Goal: Task Accomplishment & Management: Complete application form

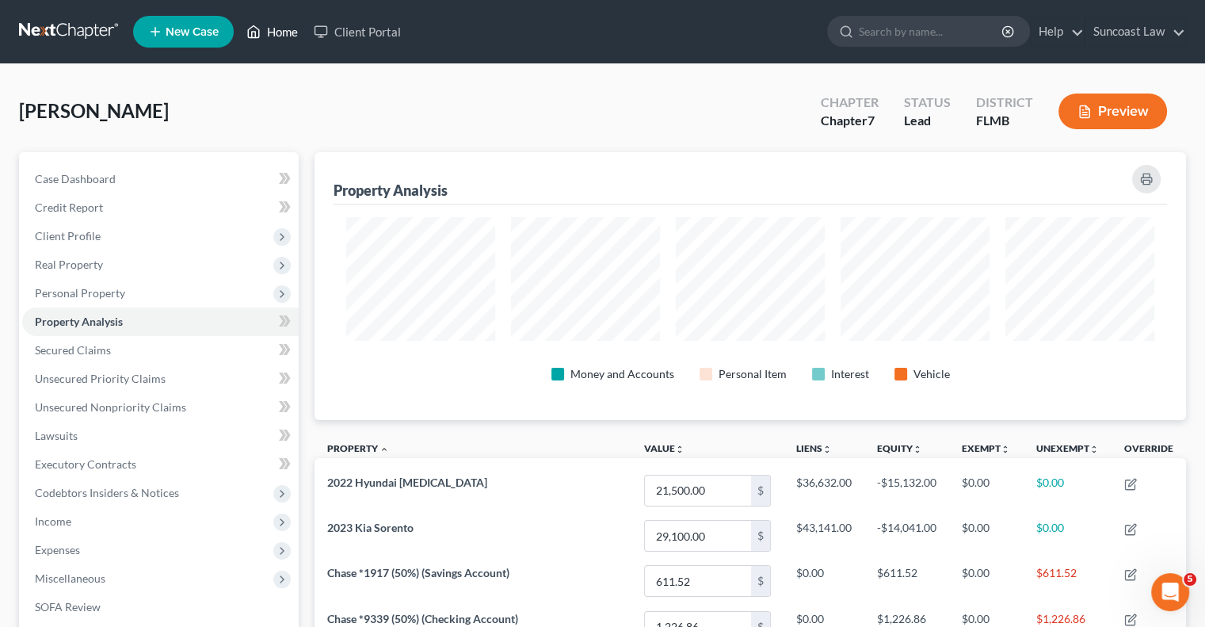
click at [292, 37] on link "Home" at bounding box center [272, 31] width 67 height 29
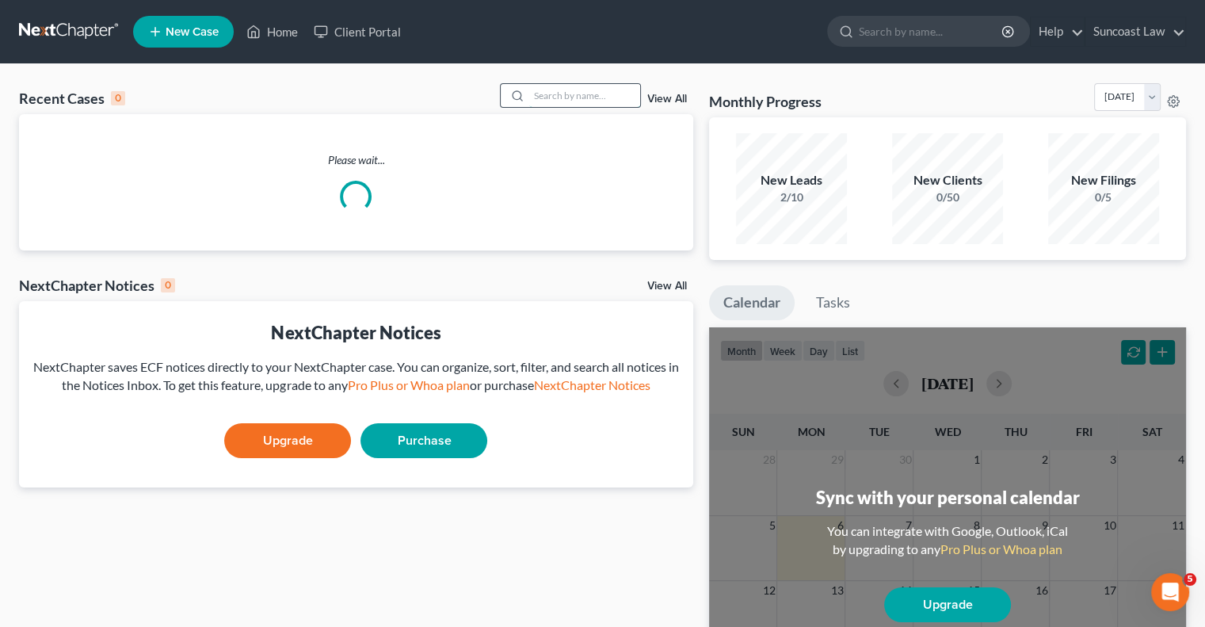
click at [605, 95] on input "search" at bounding box center [584, 95] width 111 height 23
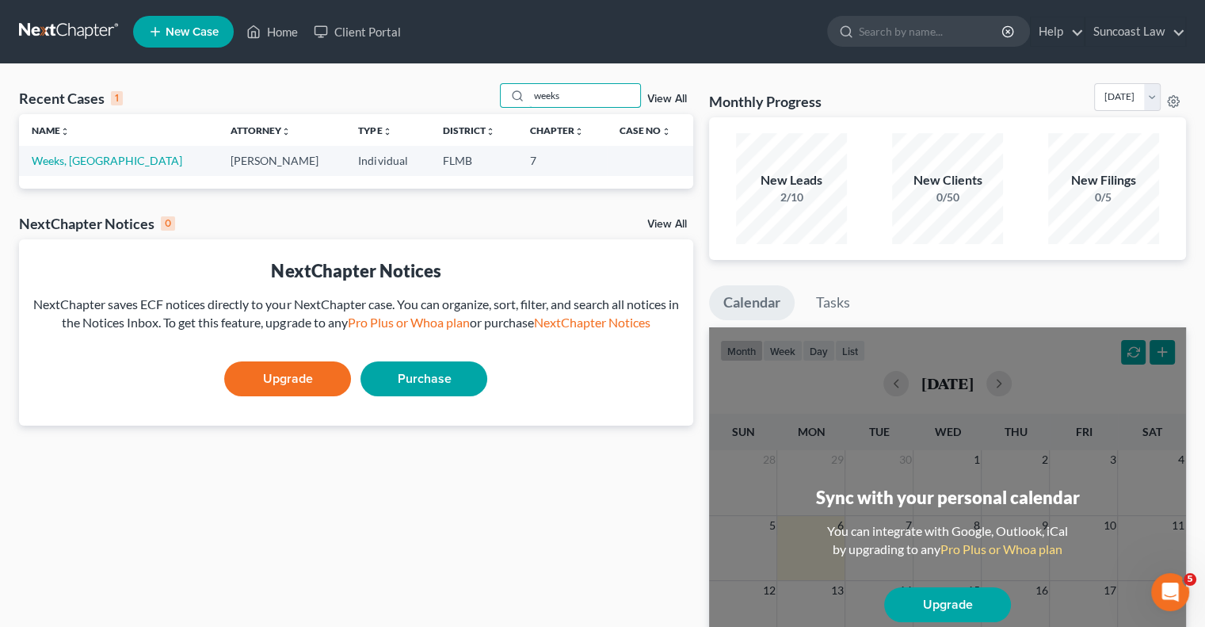
type input "weeks"
click at [73, 160] on link "Weeks, [GEOGRAPHIC_DATA]" at bounding box center [107, 160] width 151 height 13
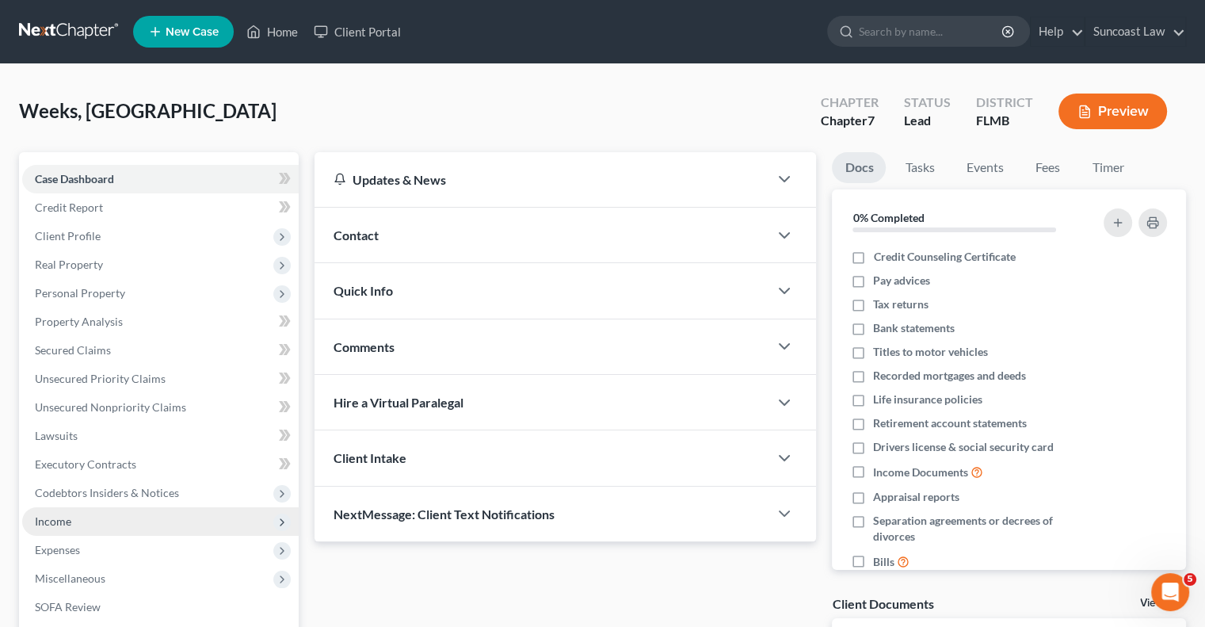
click at [59, 530] on span "Income" at bounding box center [160, 521] width 277 height 29
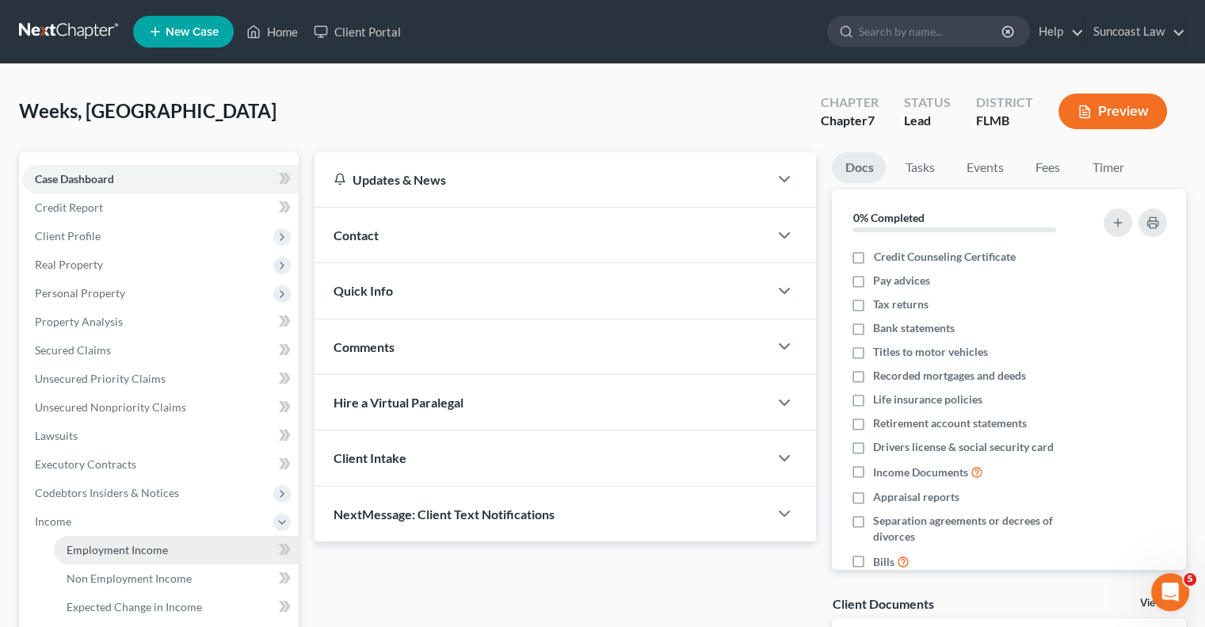
drag, startPoint x: 128, startPoint y: 554, endPoint x: 155, endPoint y: 562, distance: 28.8
click at [128, 553] on span "Employment Income" at bounding box center [117, 549] width 101 height 13
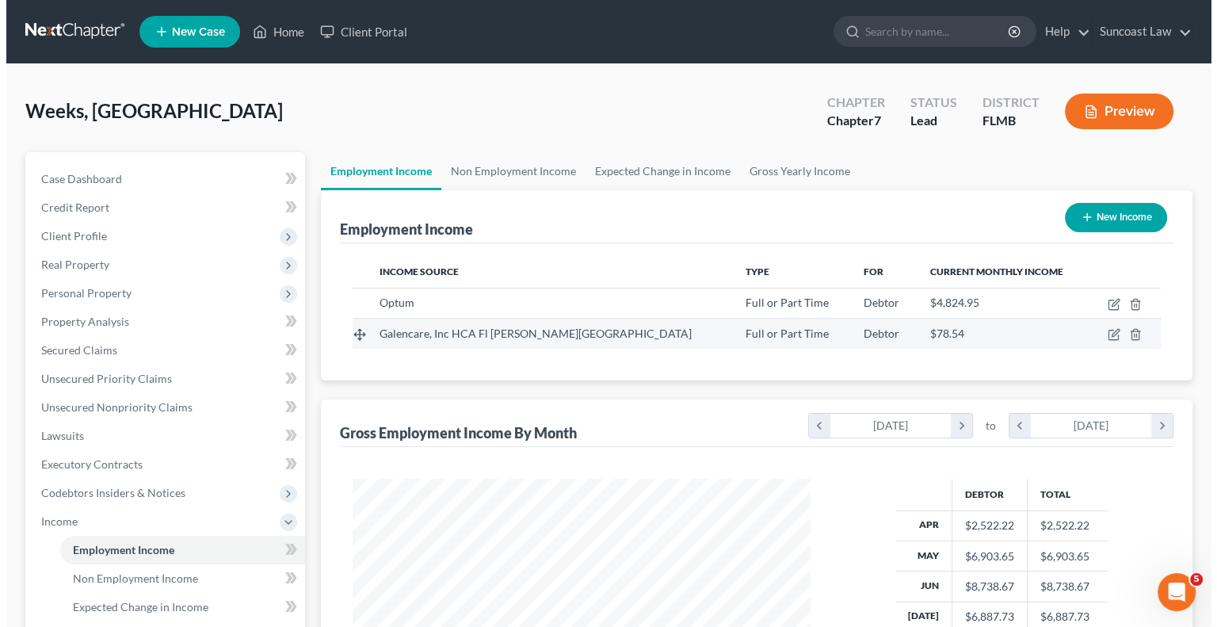
scroll to position [282, 489]
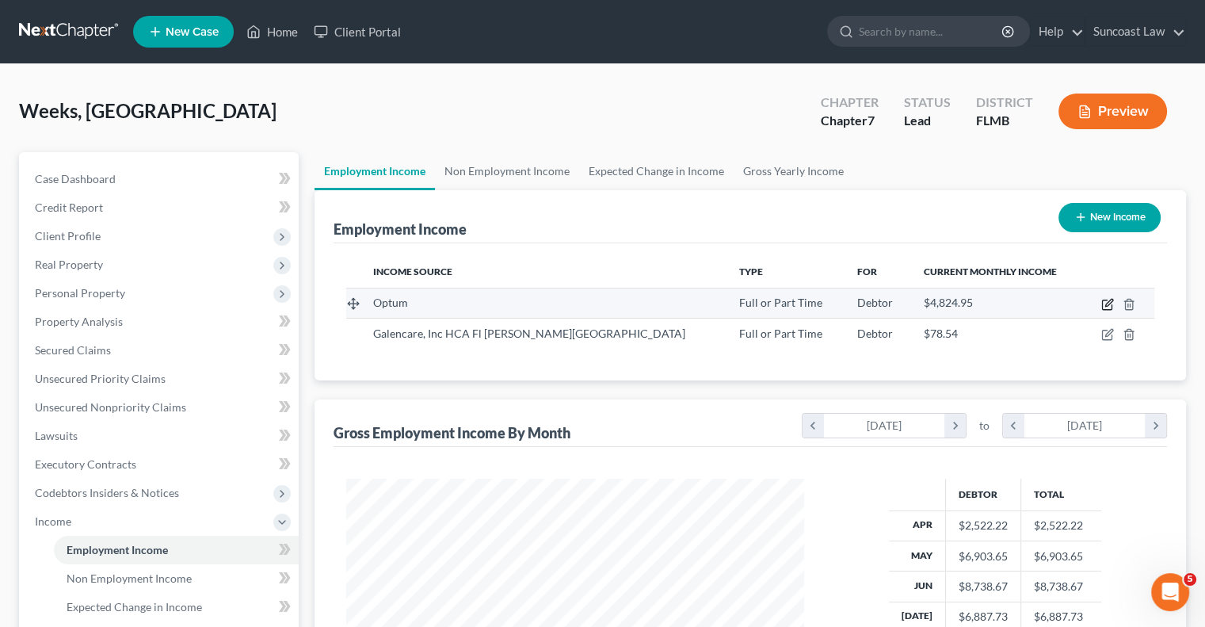
click at [1103, 305] on icon "button" at bounding box center [1108, 304] width 13 height 13
select select "0"
select select "9"
select select "2"
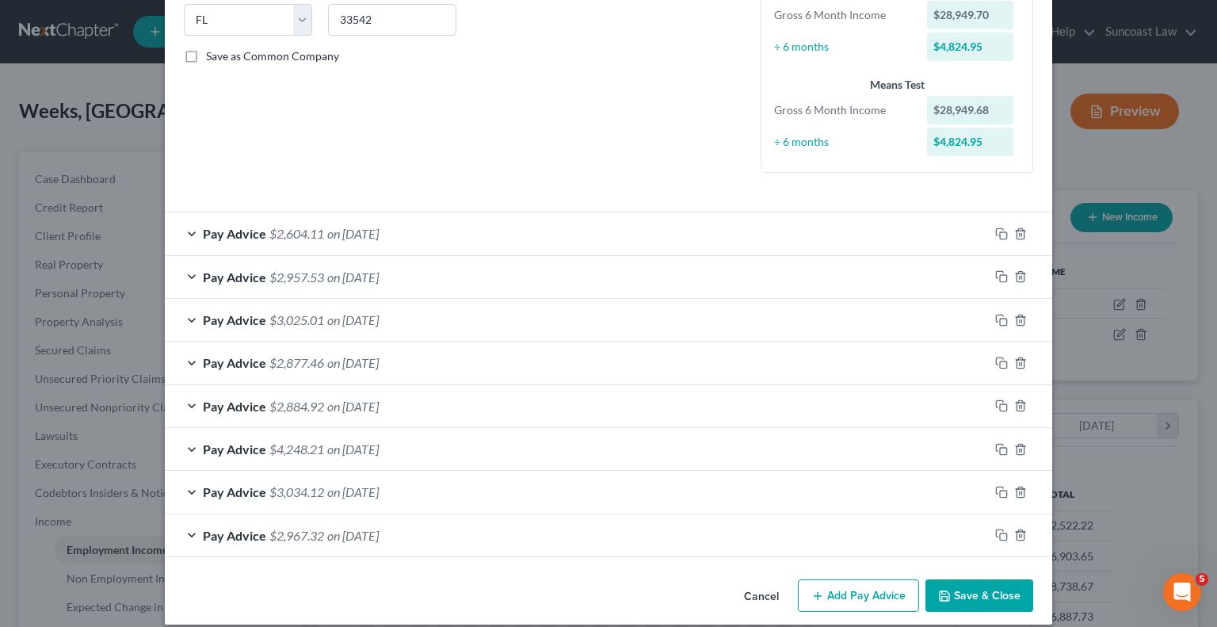
scroll to position [338, 0]
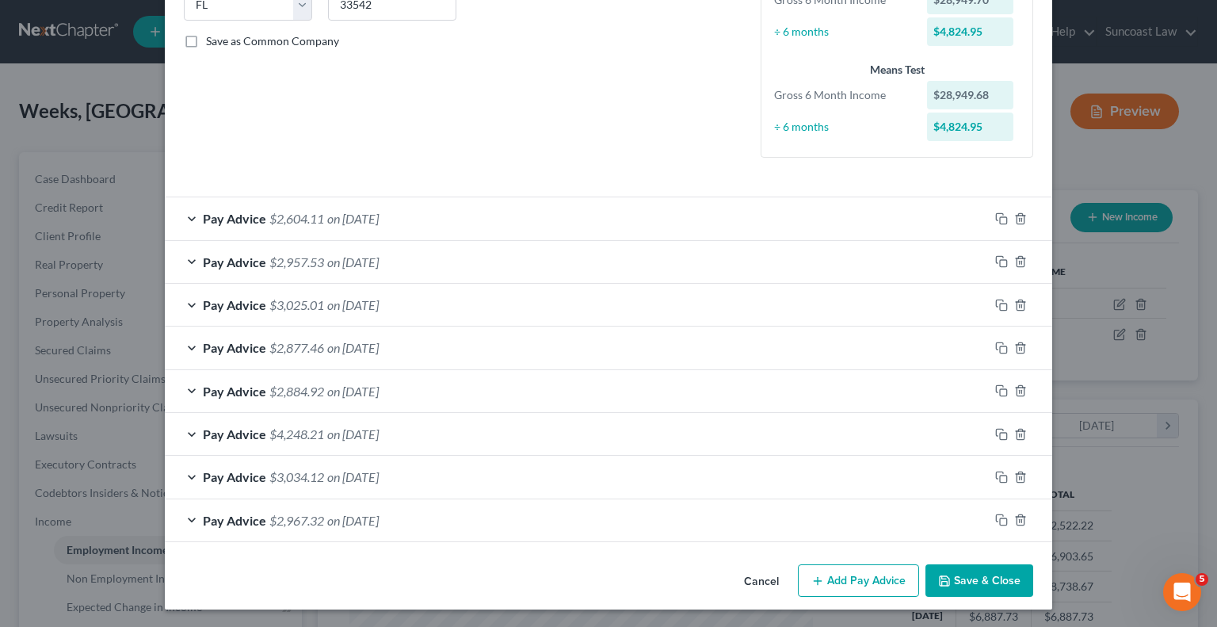
drag, startPoint x: 872, startPoint y: 576, endPoint x: 262, endPoint y: 424, distance: 628.9
click at [872, 575] on button "Add Pay Advice" at bounding box center [858, 580] width 121 height 33
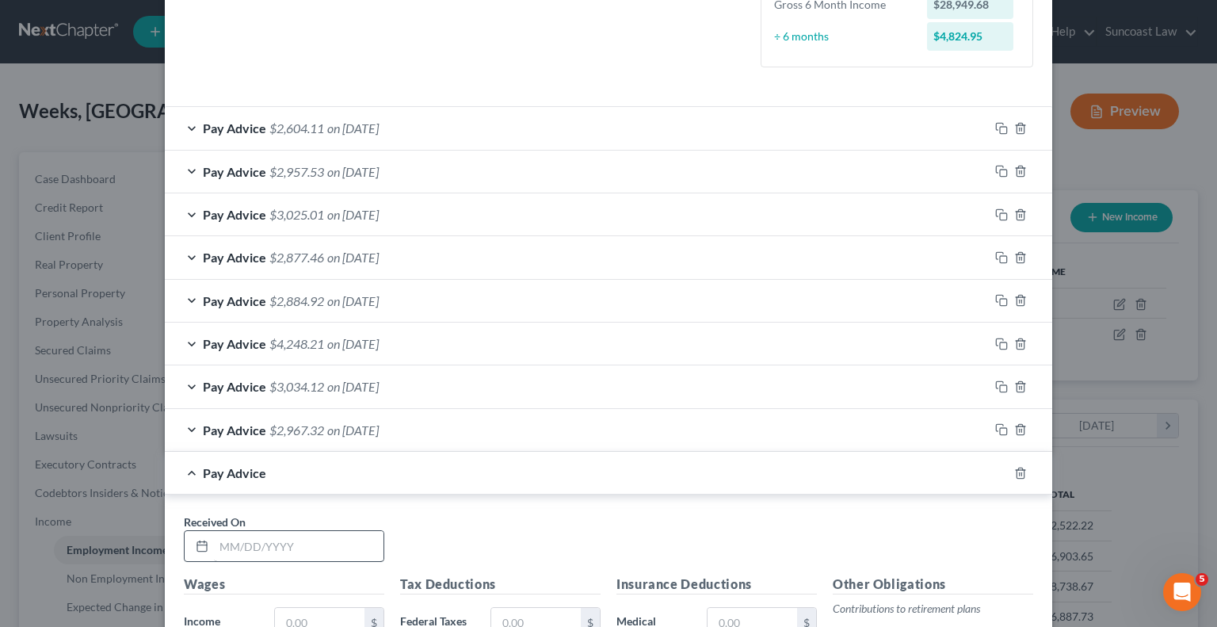
scroll to position [497, 0]
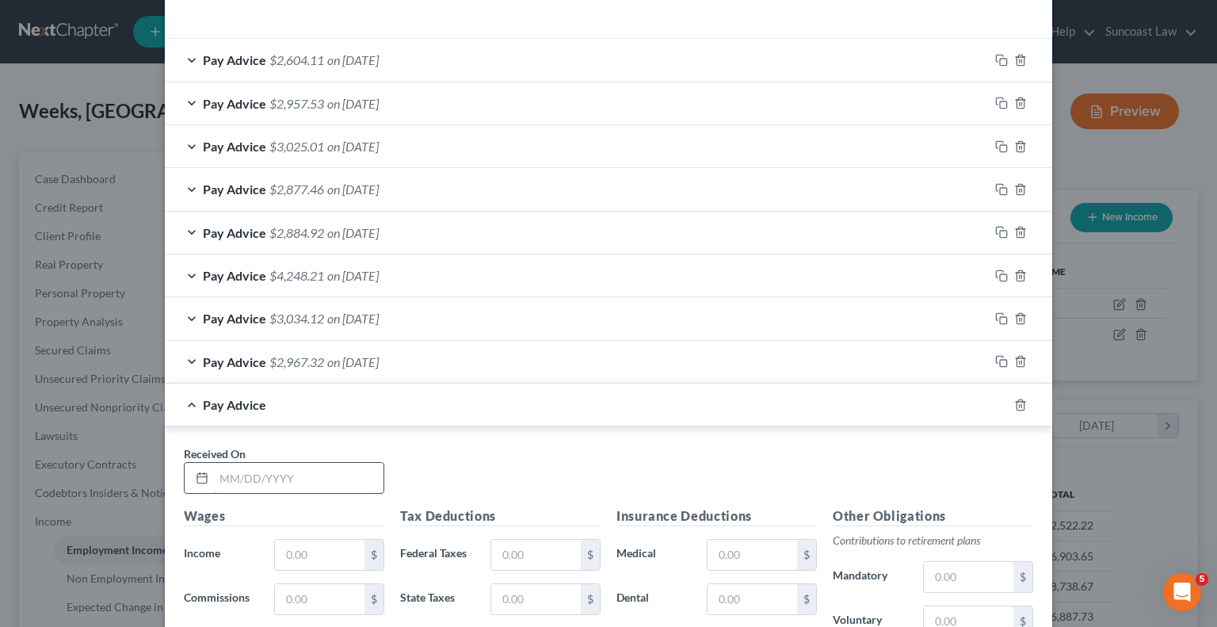
click at [320, 476] on input "text" at bounding box center [299, 478] width 170 height 30
type input "[DATE]"
type input "3,445.38"
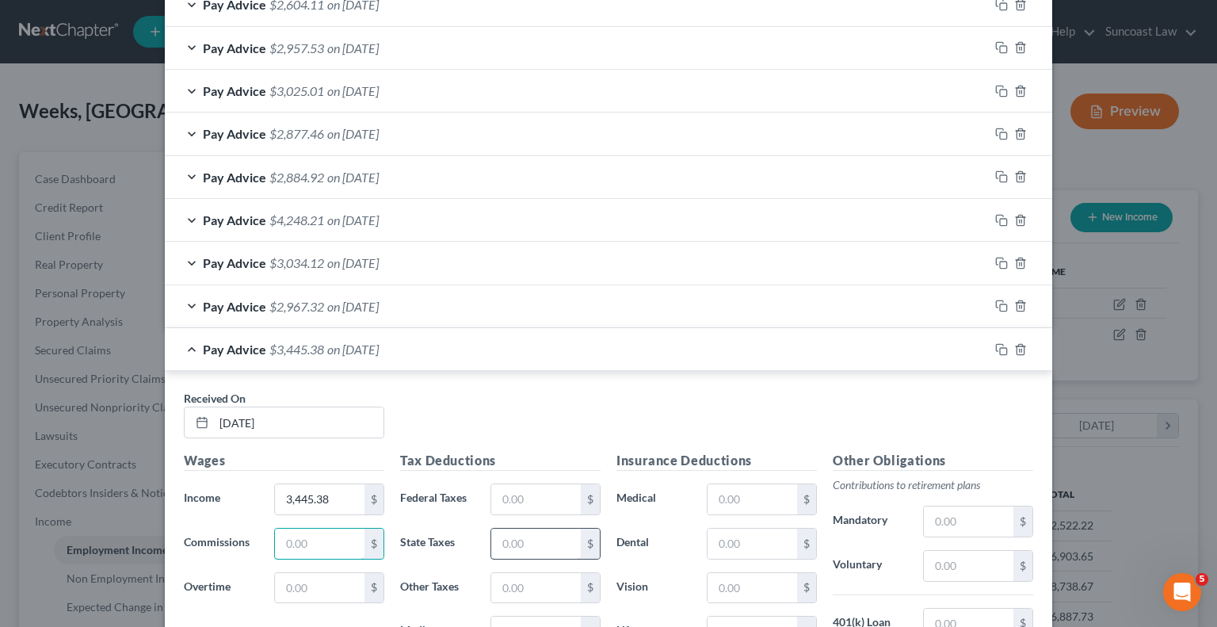
scroll to position [655, 0]
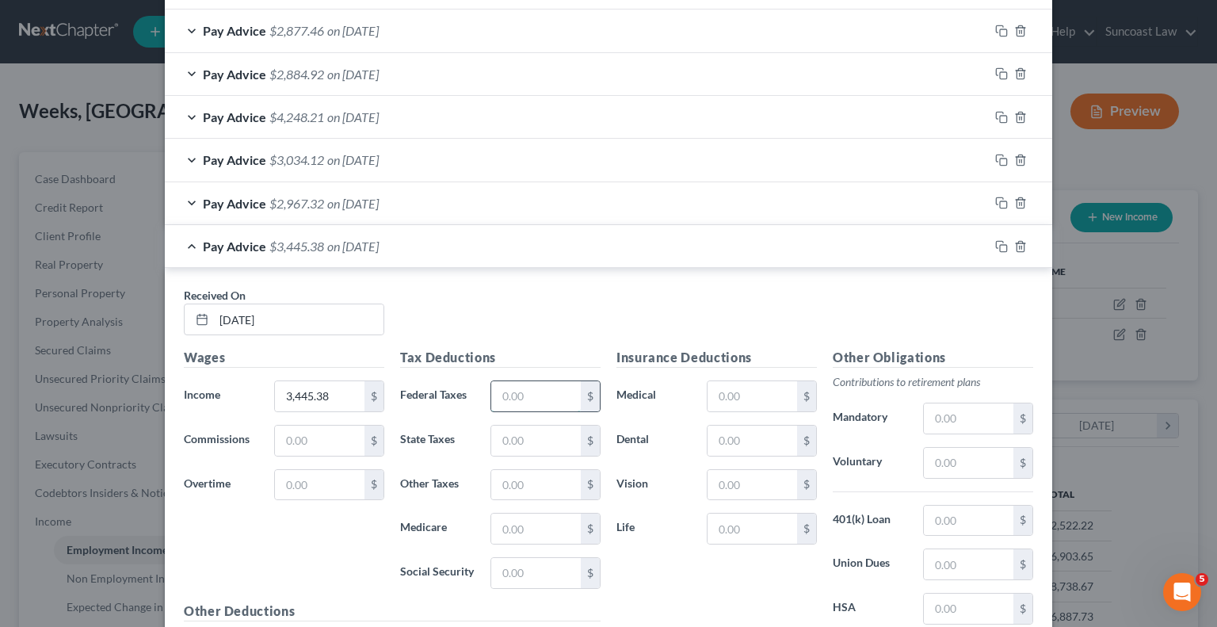
click at [537, 392] on input "text" at bounding box center [536, 396] width 90 height 30
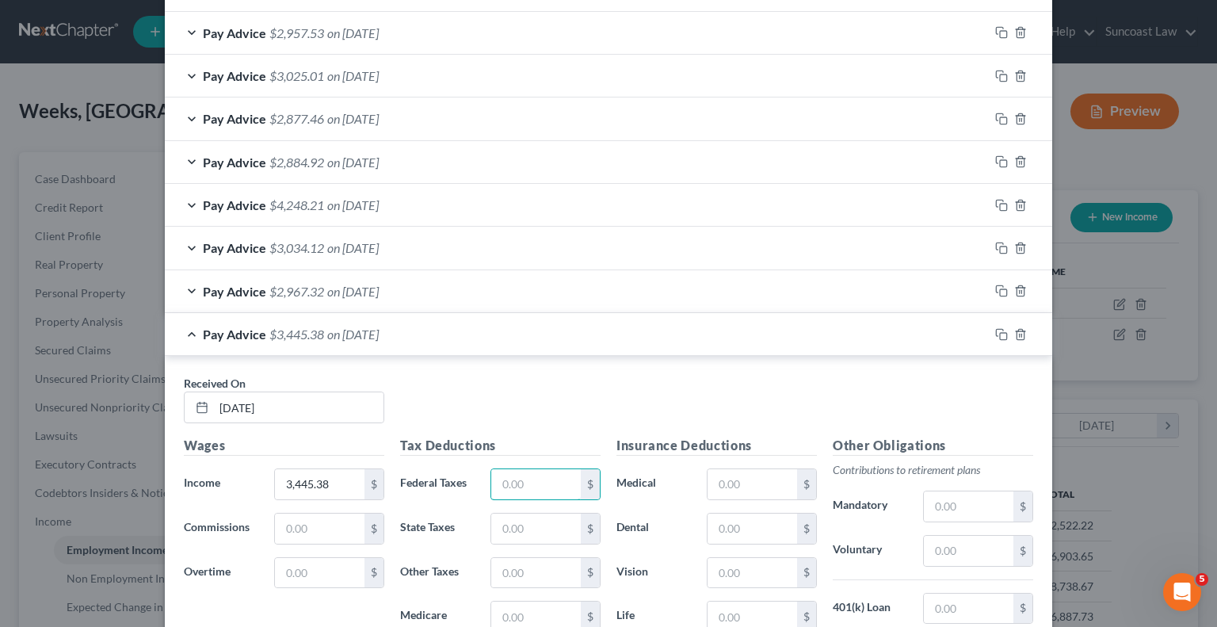
scroll to position [418, 0]
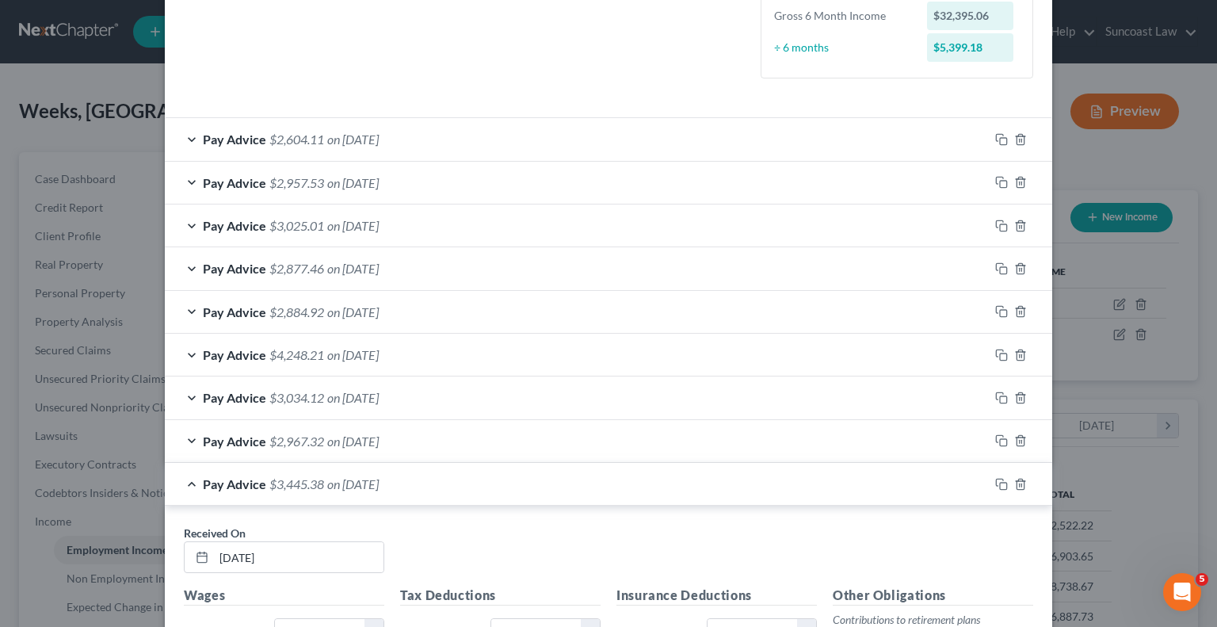
click at [575, 132] on div "Pay Advice $2,604.11 on [DATE]" at bounding box center [577, 139] width 824 height 42
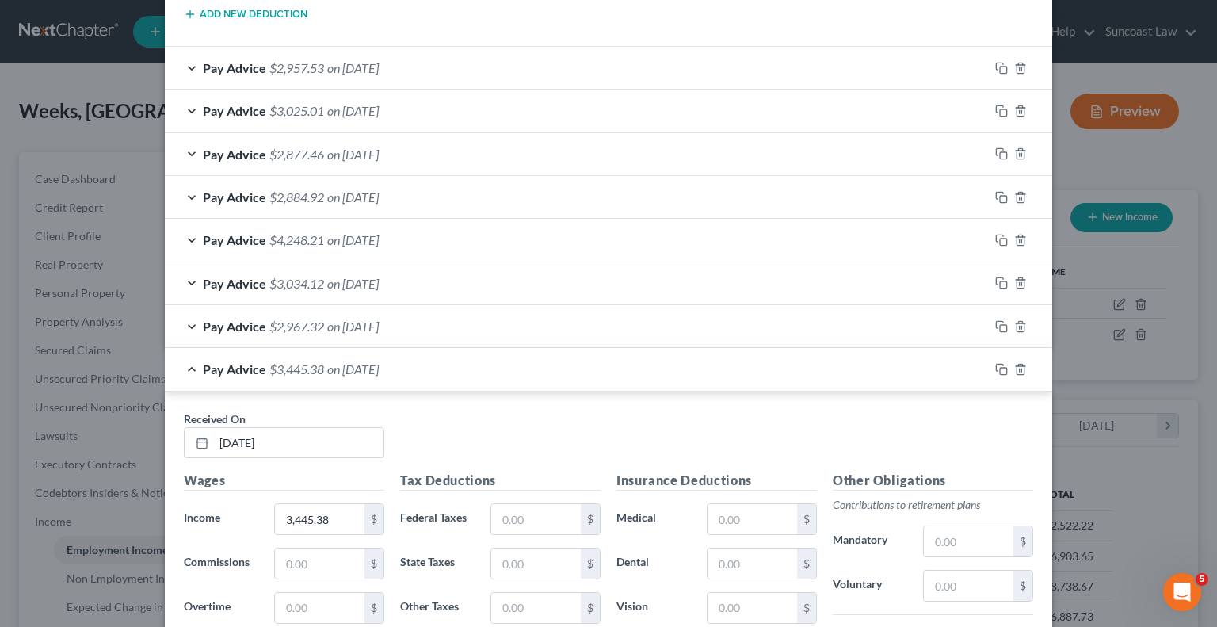
scroll to position [1052, 0]
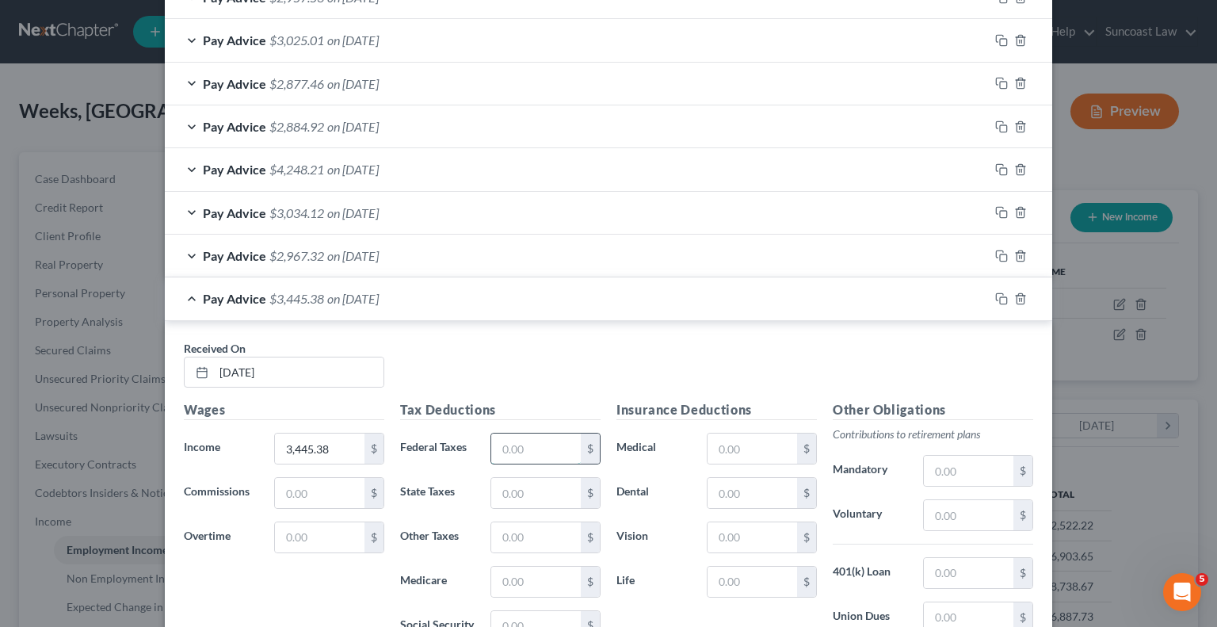
click at [513, 437] on input "text" at bounding box center [536, 449] width 90 height 30
type input "130.29"
type input "49.96"
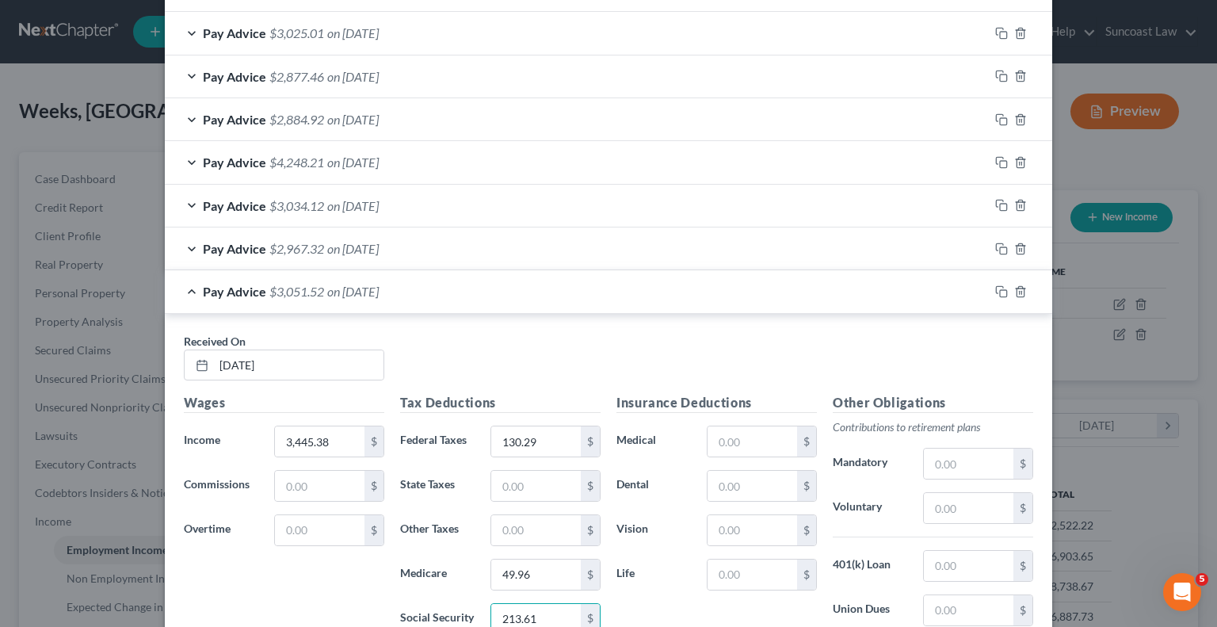
type input "213.61"
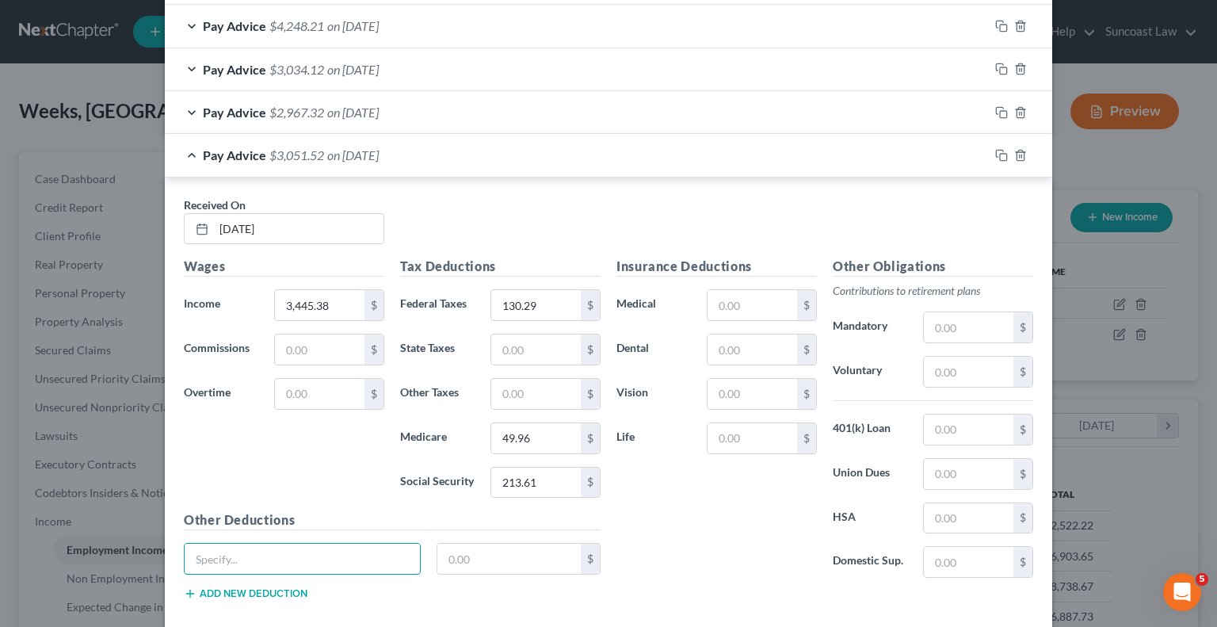
scroll to position [1273, 0]
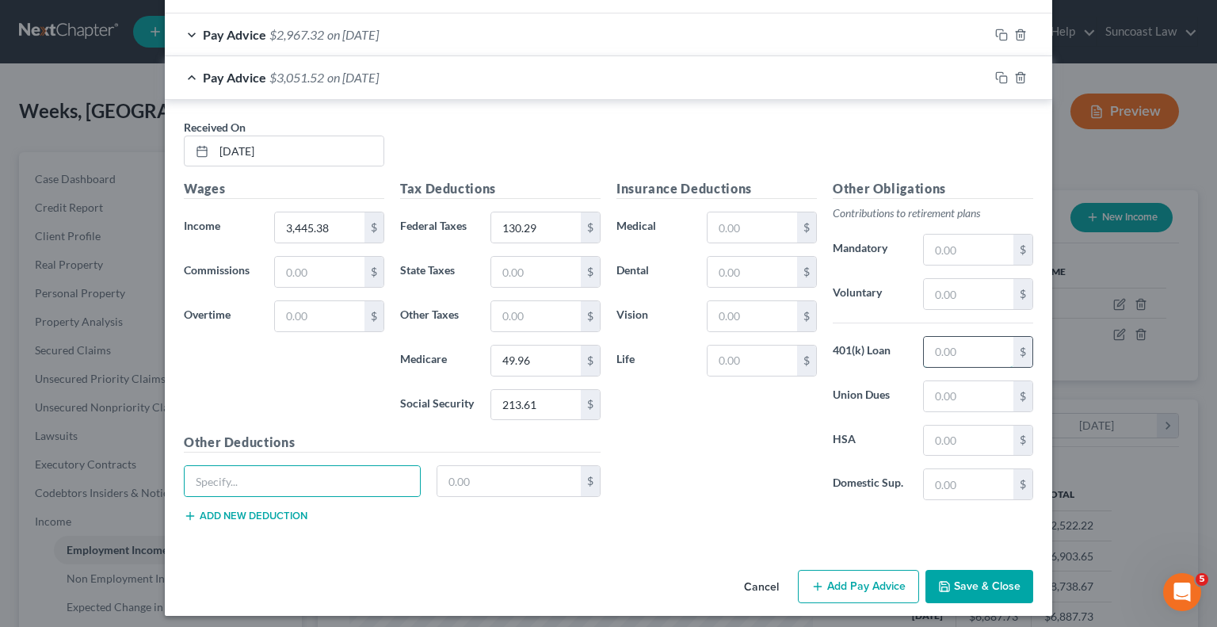
click at [965, 340] on input "text" at bounding box center [969, 352] width 90 height 30
click at [949, 288] on input "text" at bounding box center [969, 294] width 90 height 30
type input "0"
click at [346, 212] on input "3,445.38" at bounding box center [320, 227] width 90 height 30
click at [346, 229] on input "3,342.19" at bounding box center [320, 227] width 90 height 30
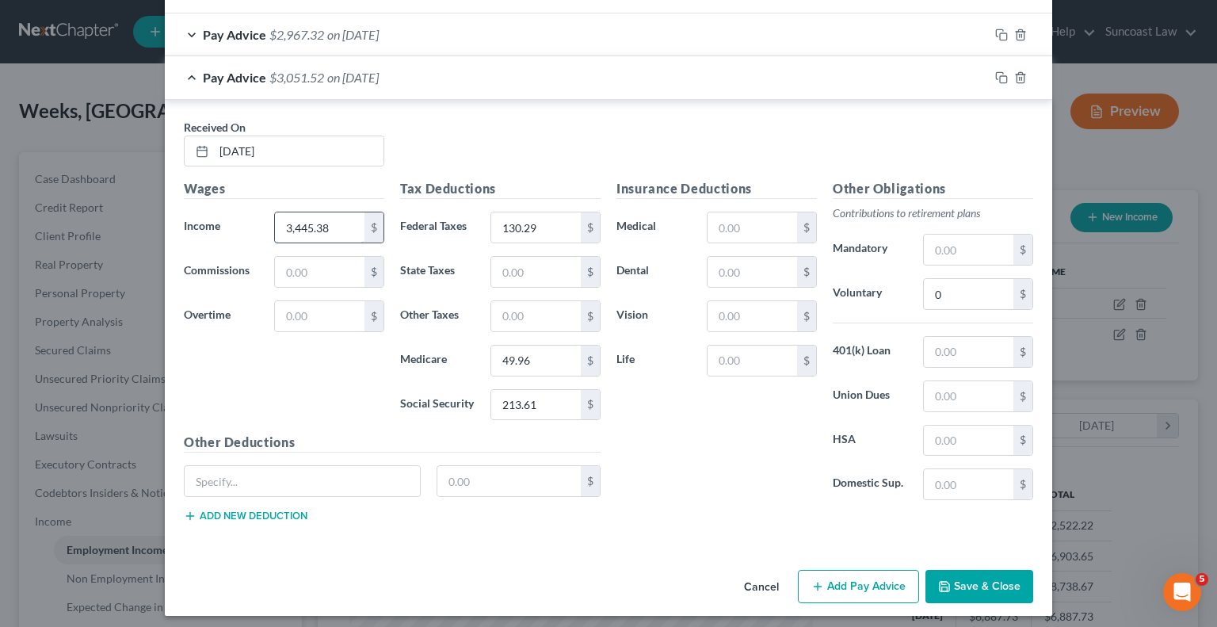
type input "3,445.38"
click at [535, 218] on input "130.29" at bounding box center [536, 227] width 90 height 30
type input "393.86"
type input "0"
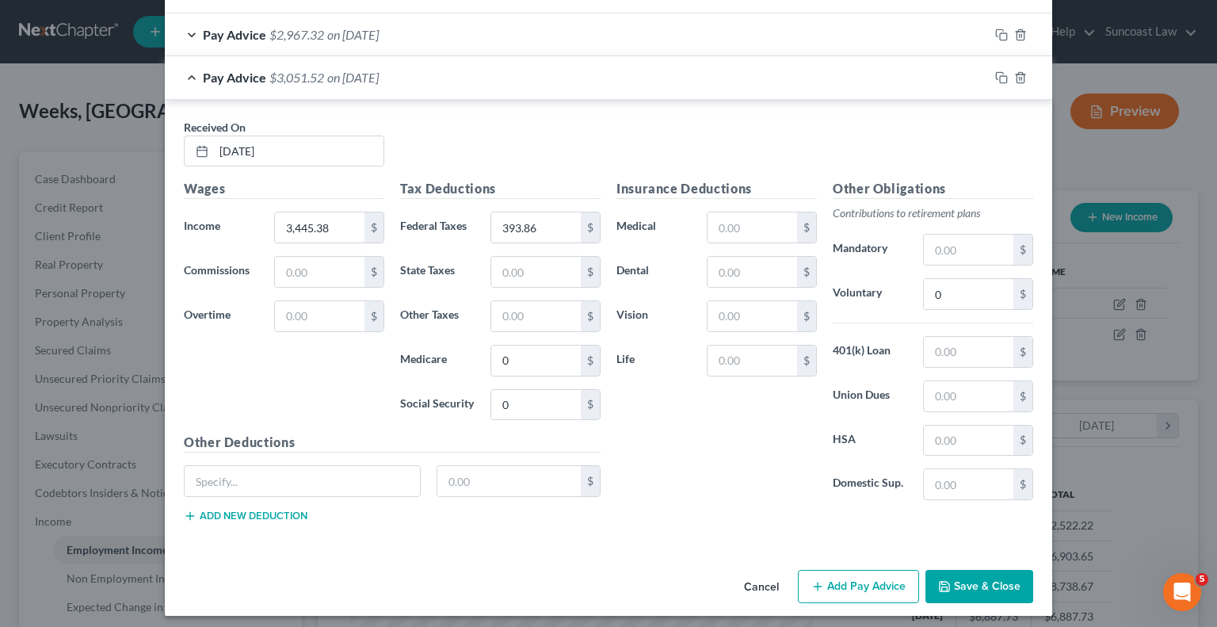
drag, startPoint x: 868, startPoint y: 589, endPoint x: 626, endPoint y: 468, distance: 270.1
click at [868, 588] on button "Add Pay Advice" at bounding box center [858, 586] width 121 height 33
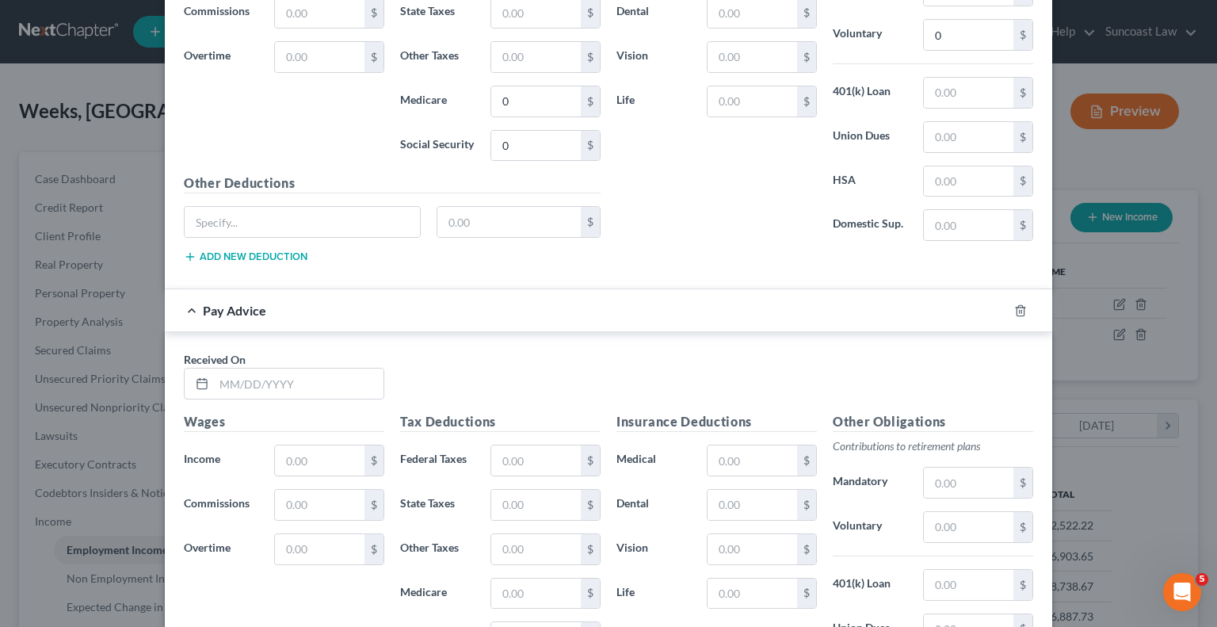
scroll to position [1554, 0]
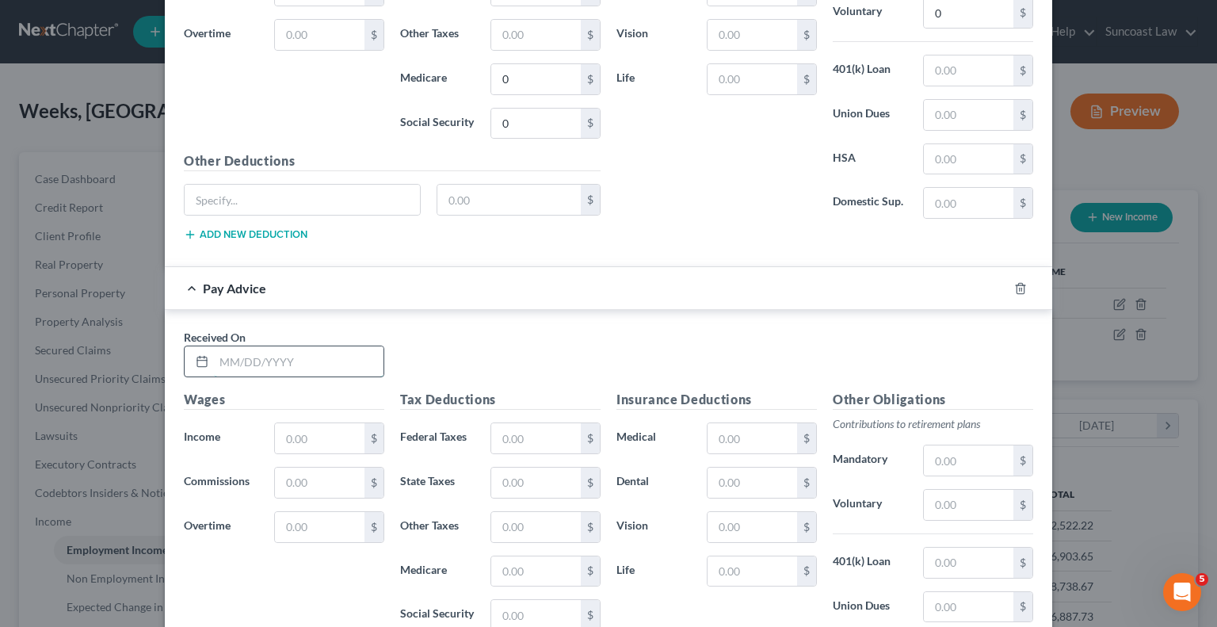
click at [317, 347] on input "text" at bounding box center [299, 361] width 170 height 30
type input "[DATE]"
type input "3,359.80"
click at [532, 423] on input "text" at bounding box center [536, 438] width 90 height 30
type input "377.36"
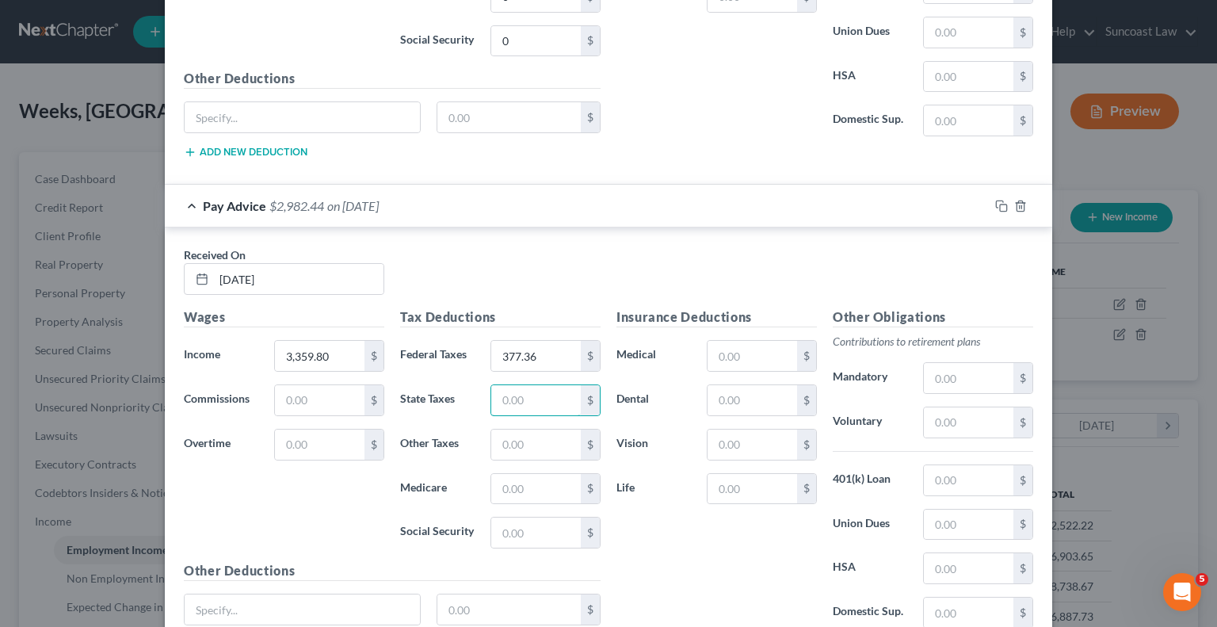
scroll to position [1763, 0]
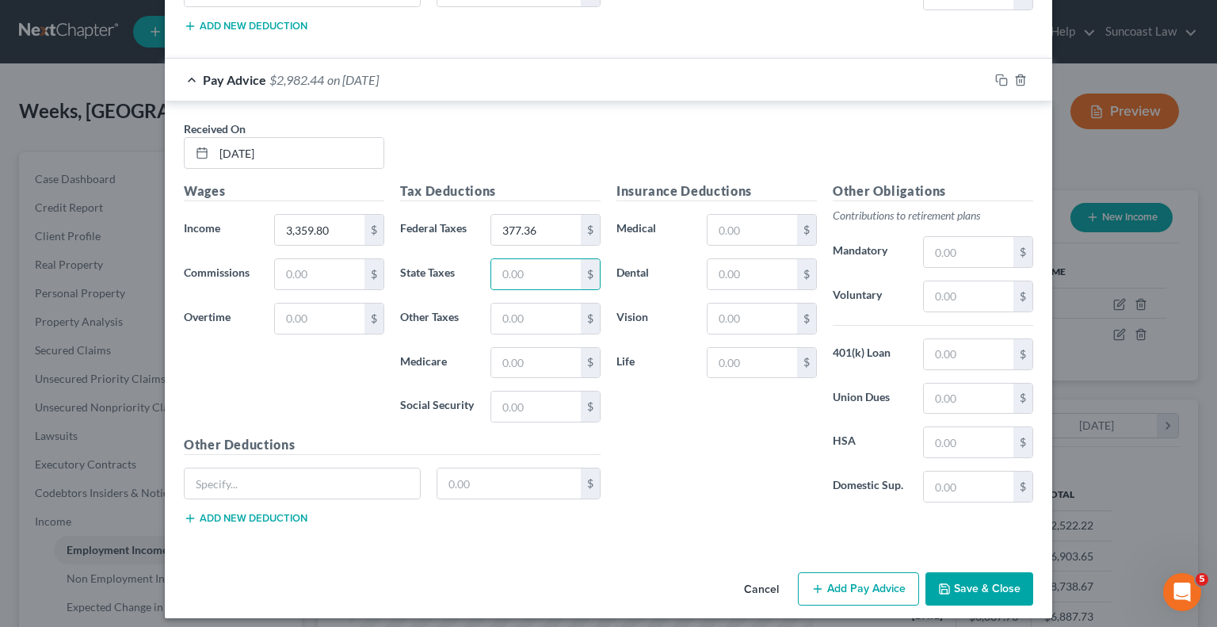
click at [867, 575] on button "Add Pay Advice" at bounding box center [858, 588] width 121 height 33
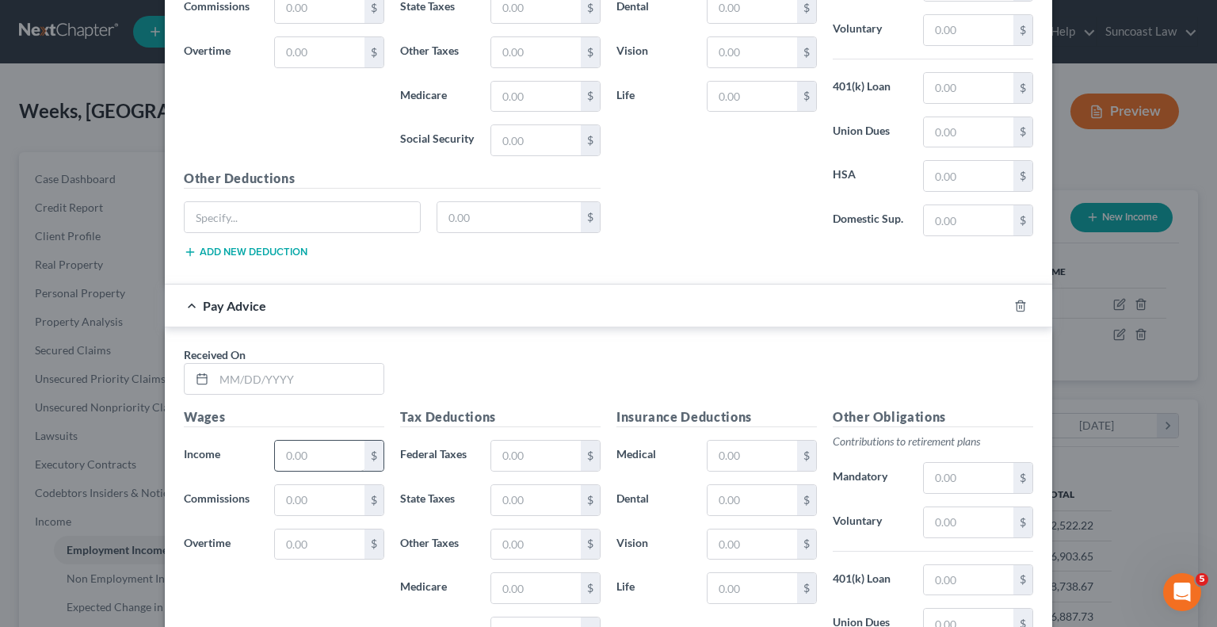
scroll to position [2044, 0]
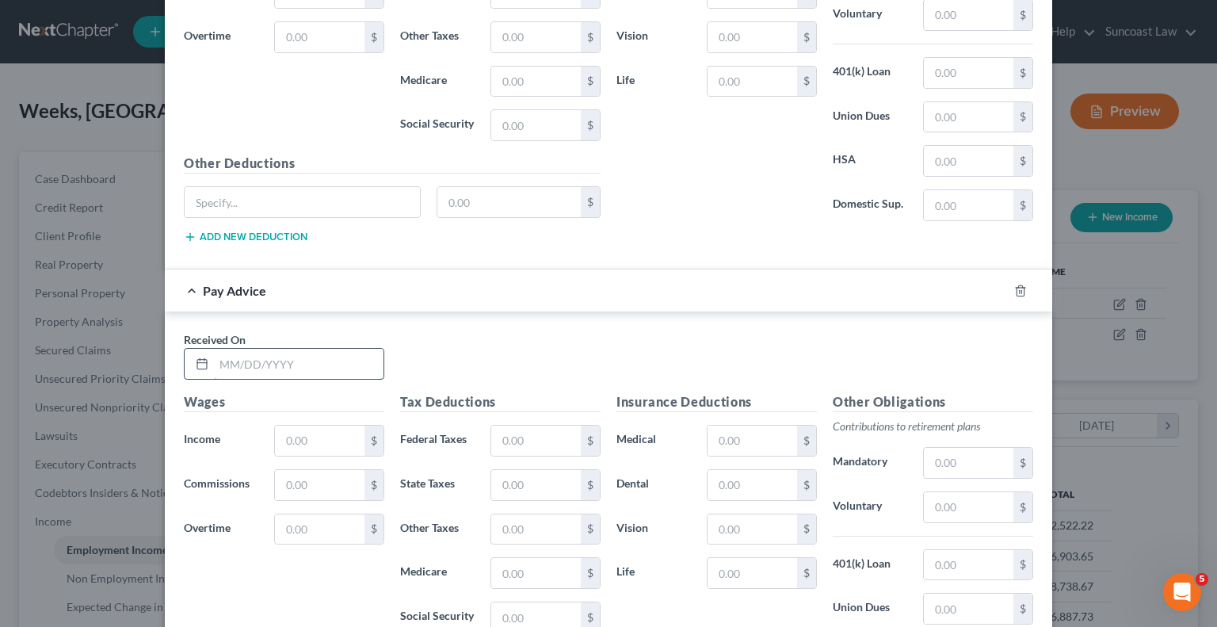
click at [325, 350] on input "text" at bounding box center [299, 364] width 170 height 30
type input "[DATE]"
type input "683.31"
click at [507, 430] on input "text" at bounding box center [536, 441] width 90 height 30
type input "52.28"
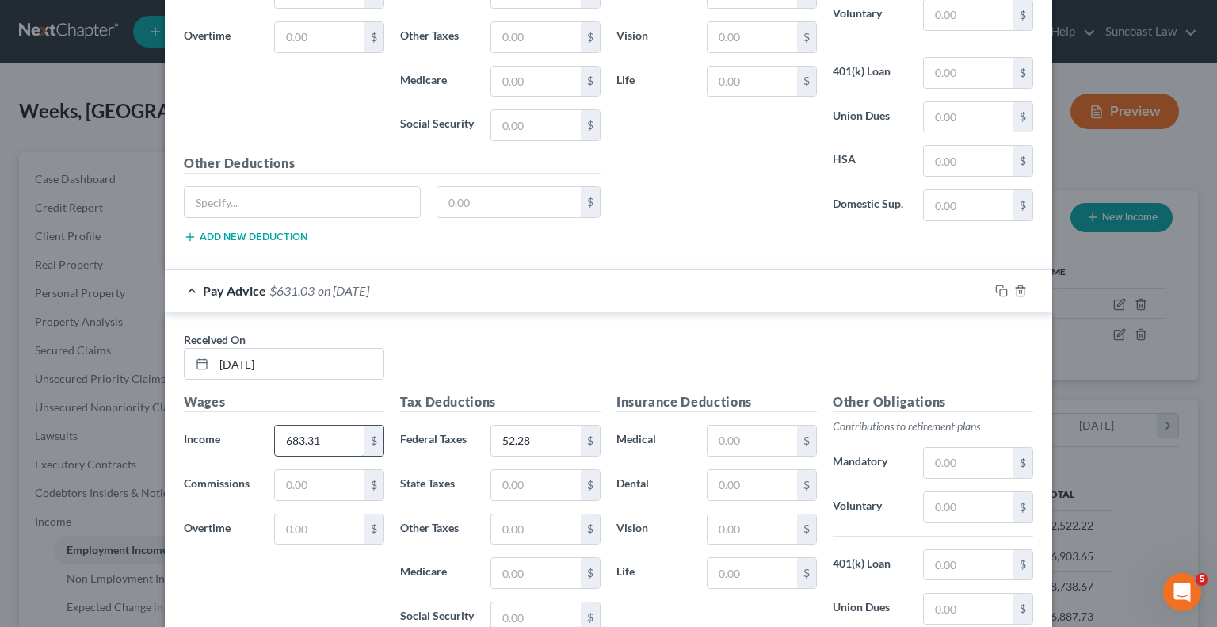
click at [324, 426] on input "683.31" at bounding box center [320, 441] width 90 height 30
type input "662.99"
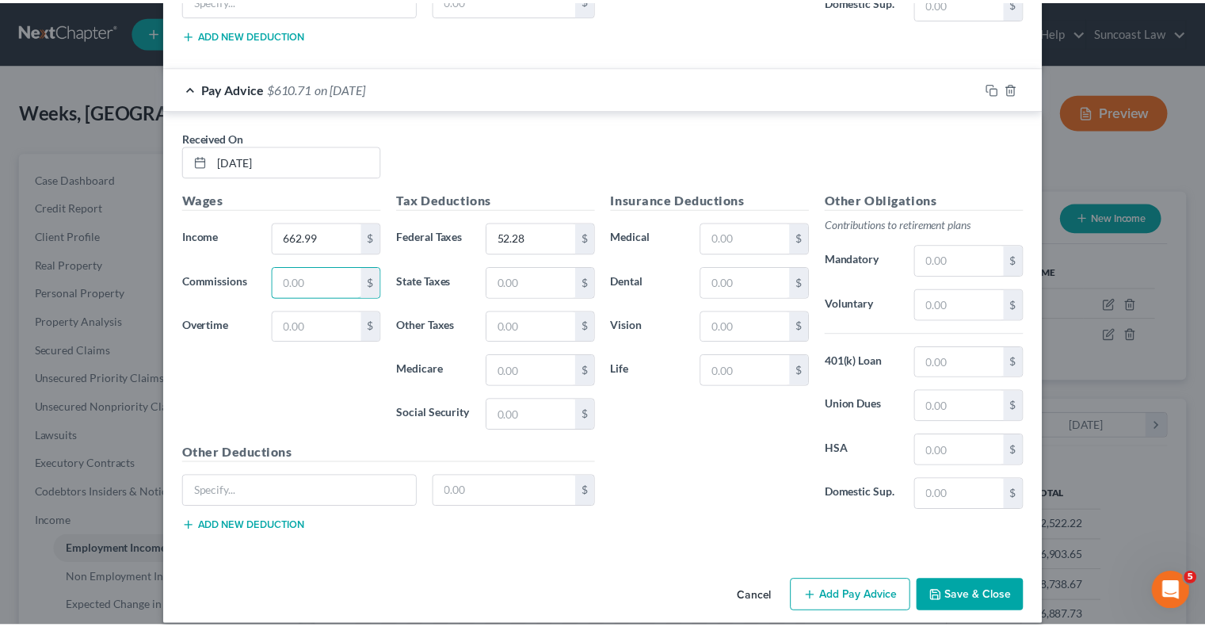
scroll to position [2252, 0]
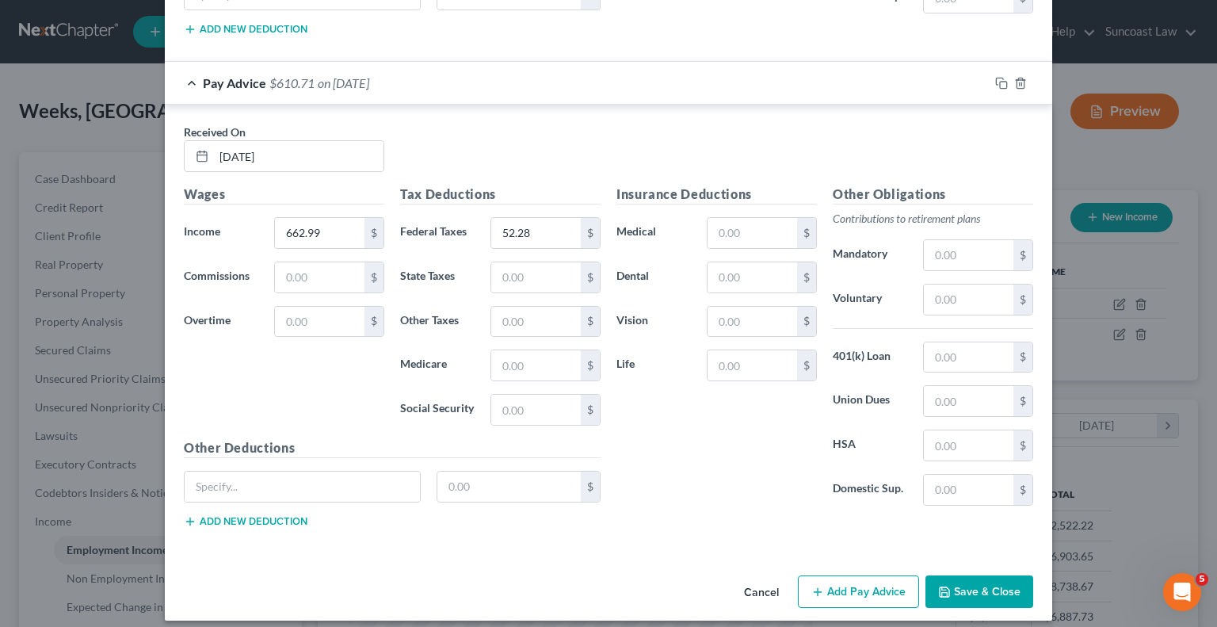
click at [973, 575] on button "Save & Close" at bounding box center [980, 591] width 108 height 33
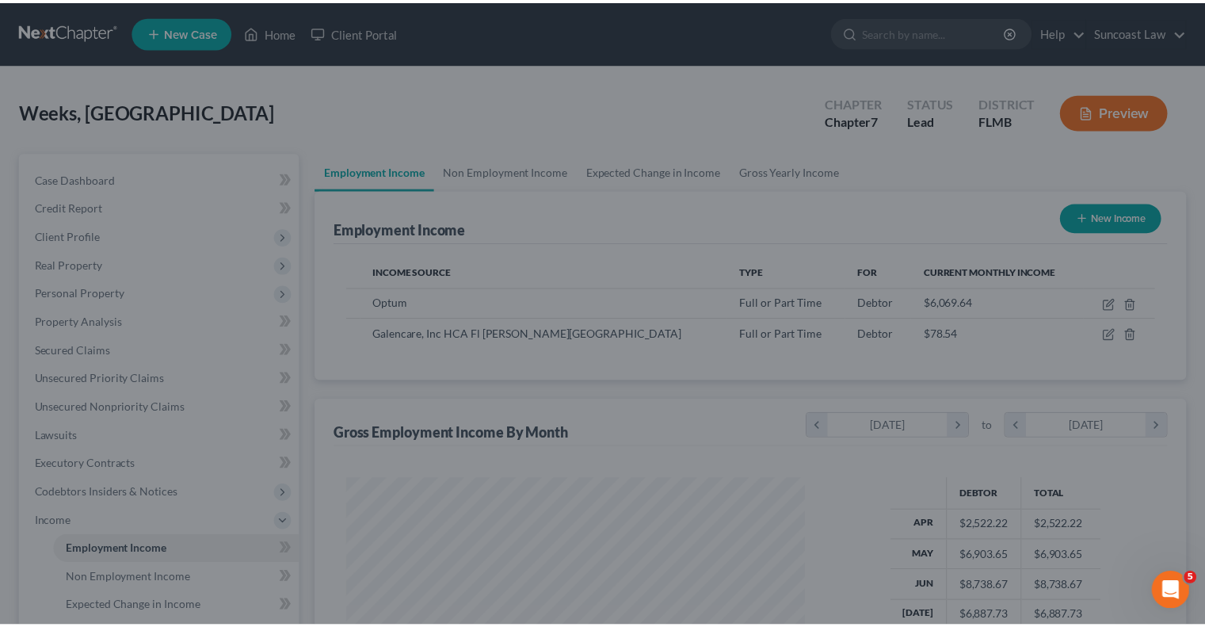
scroll to position [792242, 792034]
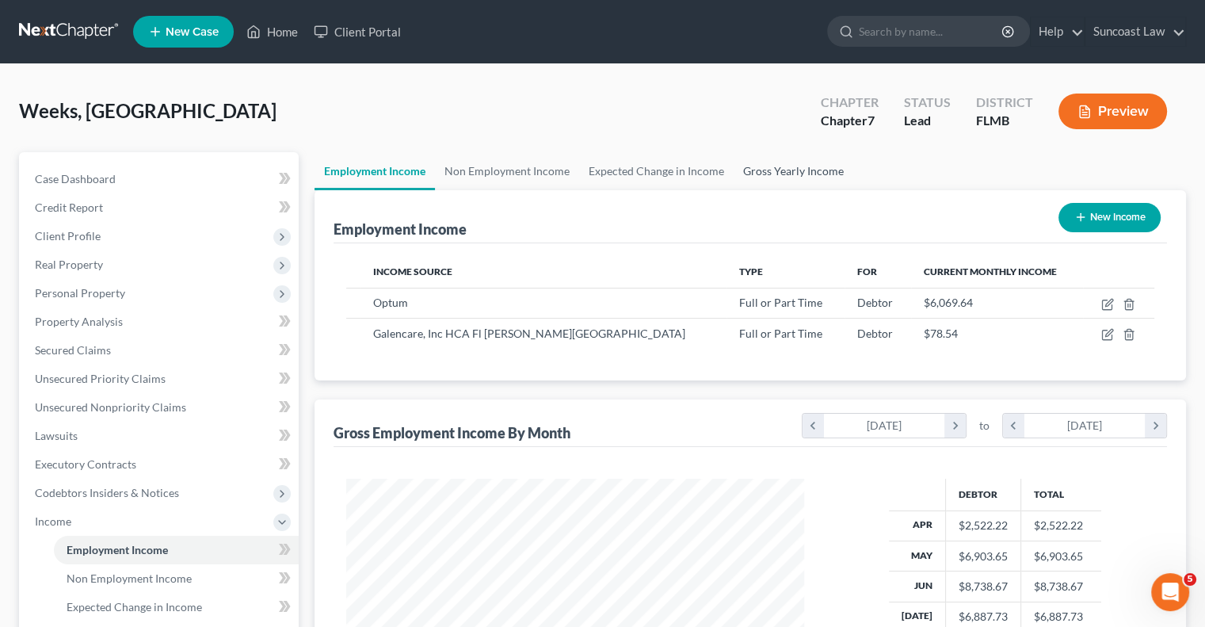
click at [796, 174] on link "Gross Yearly Income" at bounding box center [794, 171] width 120 height 38
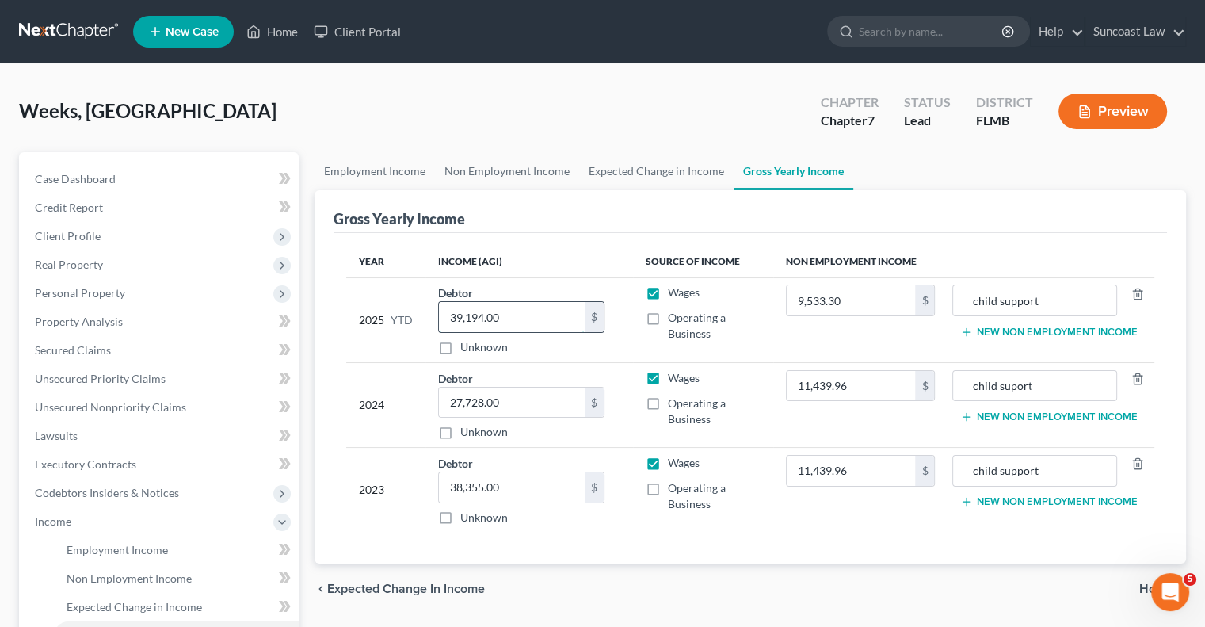
click at [521, 315] on input "39,194.00" at bounding box center [512, 317] width 146 height 30
type input "36,521"
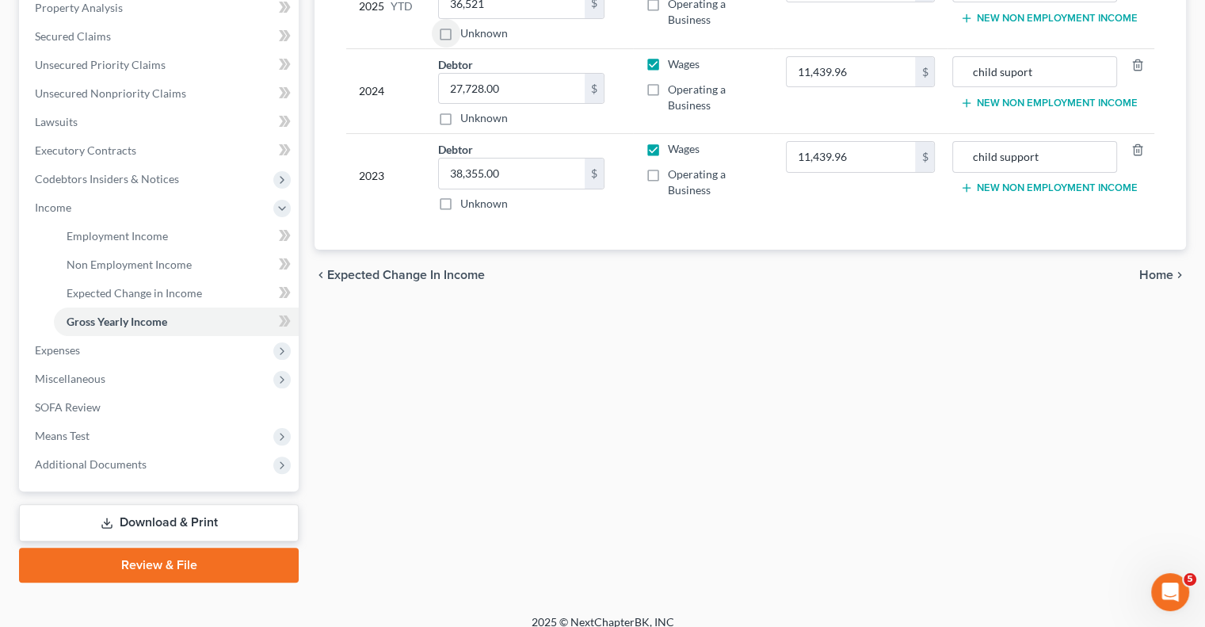
scroll to position [317, 0]
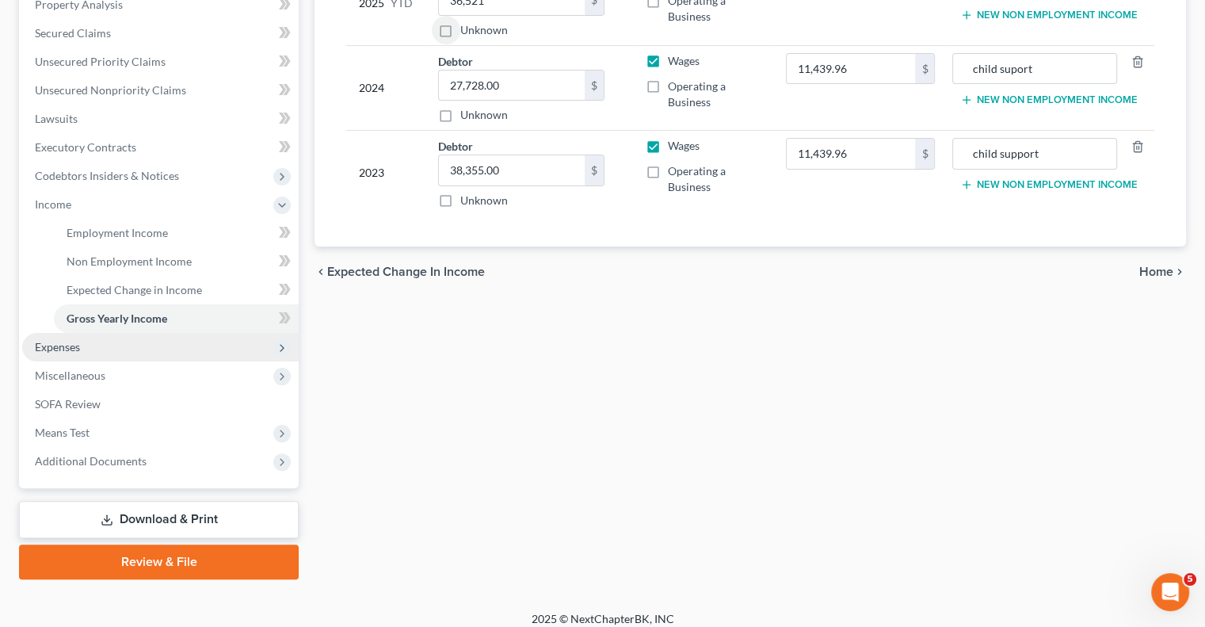
click at [119, 345] on span "Expenses" at bounding box center [160, 347] width 277 height 29
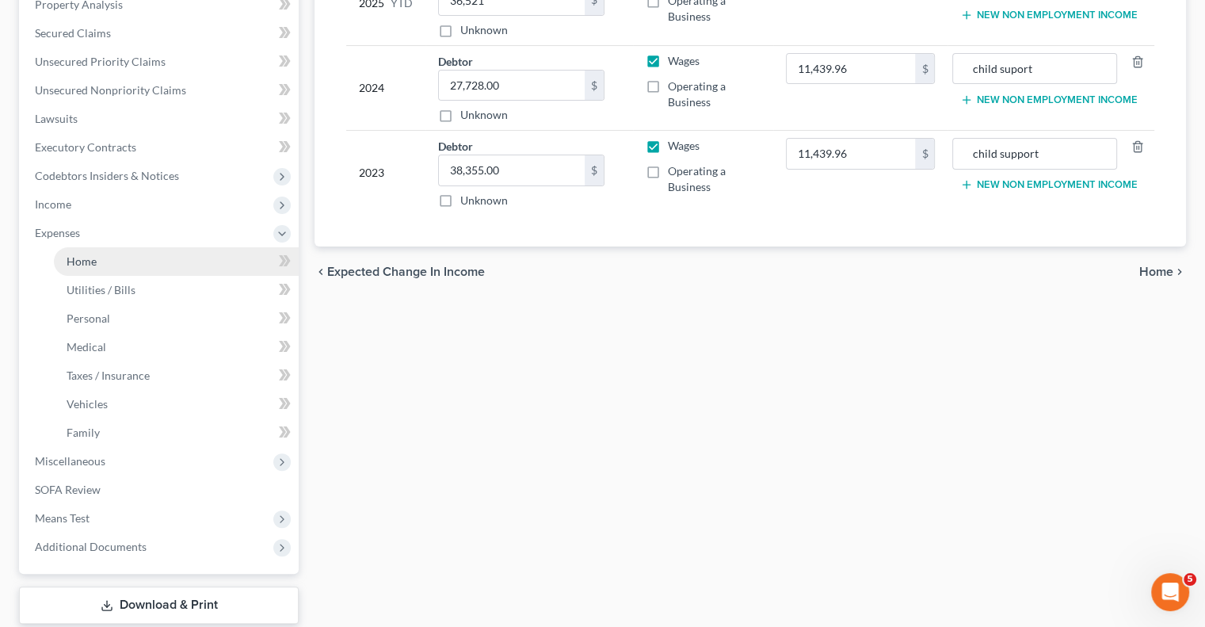
click at [104, 260] on link "Home" at bounding box center [176, 261] width 245 height 29
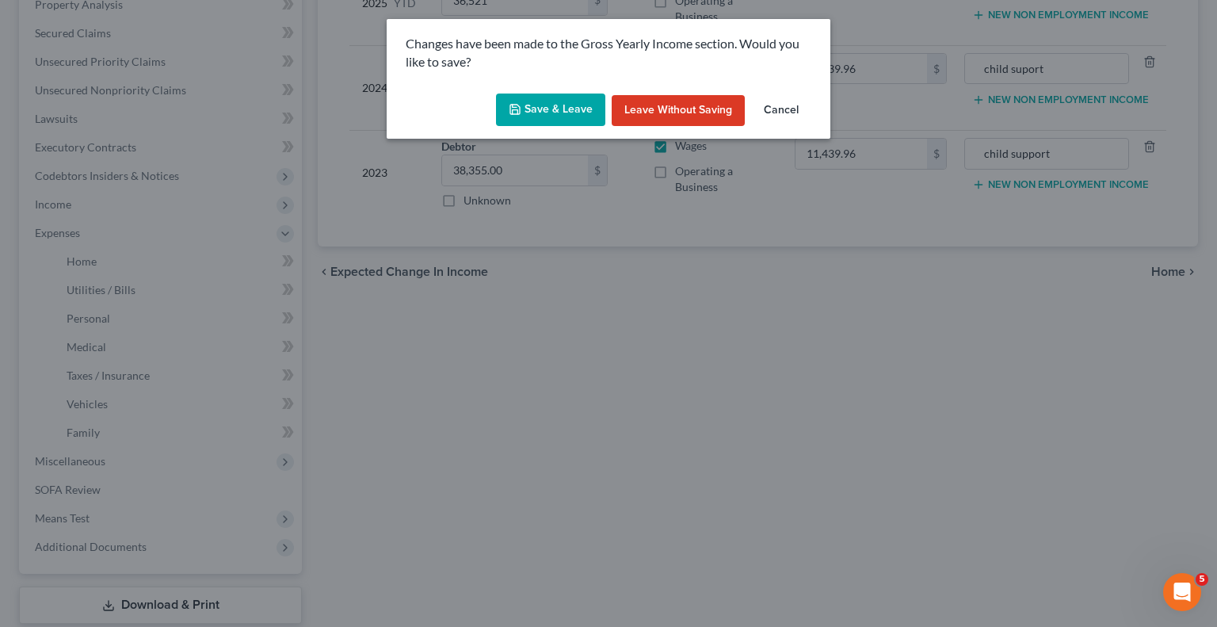
click at [577, 101] on button "Save & Leave" at bounding box center [550, 110] width 109 height 33
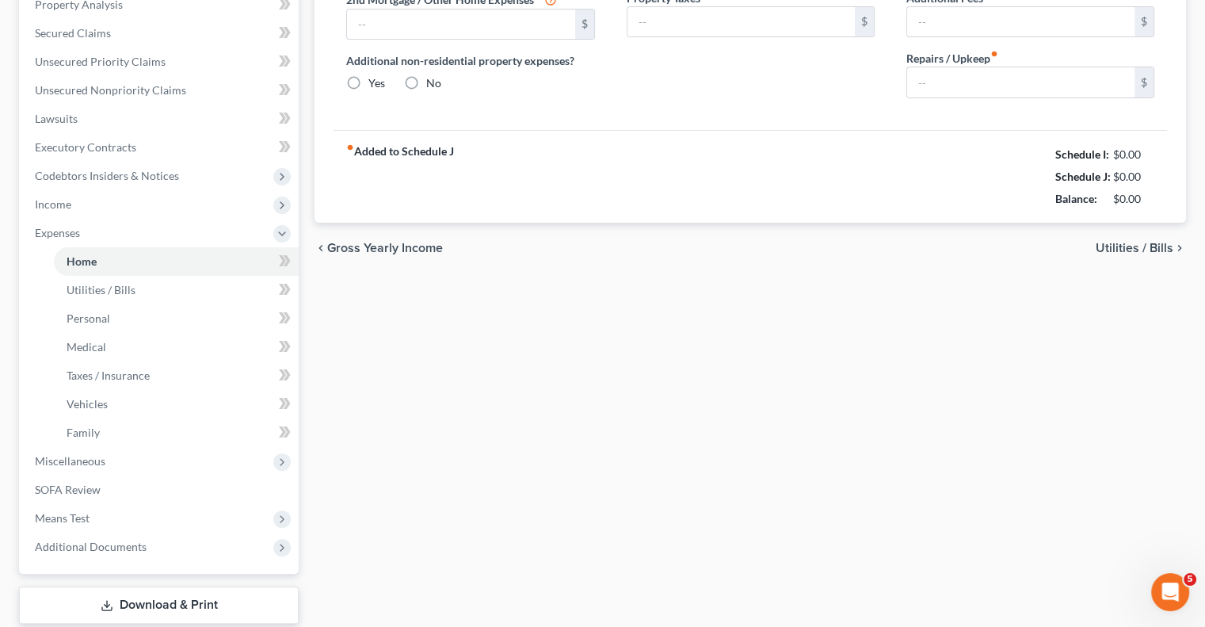
type input "1,577.00"
type input "0.00"
radio input "true"
type input "0.00"
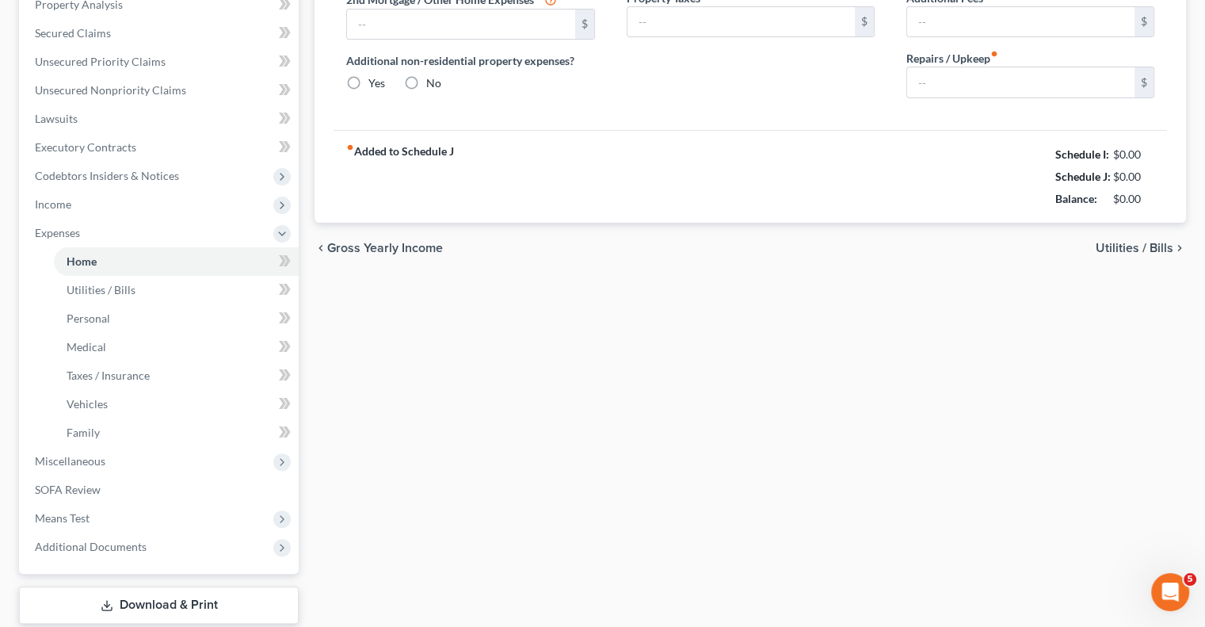
type input "0.00"
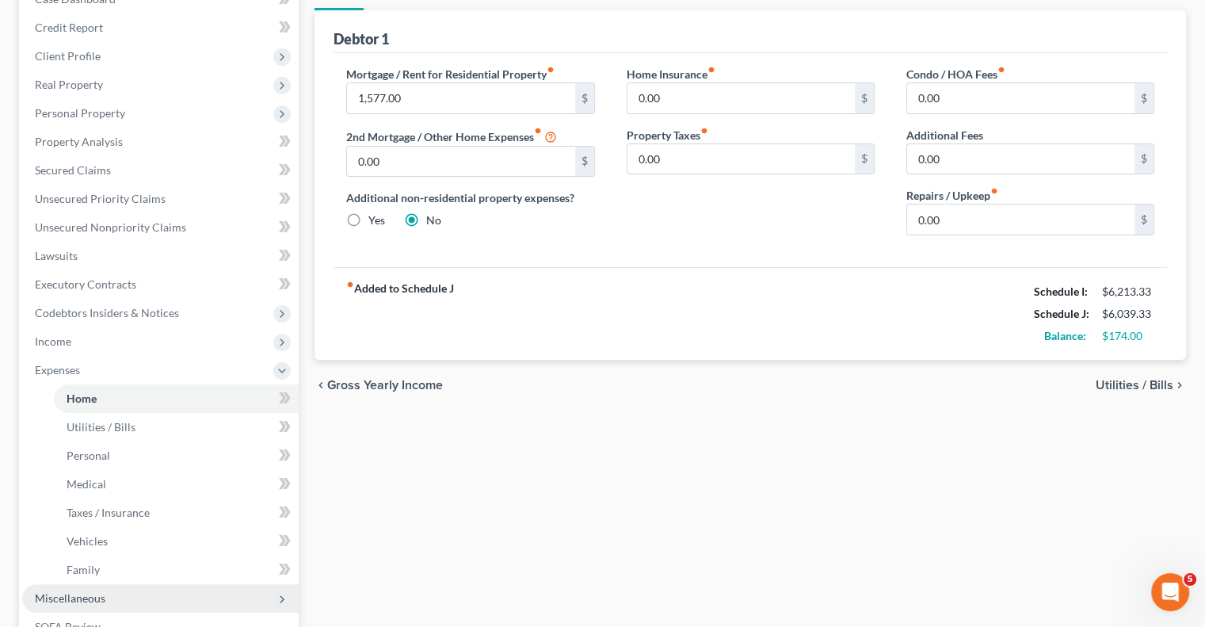
scroll to position [396, 0]
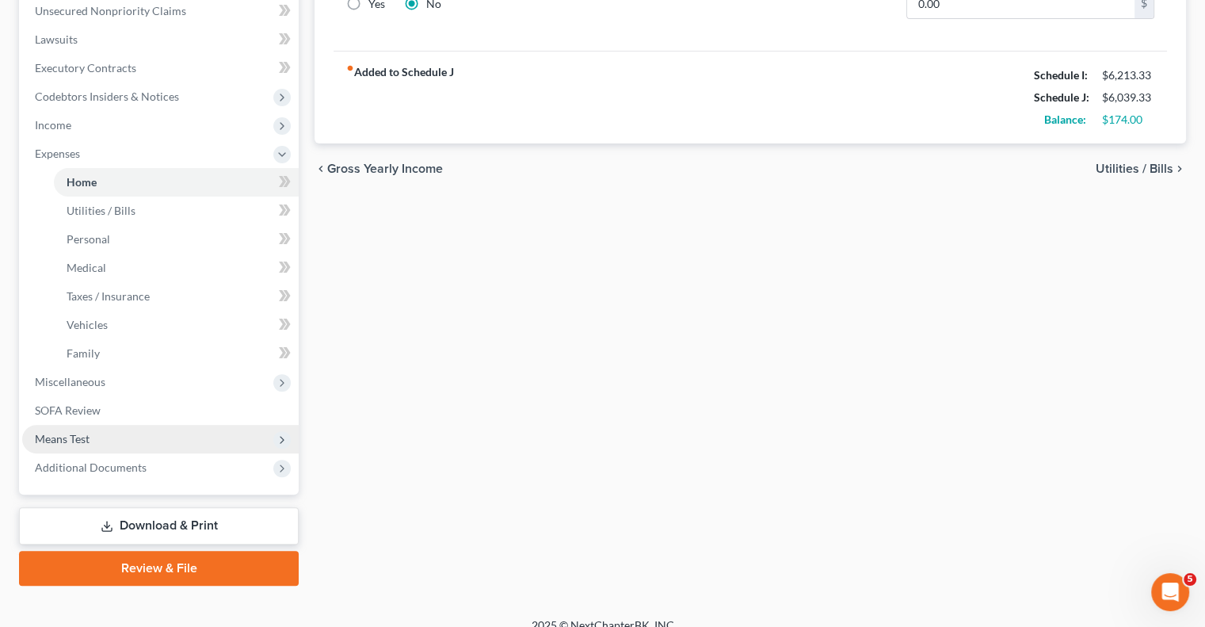
click at [114, 434] on span "Means Test" at bounding box center [160, 439] width 277 height 29
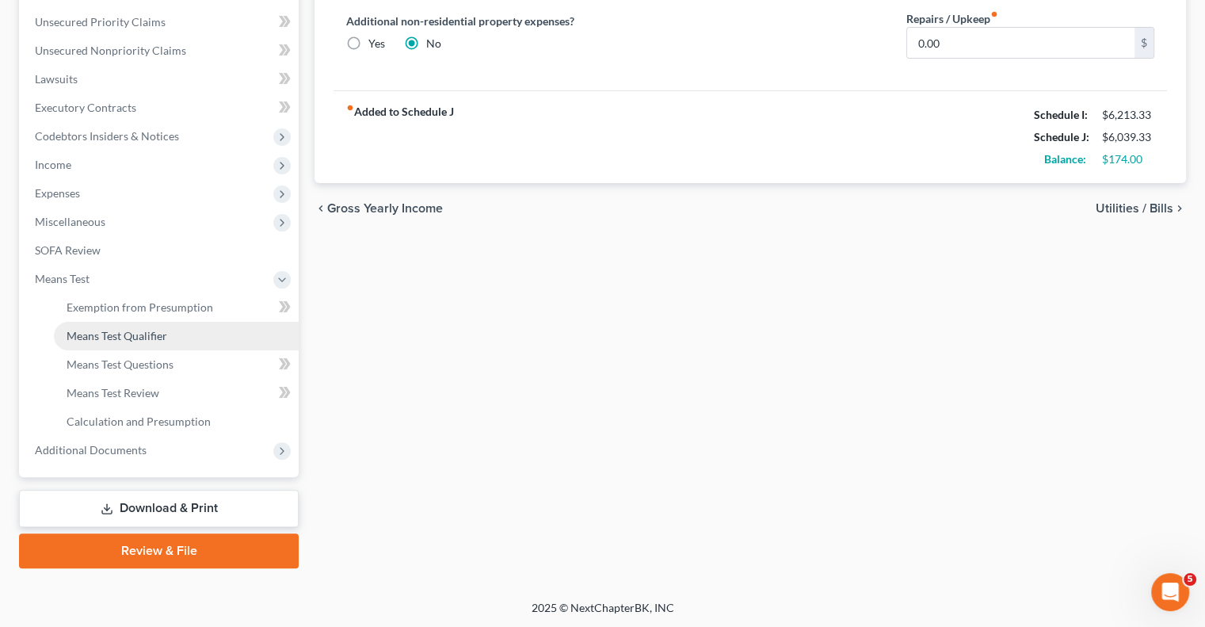
click at [135, 333] on span "Means Test Qualifier" at bounding box center [117, 335] width 101 height 13
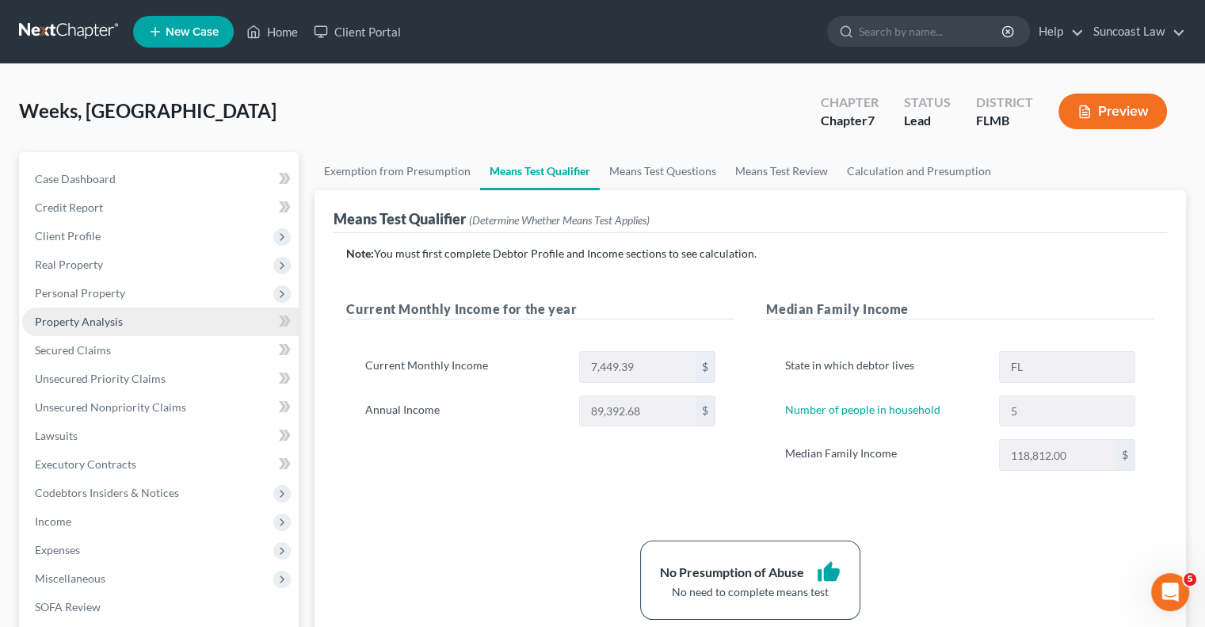
click at [93, 325] on span "Property Analysis" at bounding box center [79, 321] width 88 height 13
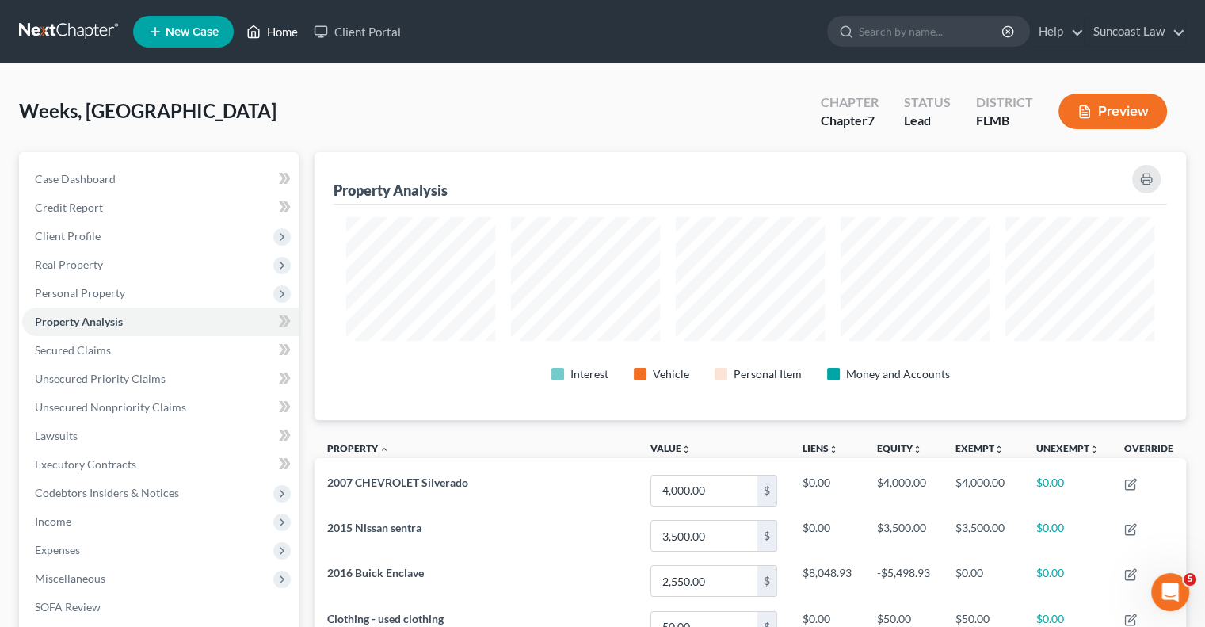
click at [277, 37] on link "Home" at bounding box center [272, 31] width 67 height 29
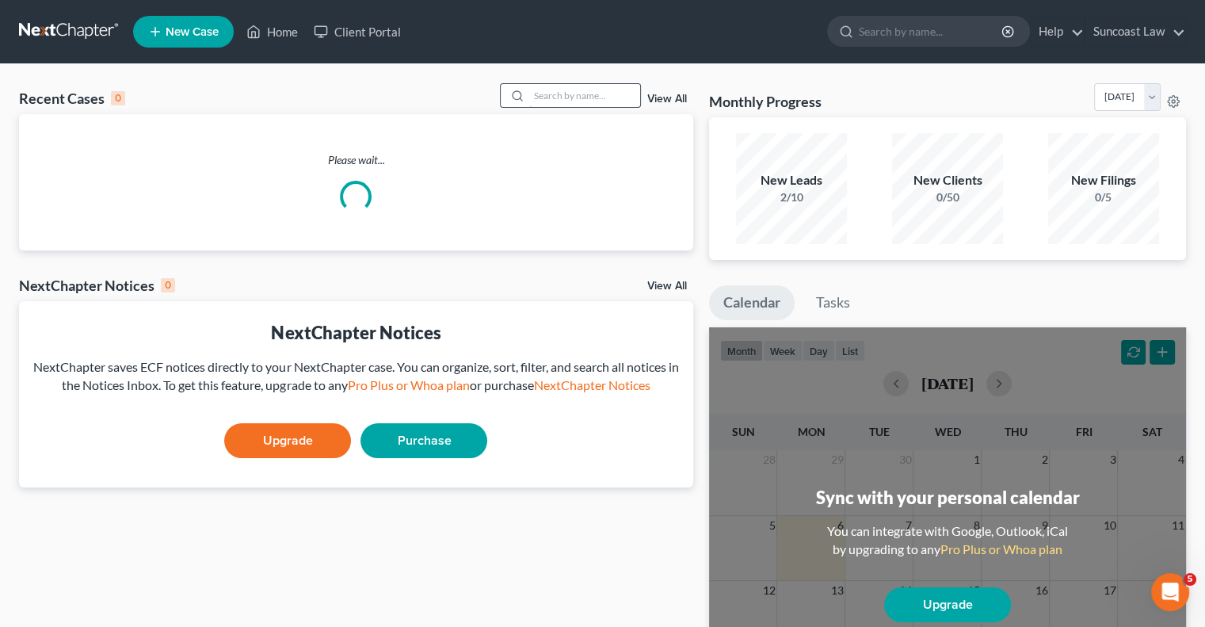
click at [608, 101] on input "search" at bounding box center [584, 95] width 111 height 23
type input "[PERSON_NAME]"
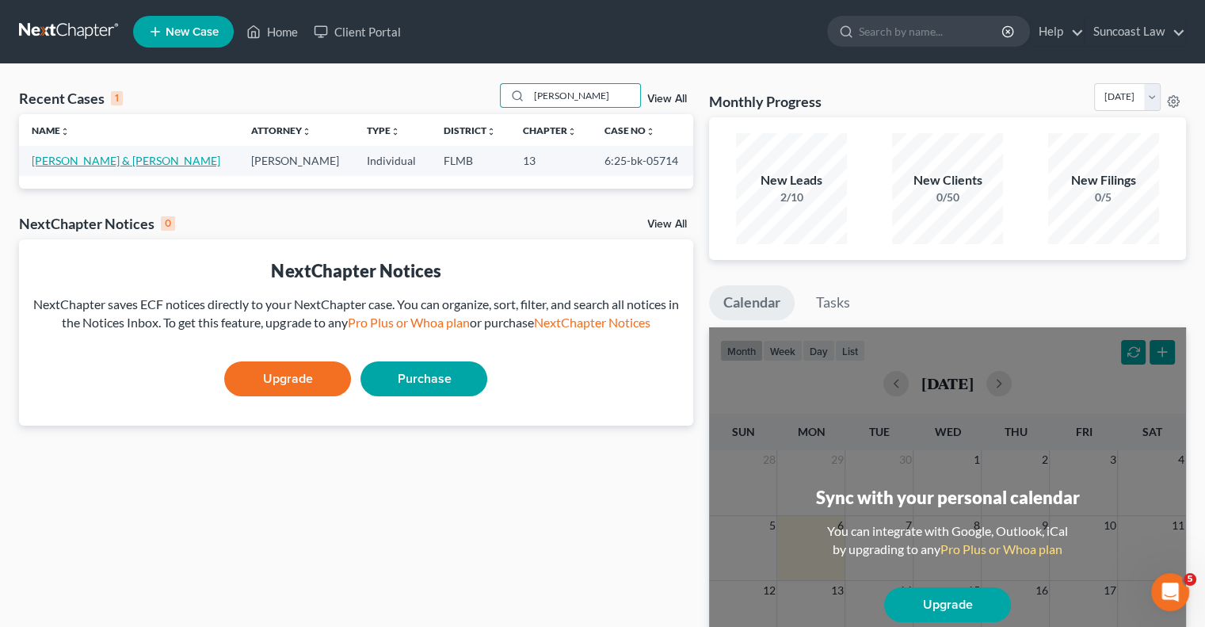
click at [86, 165] on link "[PERSON_NAME] & [PERSON_NAME]" at bounding box center [126, 160] width 189 height 13
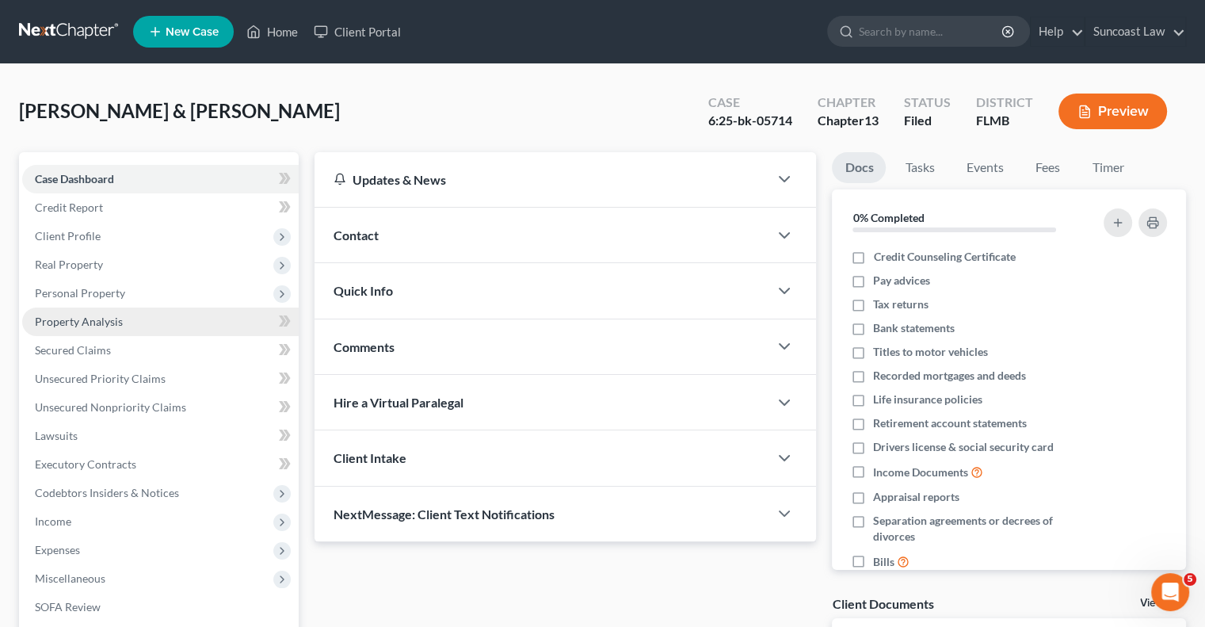
click at [105, 321] on span "Property Analysis" at bounding box center [79, 321] width 88 height 13
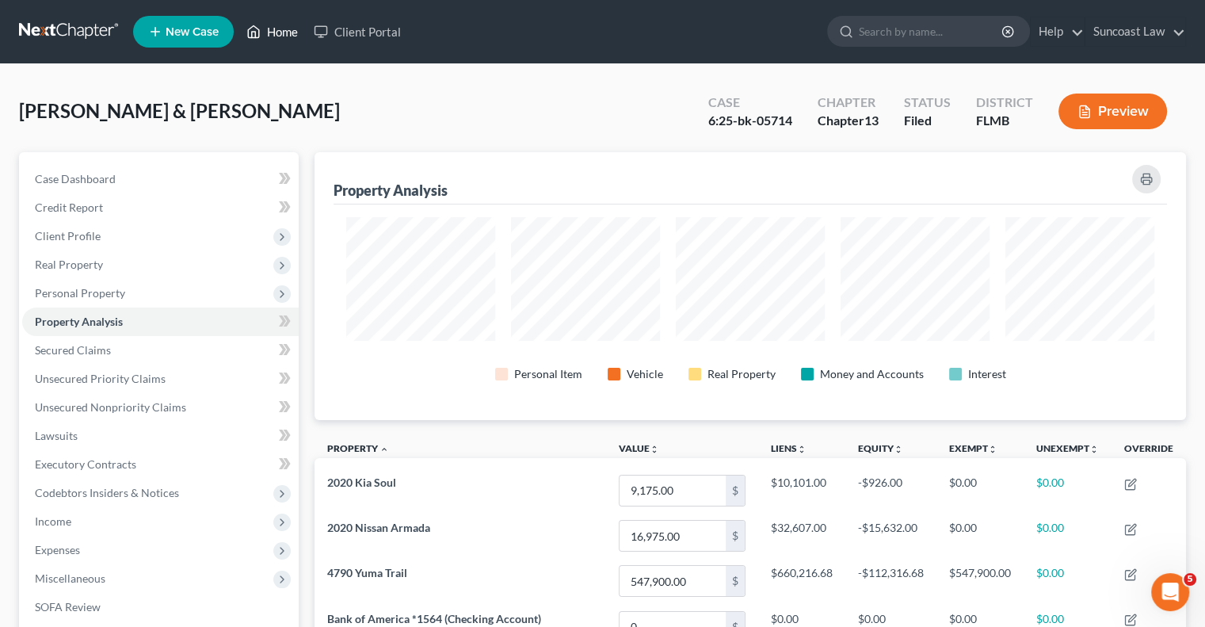
click at [269, 29] on link "Home" at bounding box center [272, 31] width 67 height 29
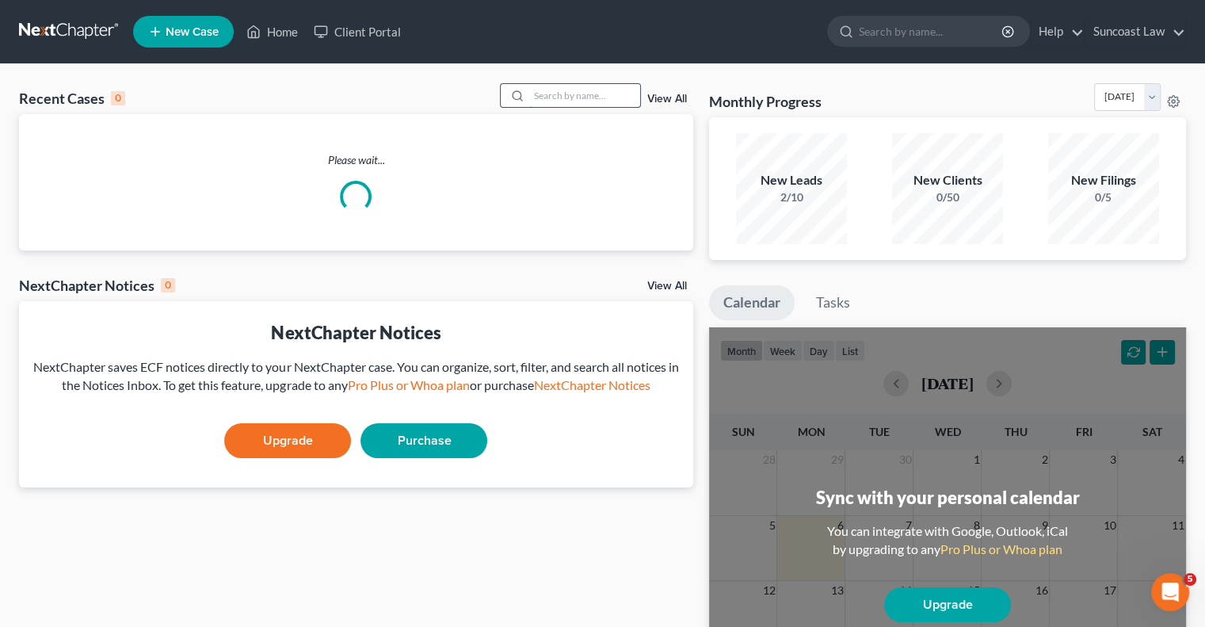
click at [567, 99] on input "search" at bounding box center [584, 95] width 111 height 23
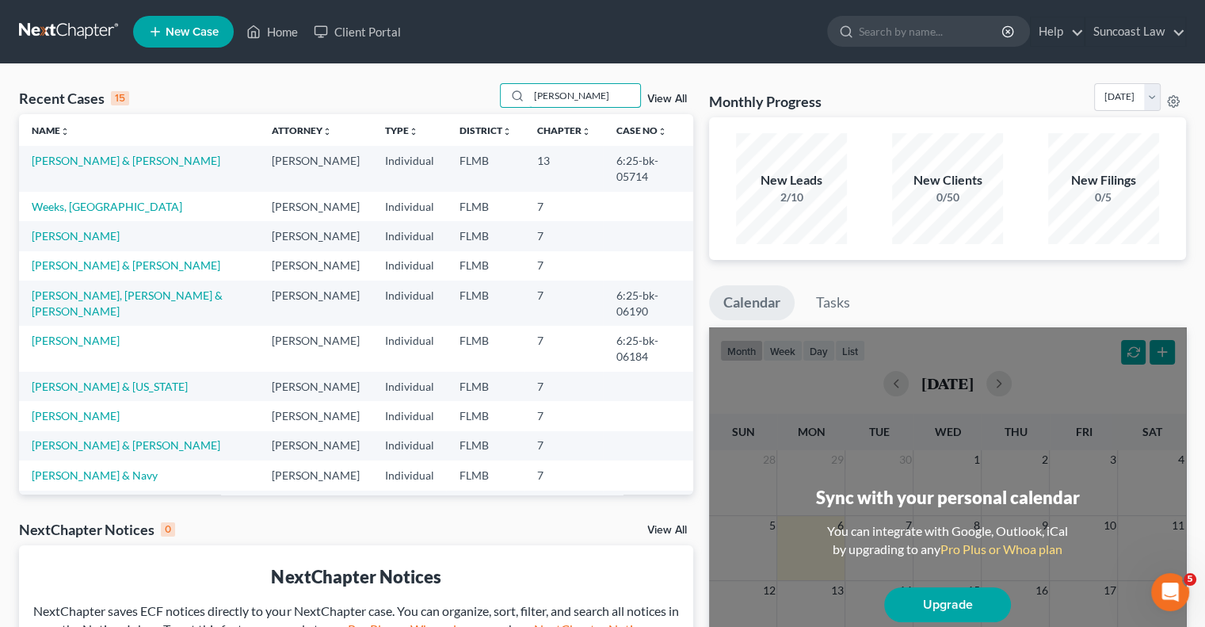
type input "[PERSON_NAME]"
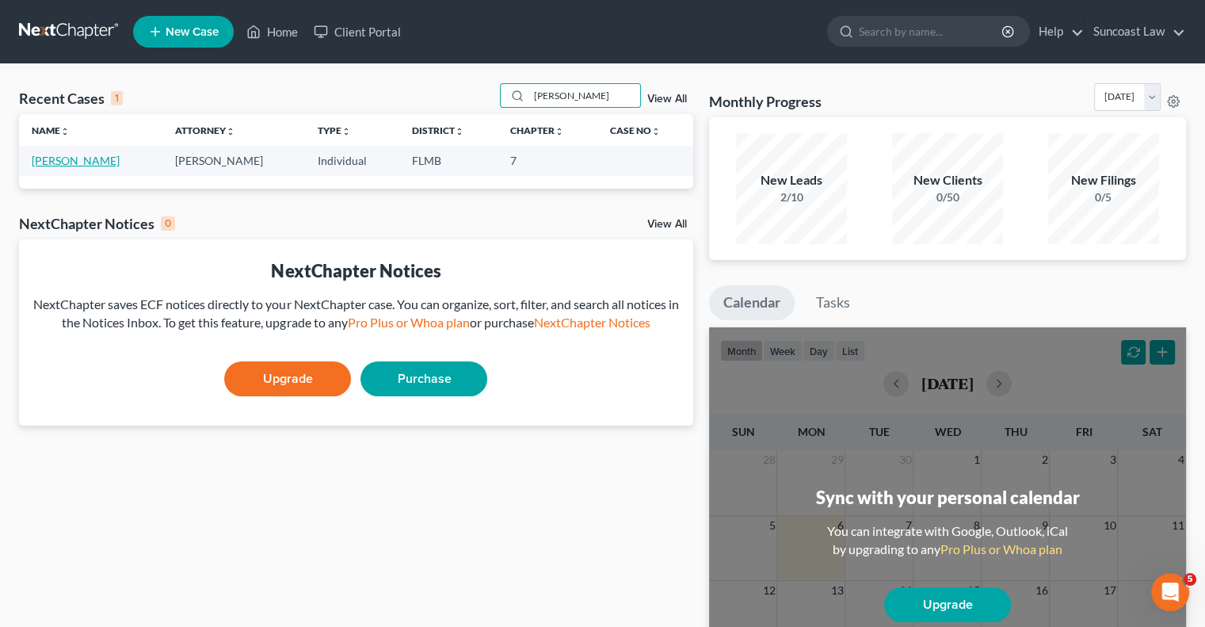
click at [55, 160] on link "[PERSON_NAME]" at bounding box center [76, 160] width 88 height 13
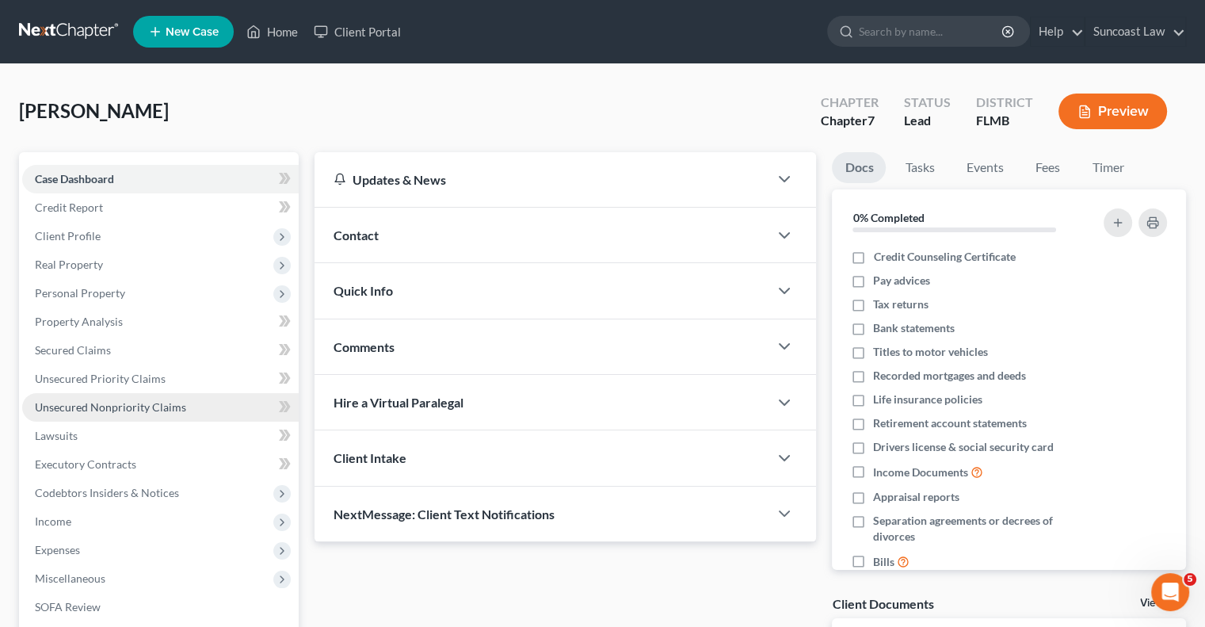
click at [143, 411] on span "Unsecured Nonpriority Claims" at bounding box center [110, 406] width 151 height 13
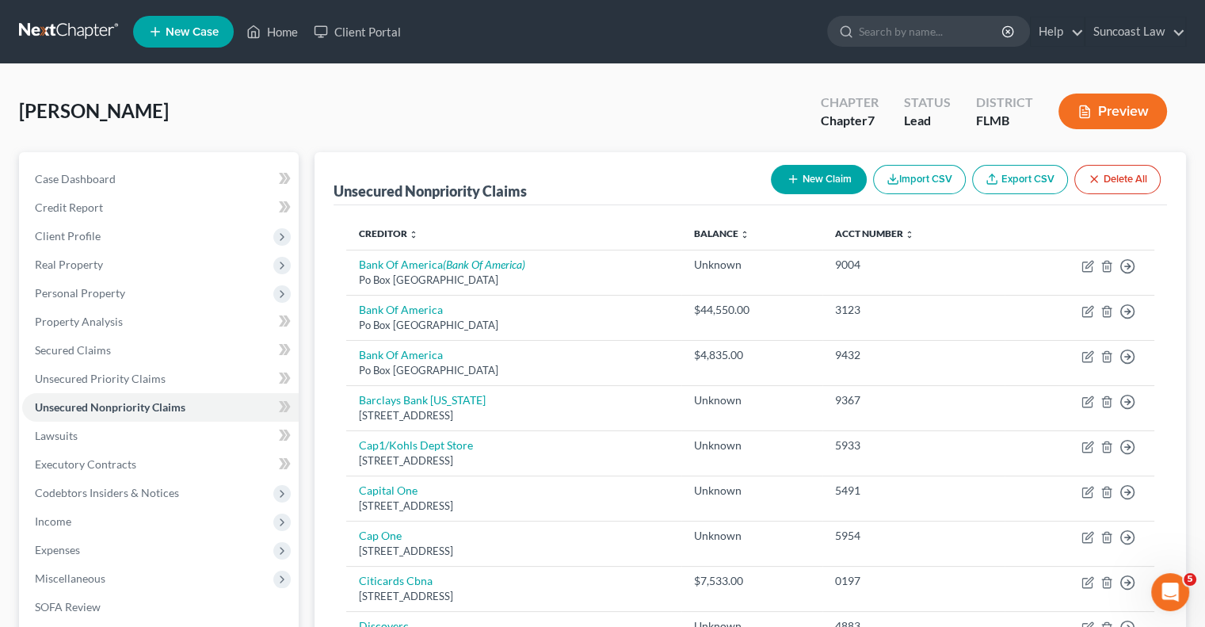
click at [815, 176] on button "New Claim" at bounding box center [819, 179] width 96 height 29
select select "0"
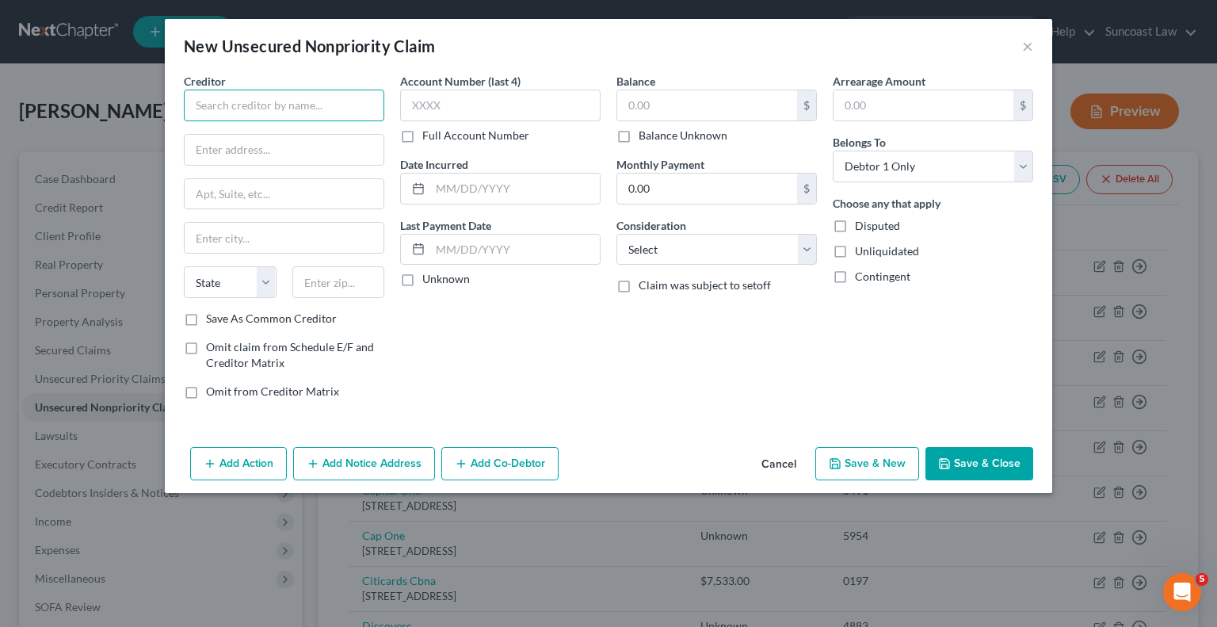
click at [317, 112] on input "text" at bounding box center [284, 106] width 201 height 32
type input "SOFI Bank"
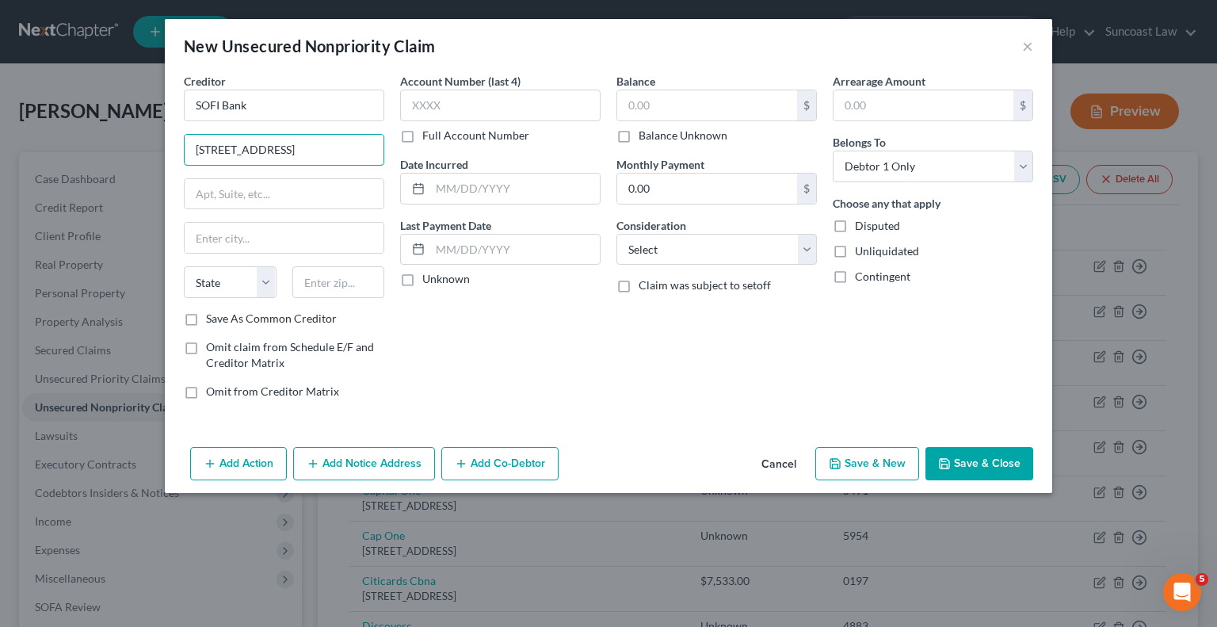
type input "[STREET_ADDRESS]"
click at [332, 279] on input "text" at bounding box center [338, 282] width 93 height 32
type input "94105"
type input "[GEOGRAPHIC_DATA]"
select select "4"
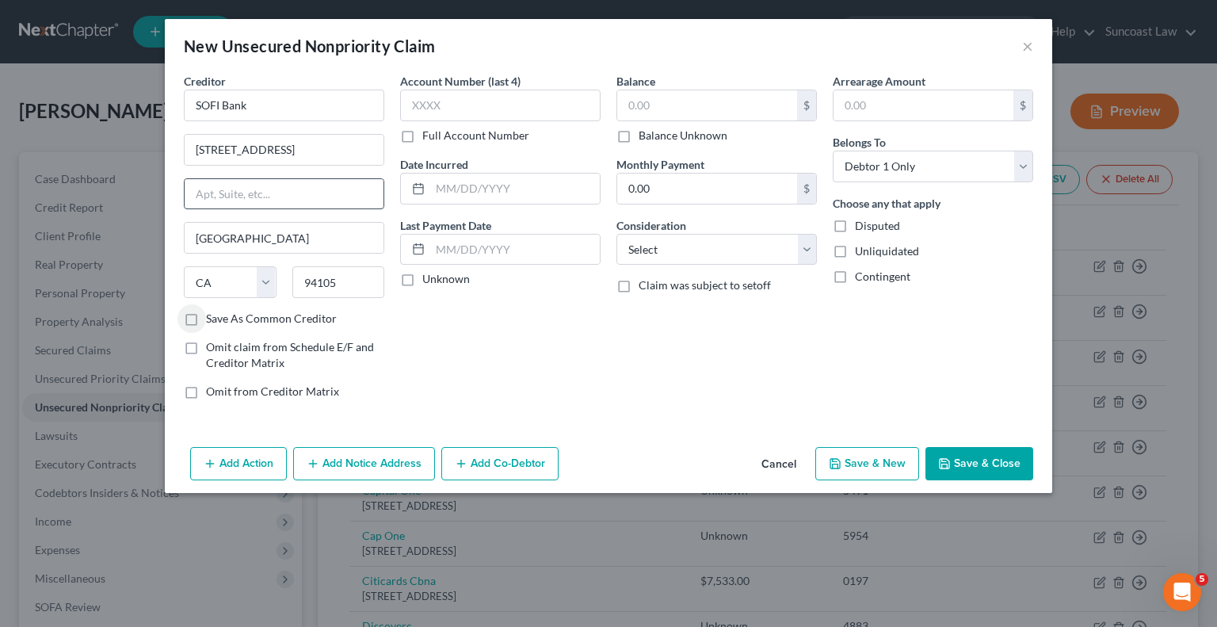
click at [276, 186] on input "text" at bounding box center [284, 194] width 199 height 30
type input "Suite 300"
click at [422, 136] on label "Full Account Number" at bounding box center [475, 136] width 107 height 16
click at [429, 136] on input "Full Account Number" at bounding box center [434, 133] width 10 height 10
click at [545, 97] on input "text" at bounding box center [500, 106] width 201 height 32
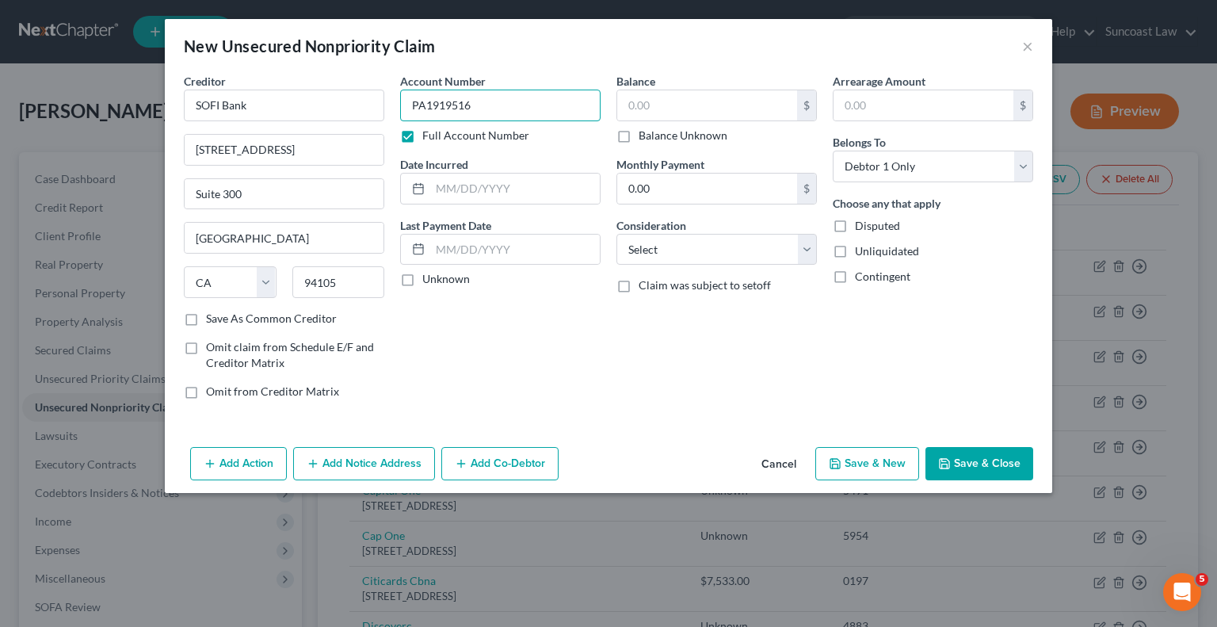
type input "PA1919516"
click at [712, 100] on input "text" at bounding box center [707, 105] width 180 height 30
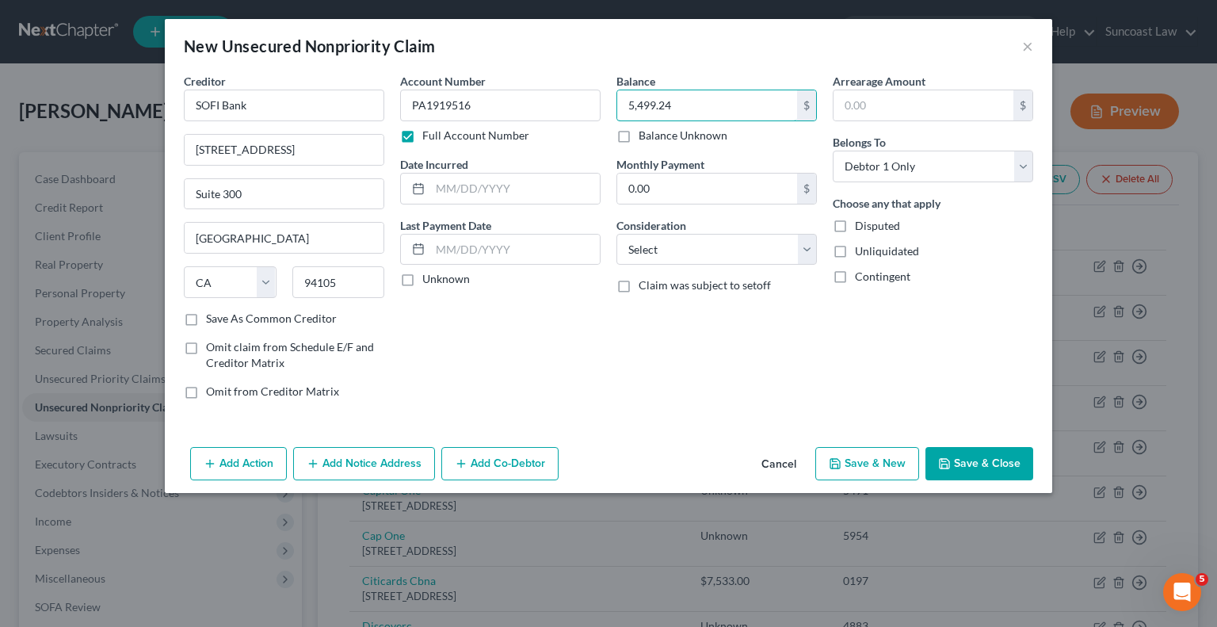
type input "5,499.24"
click at [1008, 453] on button "Save & Close" at bounding box center [980, 463] width 108 height 33
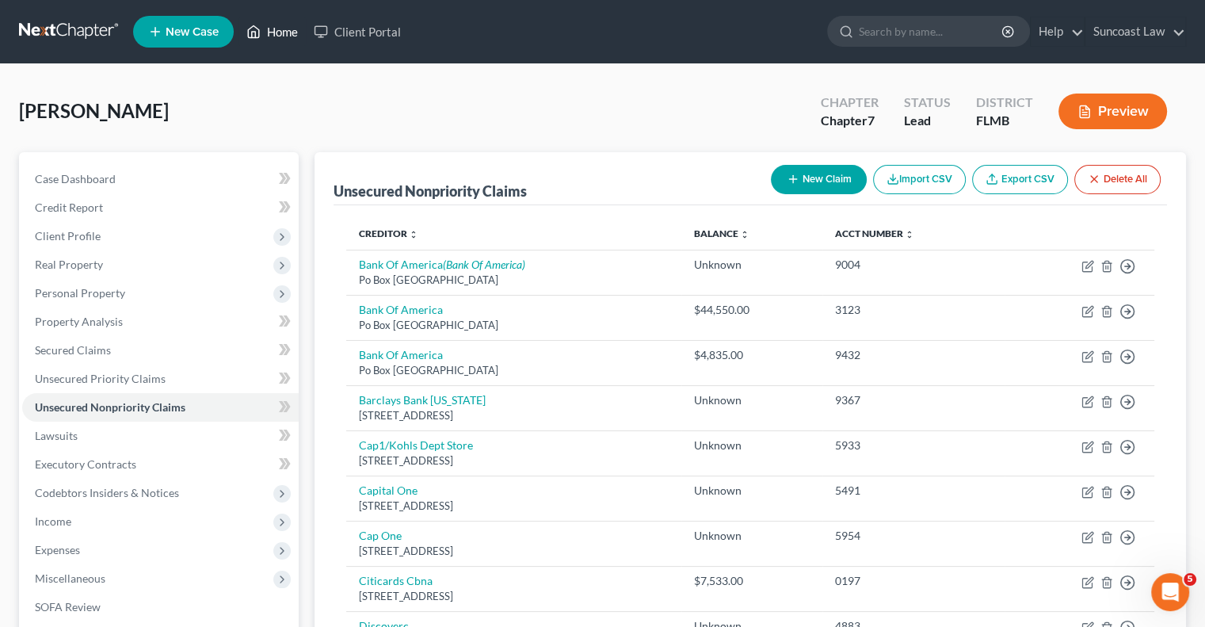
click at [282, 33] on link "Home" at bounding box center [272, 31] width 67 height 29
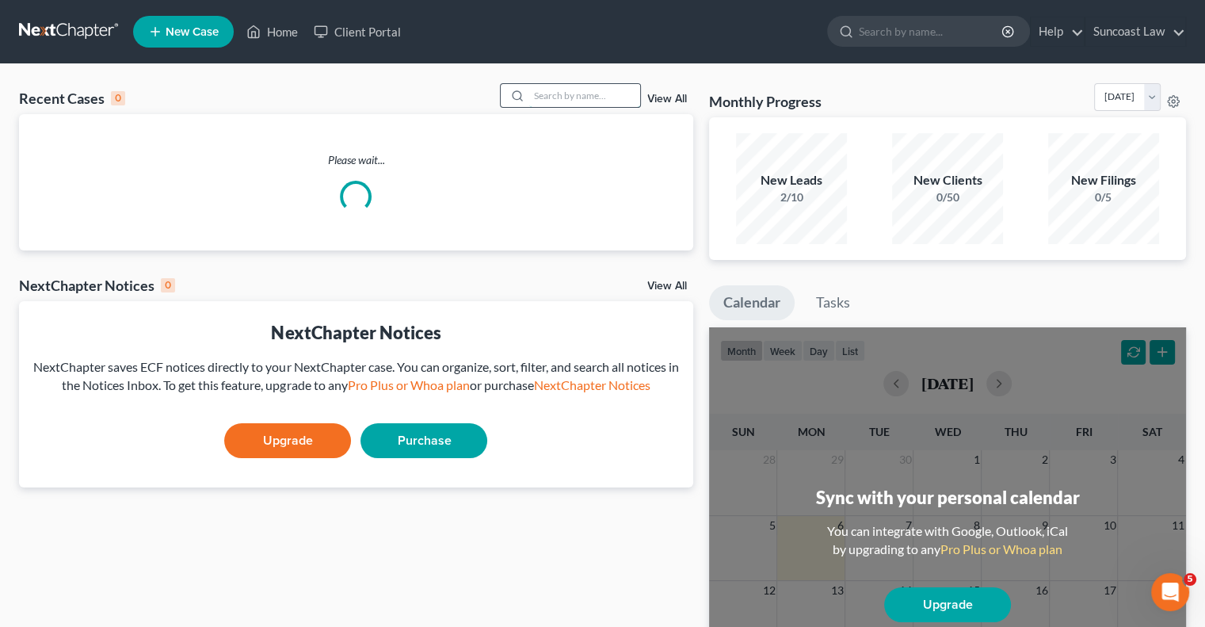
click at [543, 91] on input "search" at bounding box center [584, 95] width 111 height 23
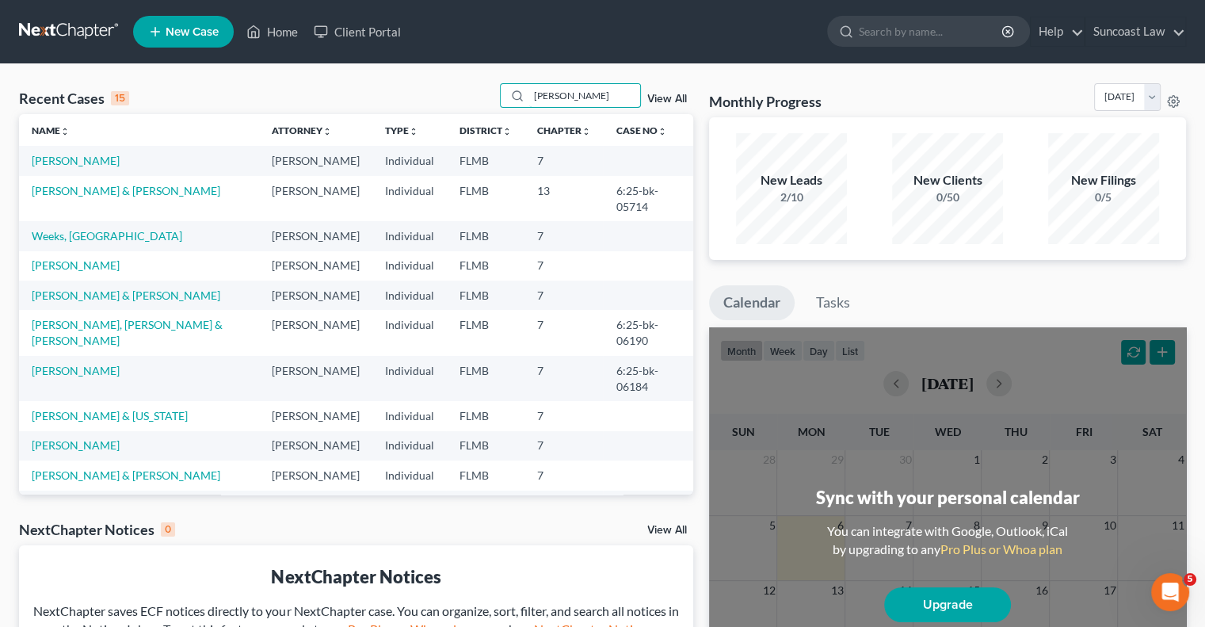
type input "[PERSON_NAME]"
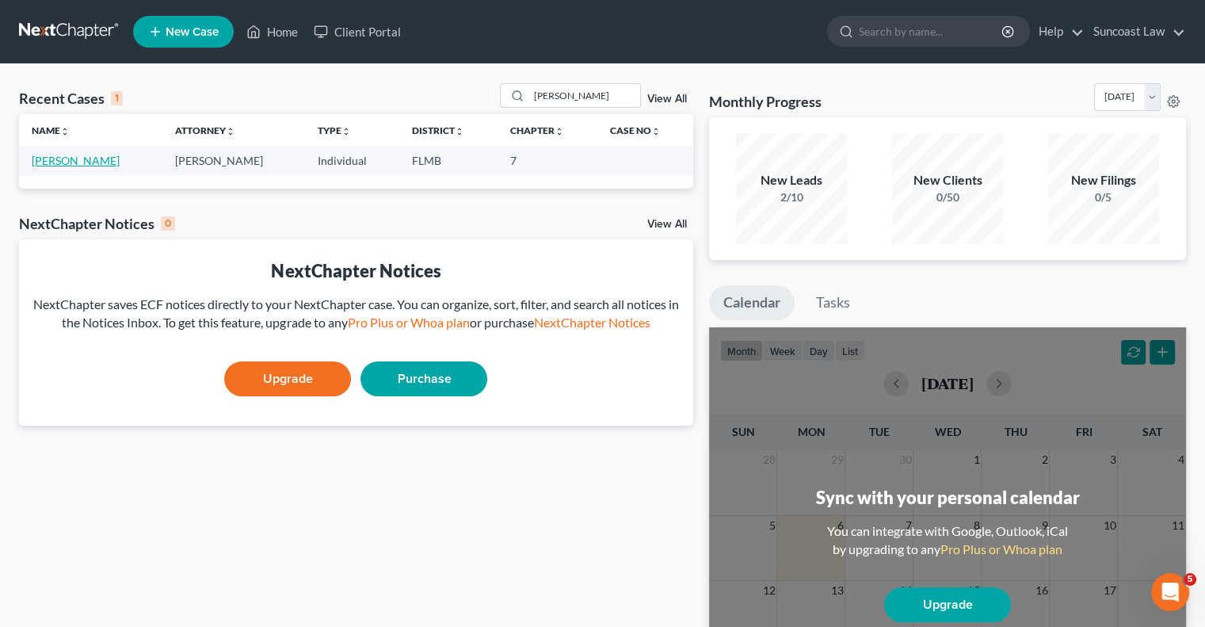
click at [81, 154] on link "[PERSON_NAME]" at bounding box center [76, 160] width 88 height 13
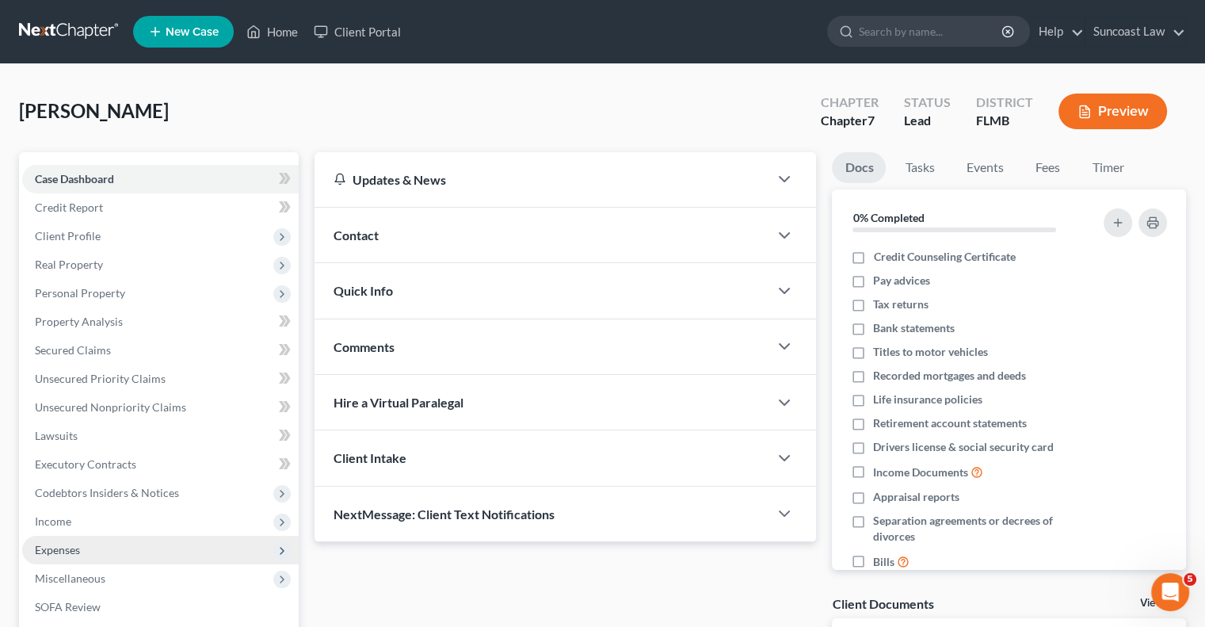
click at [105, 545] on span "Expenses" at bounding box center [160, 550] width 277 height 29
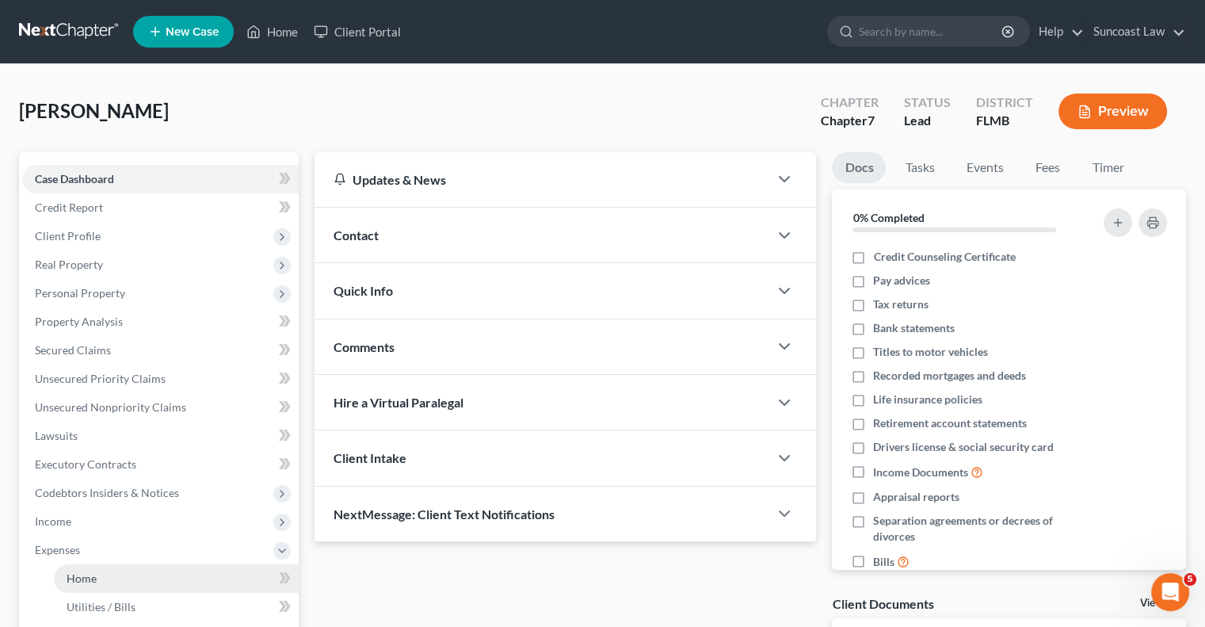
click at [128, 580] on link "Home" at bounding box center [176, 578] width 245 height 29
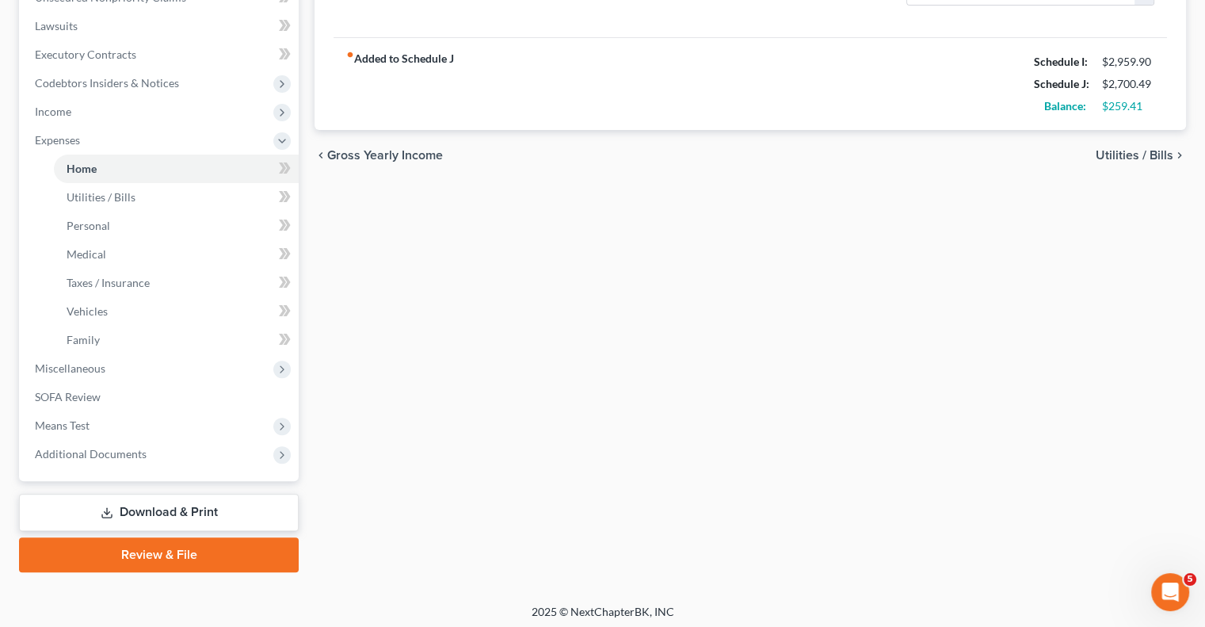
scroll to position [414, 0]
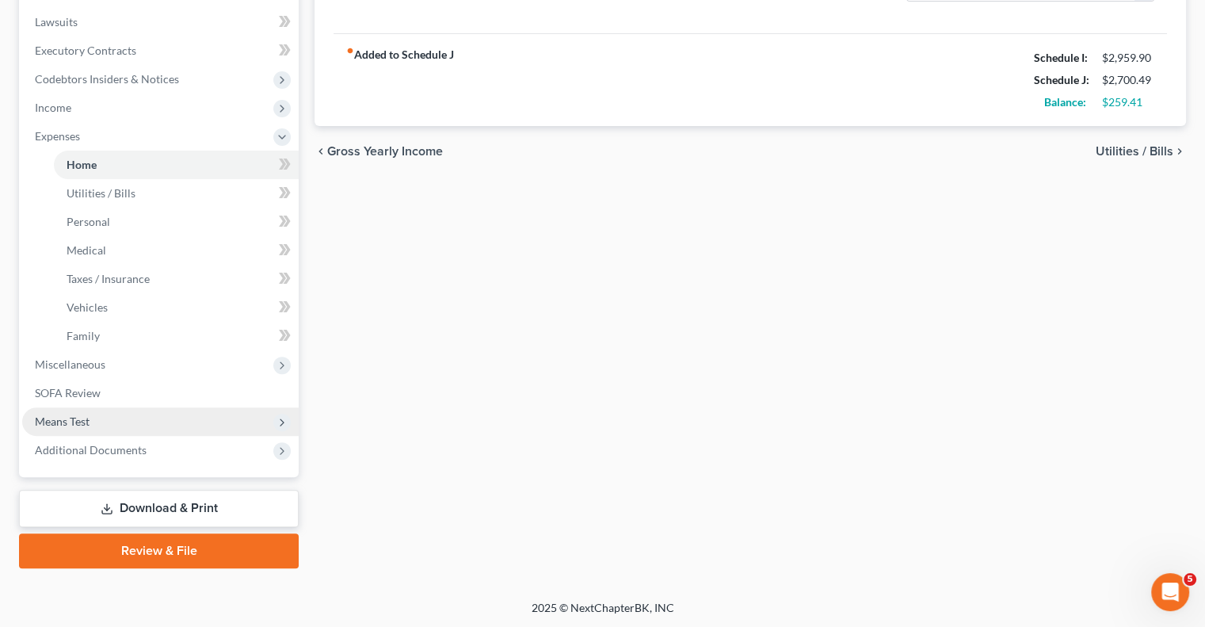
click at [87, 413] on span "Means Test" at bounding box center [160, 421] width 277 height 29
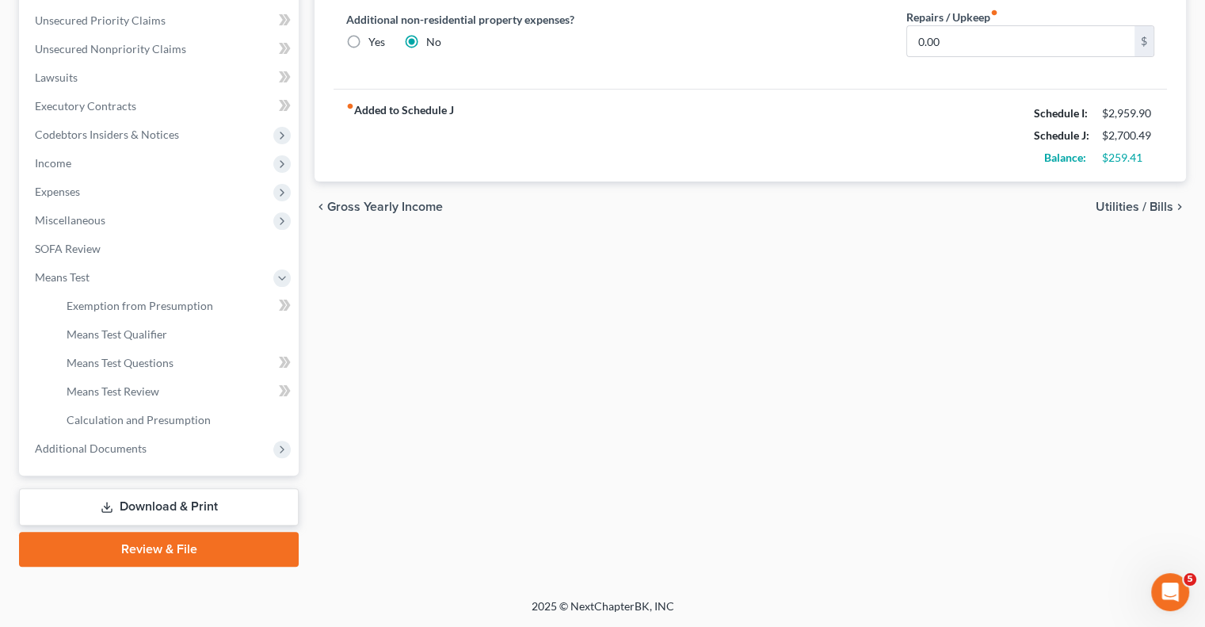
scroll to position [357, 0]
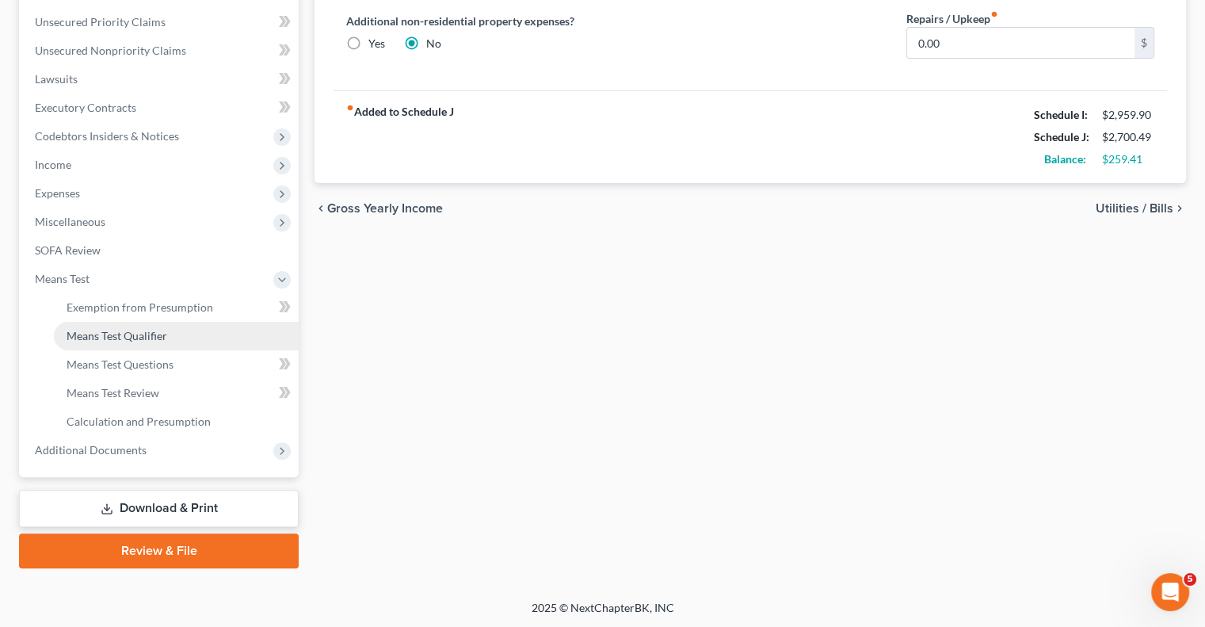
click at [139, 338] on span "Means Test Qualifier" at bounding box center [117, 335] width 101 height 13
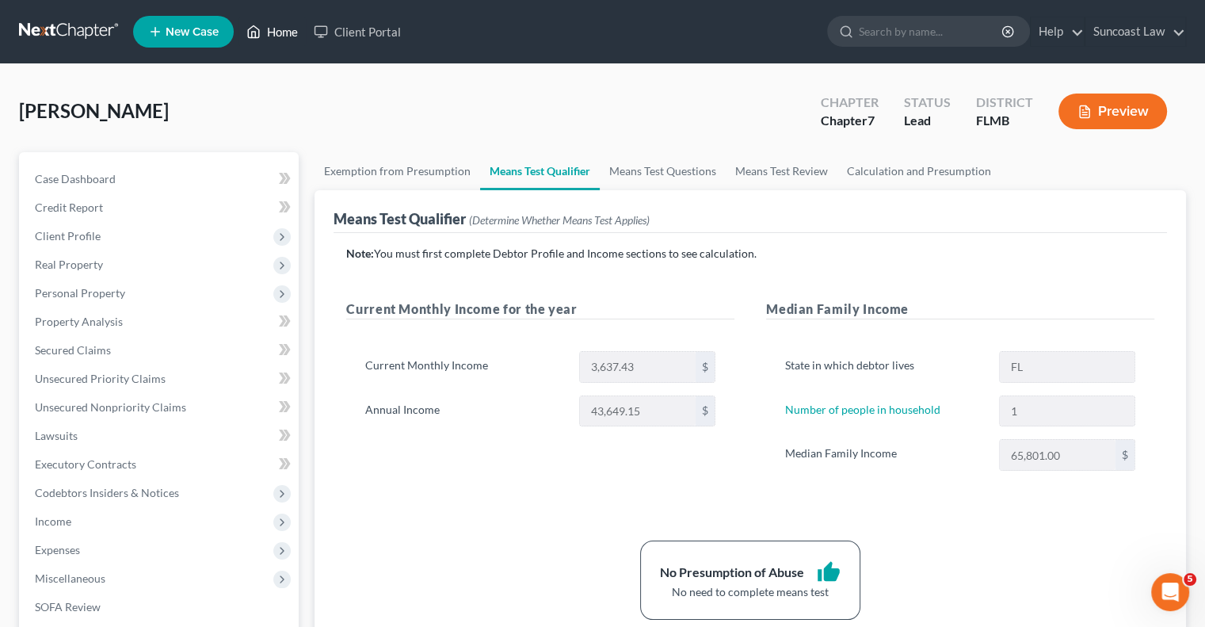
click at [295, 30] on link "Home" at bounding box center [272, 31] width 67 height 29
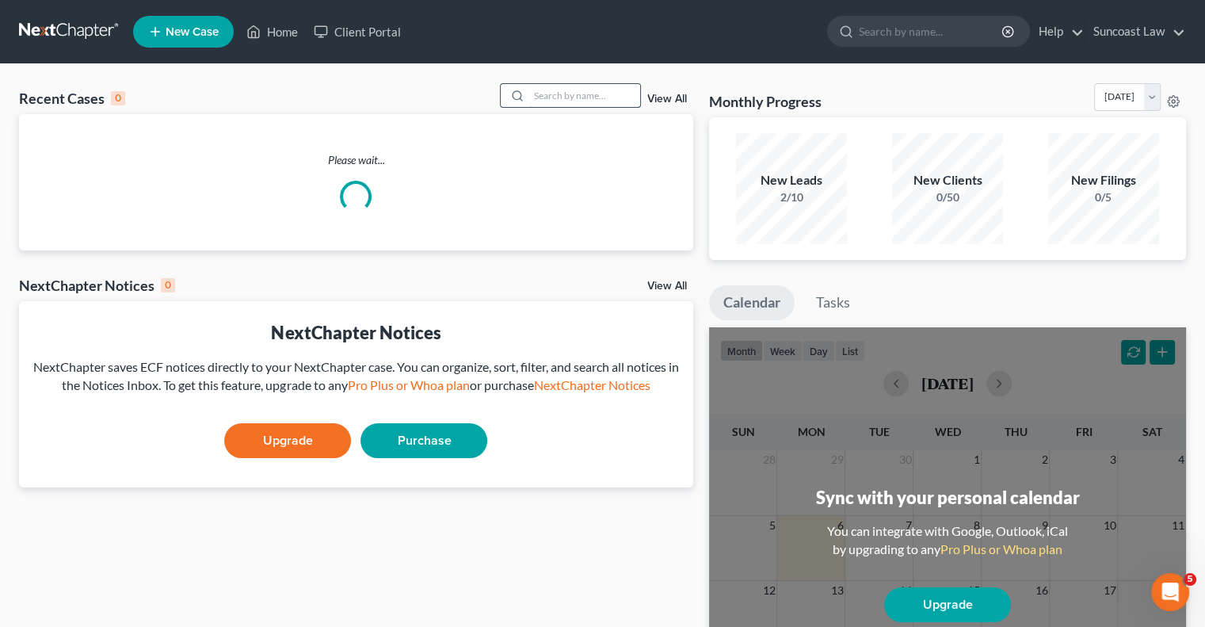
click at [572, 95] on input "search" at bounding box center [584, 95] width 111 height 23
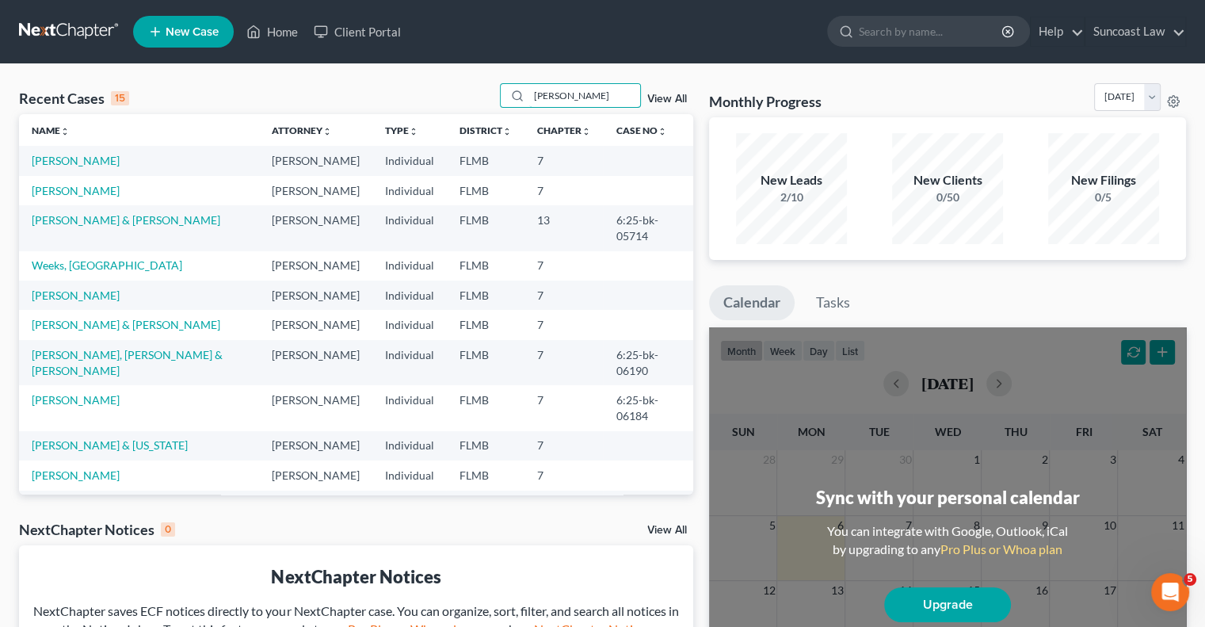
type input "[PERSON_NAME]"
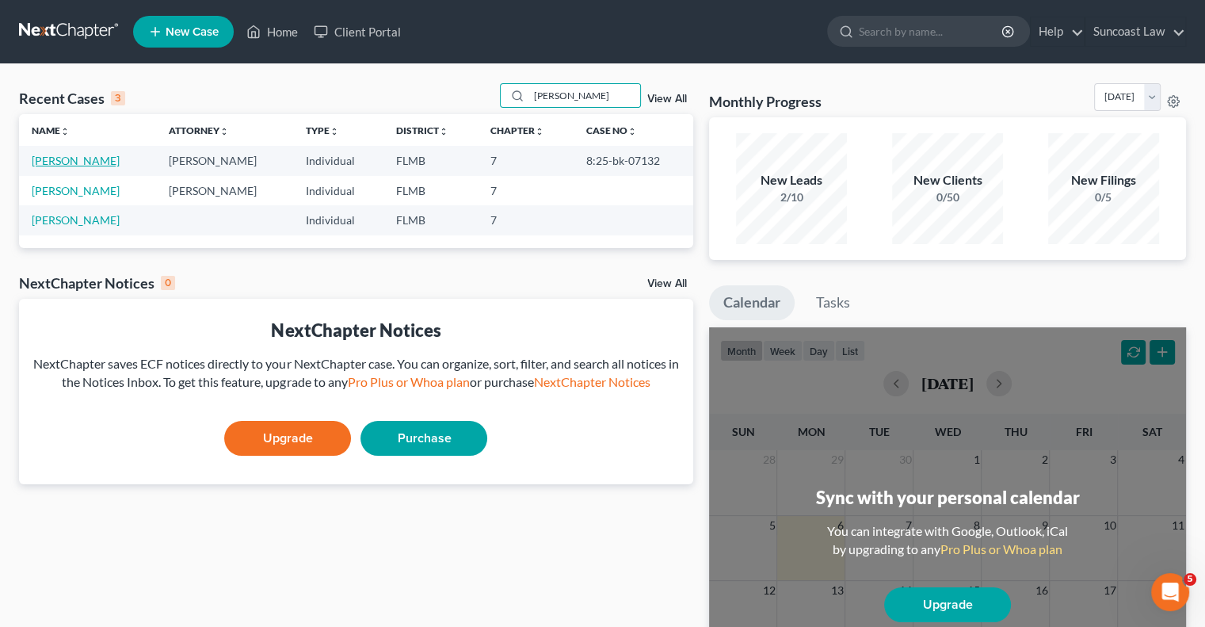
click at [101, 156] on link "[PERSON_NAME]" at bounding box center [76, 160] width 88 height 13
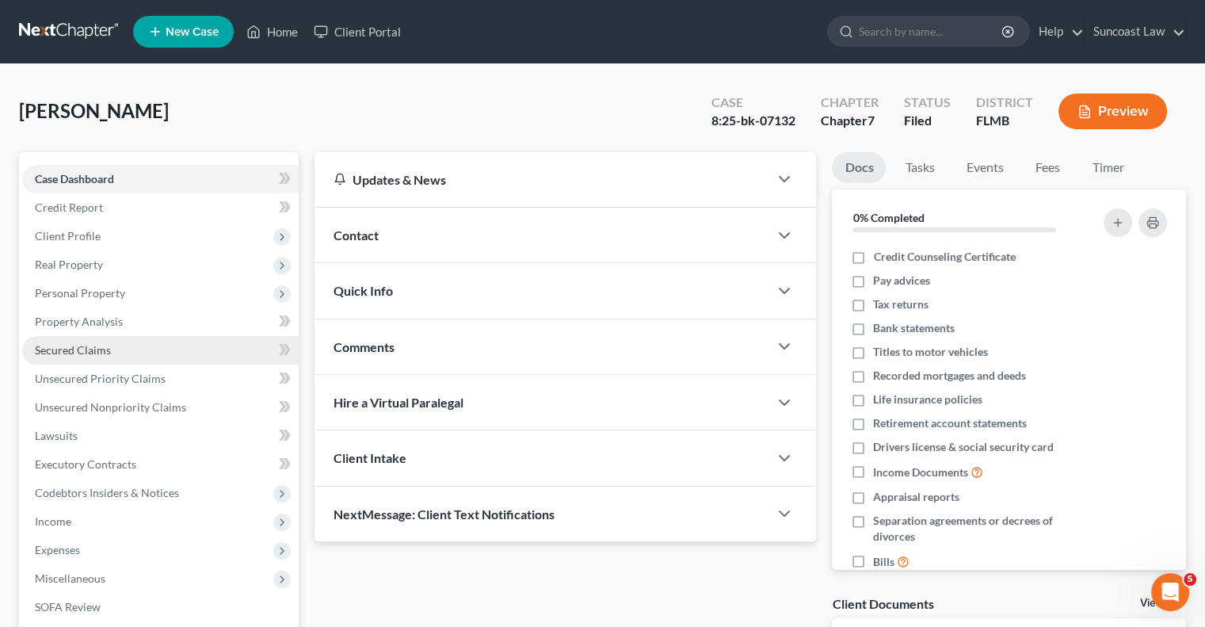
click at [98, 347] on span "Secured Claims" at bounding box center [73, 349] width 76 height 13
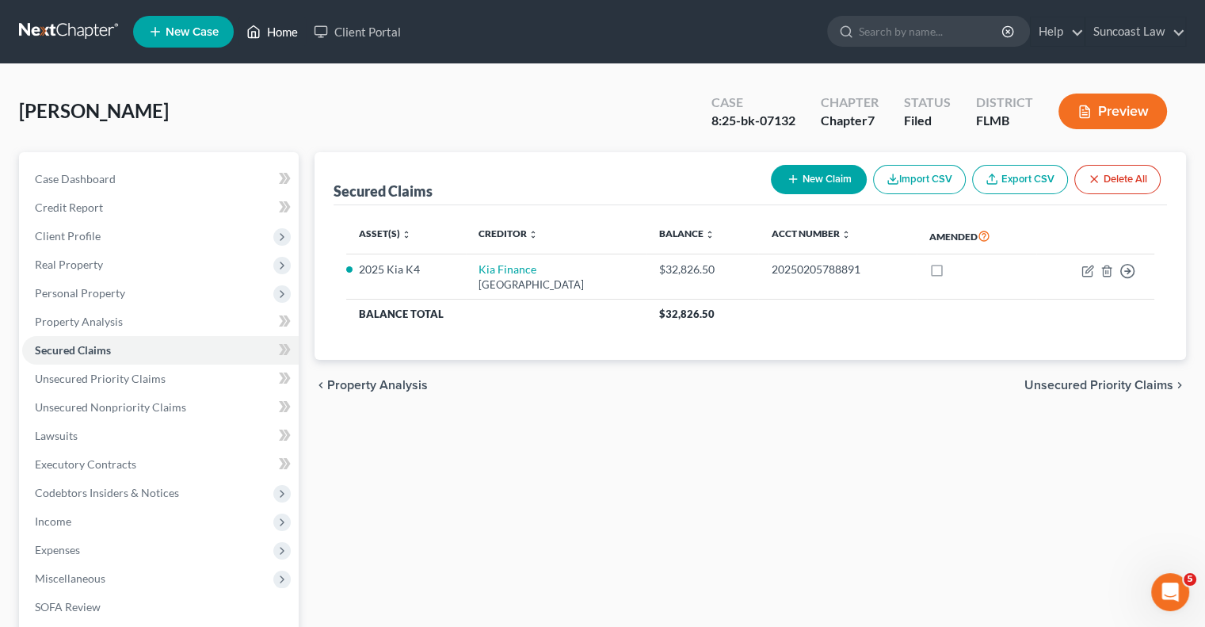
click at [295, 31] on link "Home" at bounding box center [272, 31] width 67 height 29
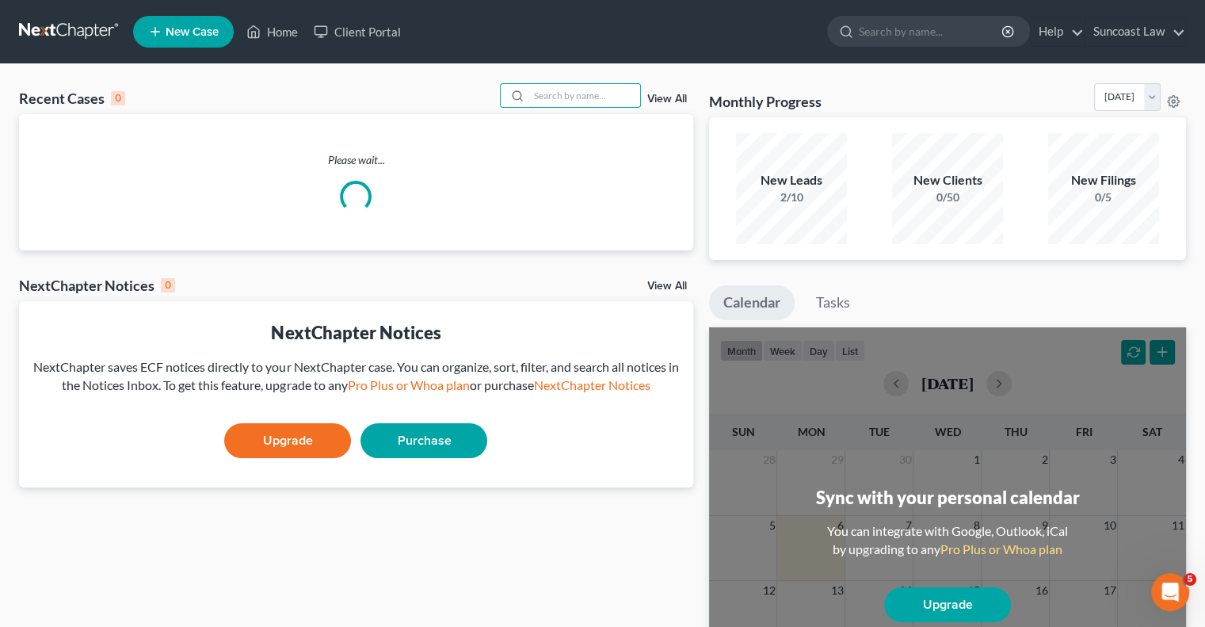
drag, startPoint x: 574, startPoint y: 102, endPoint x: 609, endPoint y: 52, distance: 60.9
click at [575, 101] on input "search" at bounding box center [584, 95] width 111 height 23
type input "[PERSON_NAME]"
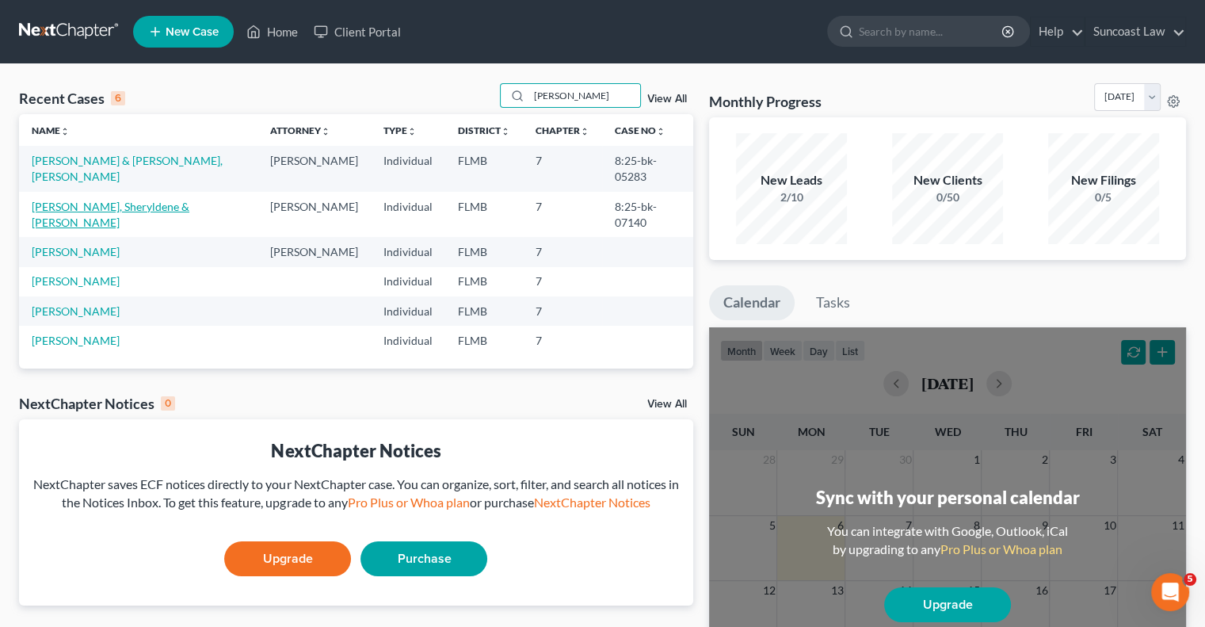
click at [122, 200] on link "[PERSON_NAME], Sheryldene & [PERSON_NAME]" at bounding box center [111, 214] width 158 height 29
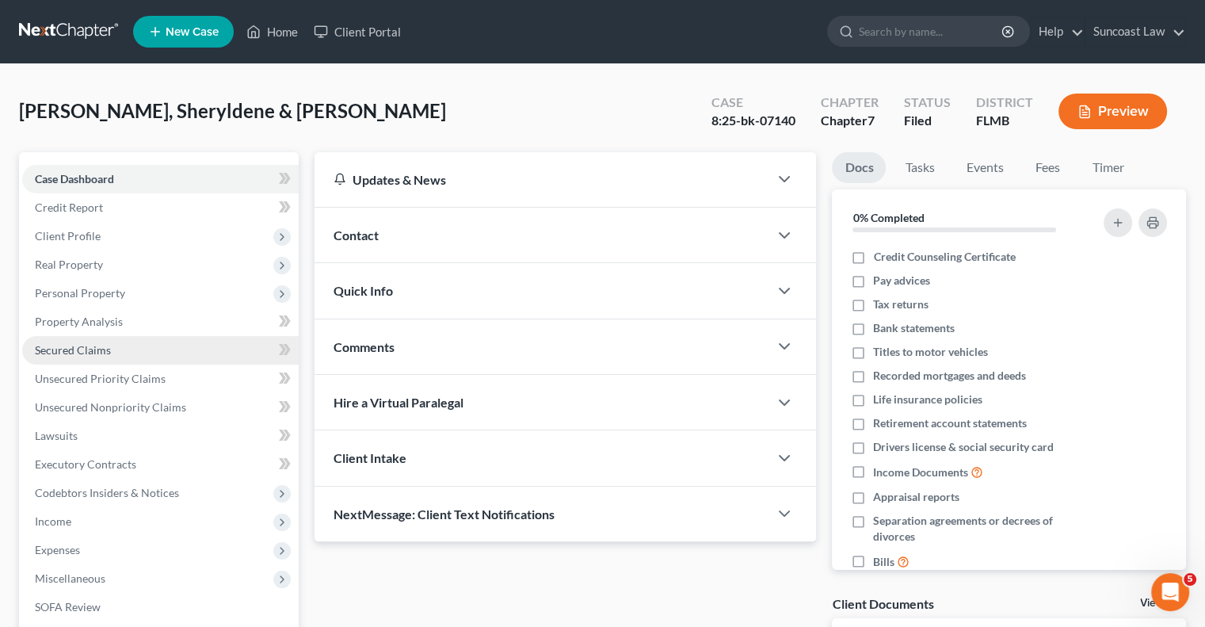
click at [86, 348] on span "Secured Claims" at bounding box center [73, 349] width 76 height 13
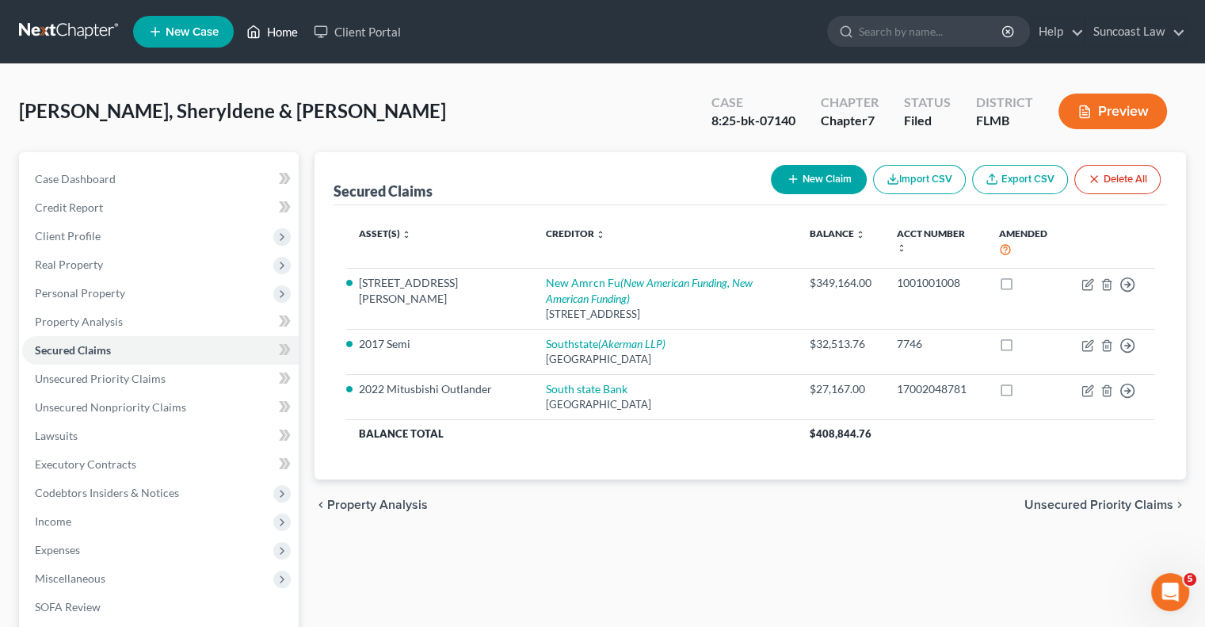
click at [294, 32] on link "Home" at bounding box center [272, 31] width 67 height 29
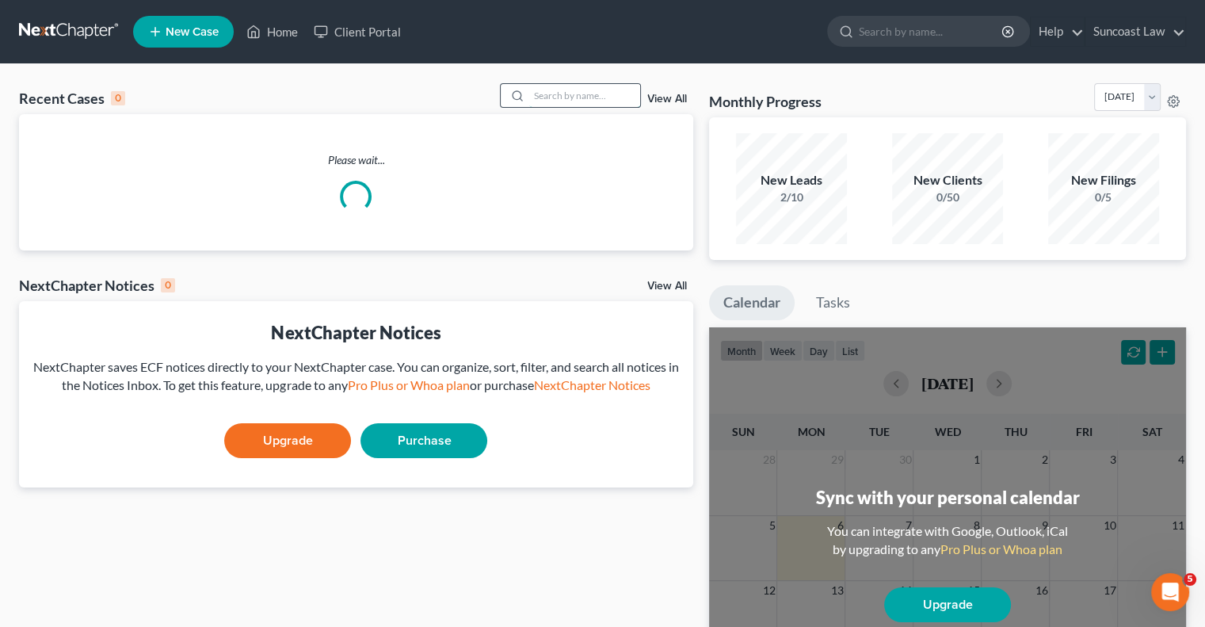
click at [606, 90] on input "search" at bounding box center [584, 95] width 111 height 23
type input "[PERSON_NAME]"
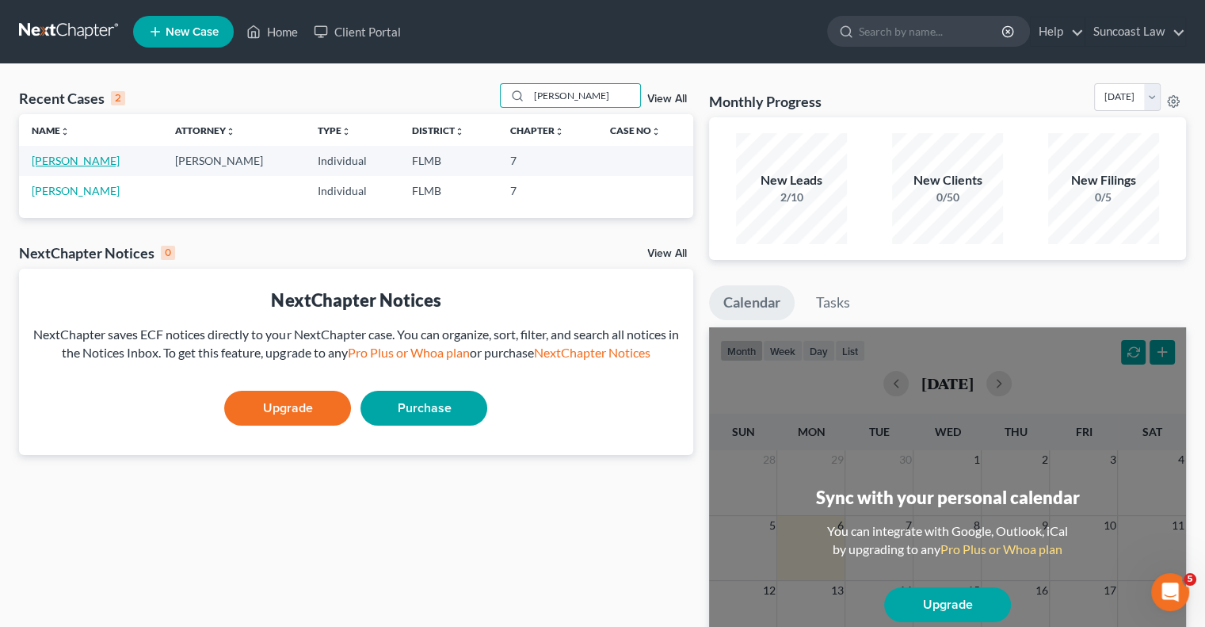
click at [89, 164] on link "[PERSON_NAME]" at bounding box center [76, 160] width 88 height 13
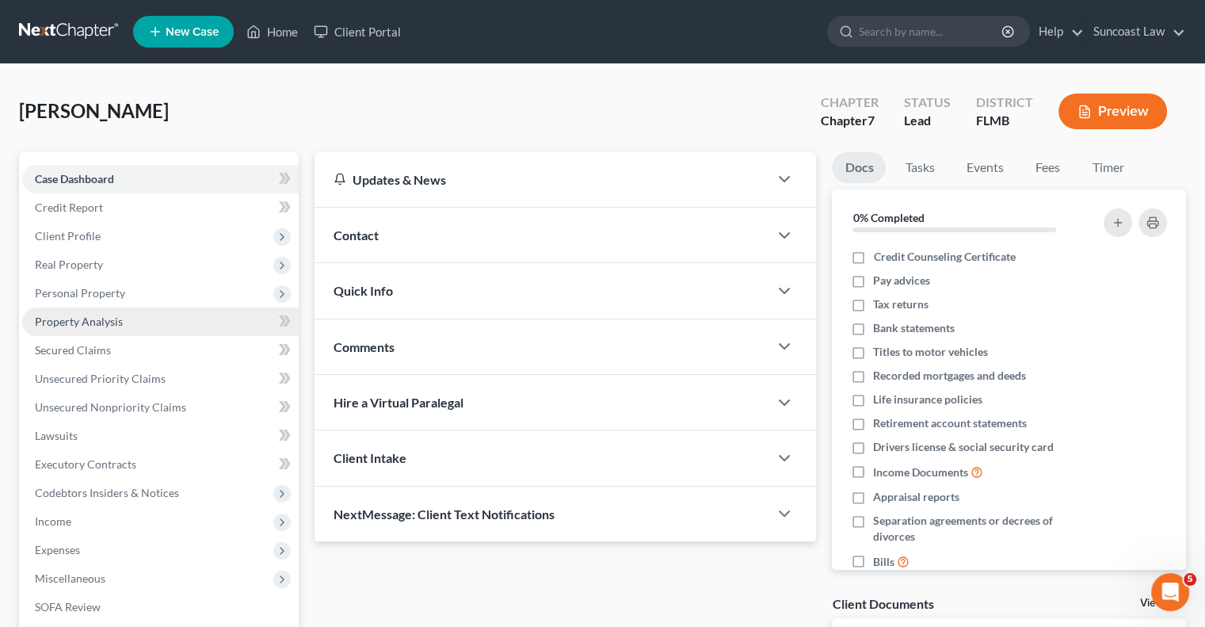
click at [95, 311] on link "Property Analysis" at bounding box center [160, 321] width 277 height 29
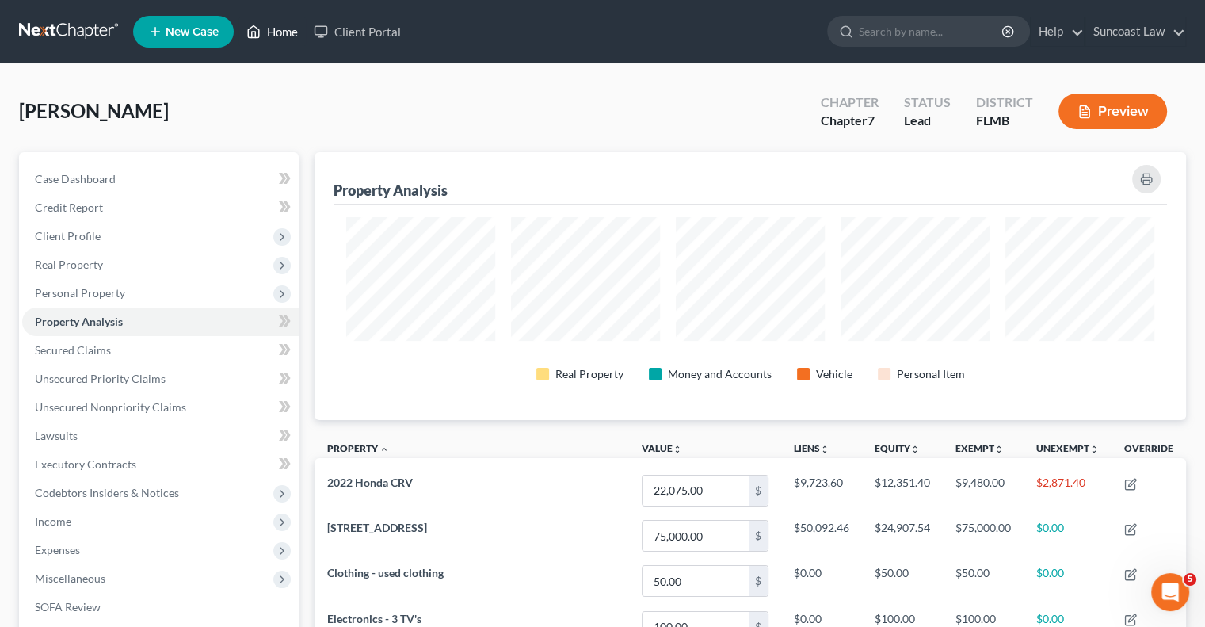
drag, startPoint x: 288, startPoint y: 31, endPoint x: 296, endPoint y: 36, distance: 9.7
click at [288, 31] on link "Home" at bounding box center [272, 31] width 67 height 29
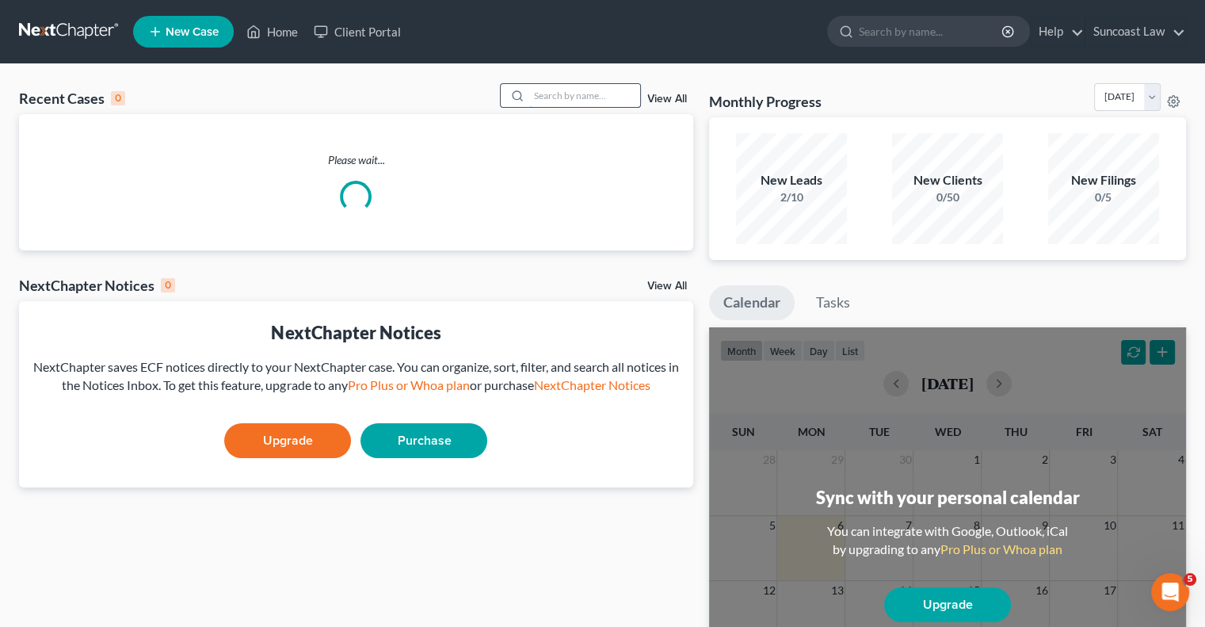
click at [577, 100] on input "search" at bounding box center [584, 95] width 111 height 23
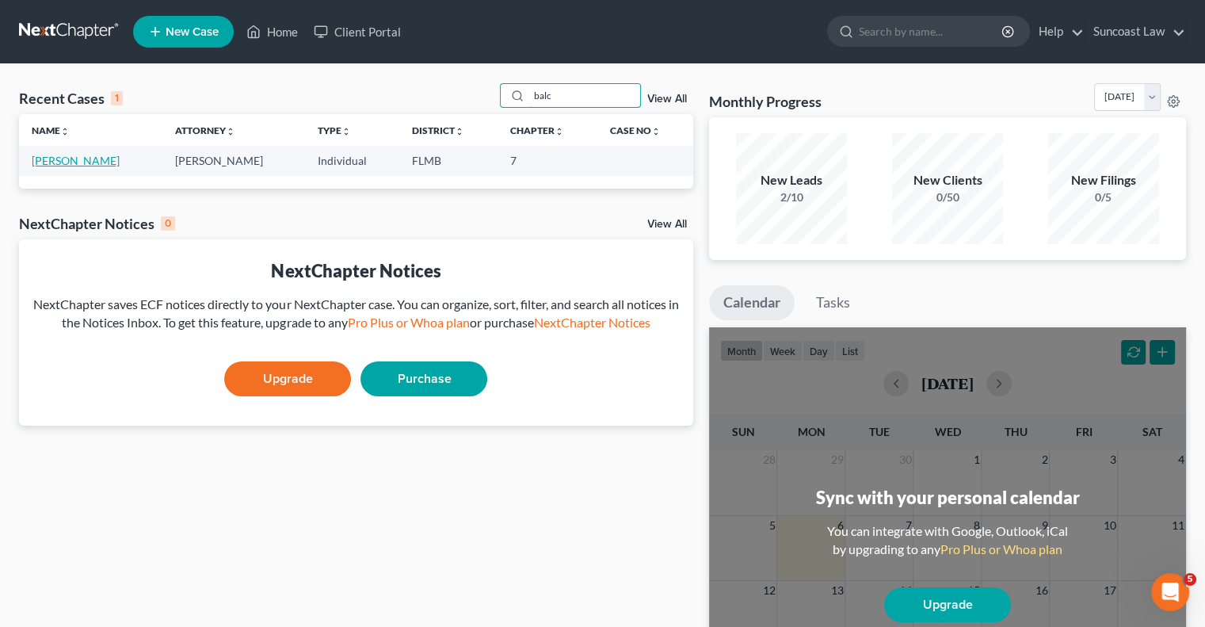
type input "balc"
click at [67, 162] on link "[PERSON_NAME]" at bounding box center [76, 160] width 88 height 13
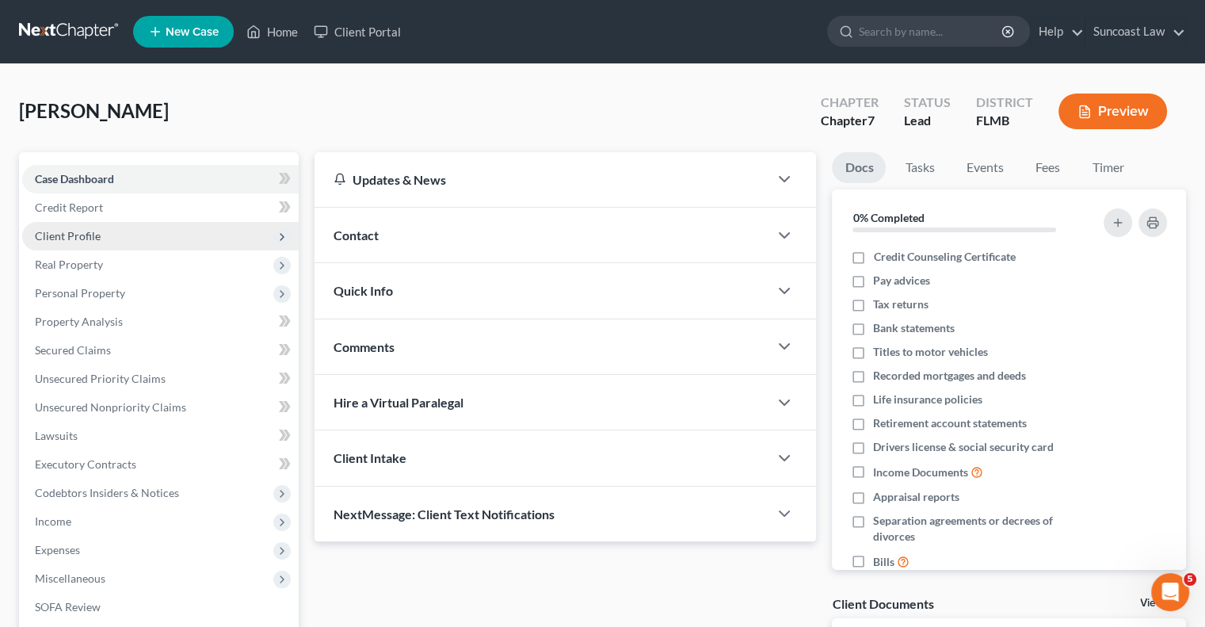
click at [92, 231] on span "Client Profile" at bounding box center [68, 235] width 66 height 13
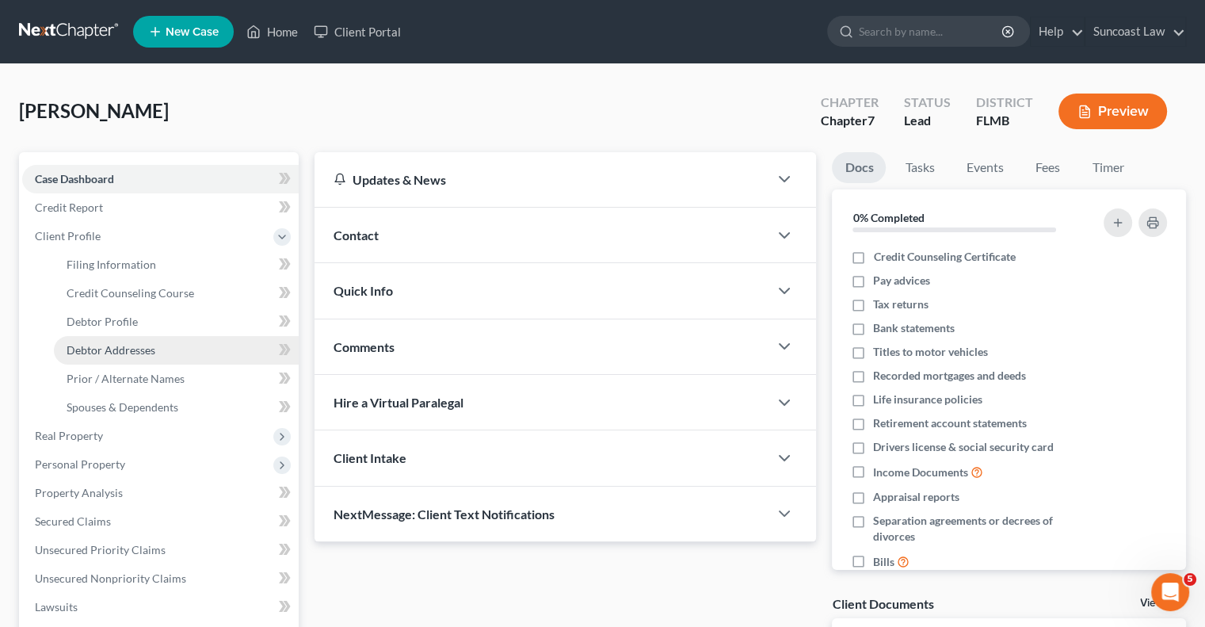
click at [143, 351] on span "Debtor Addresses" at bounding box center [111, 349] width 89 height 13
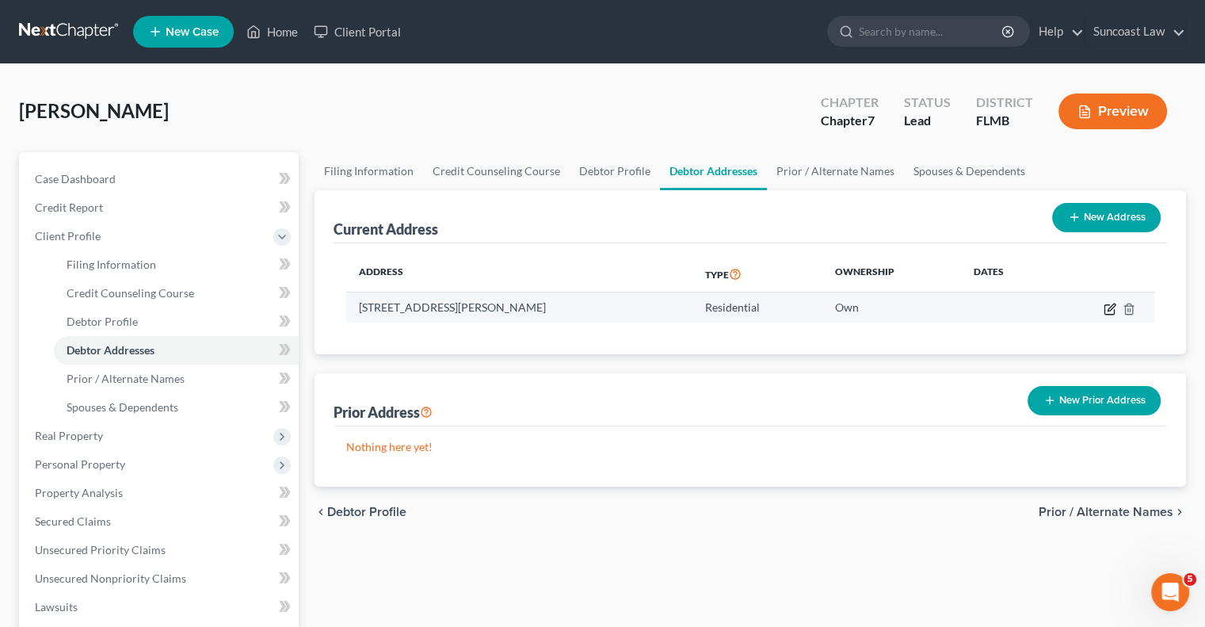
click at [1110, 308] on icon "button" at bounding box center [1110, 309] width 13 height 13
select select "9"
select select "4"
select select "0"
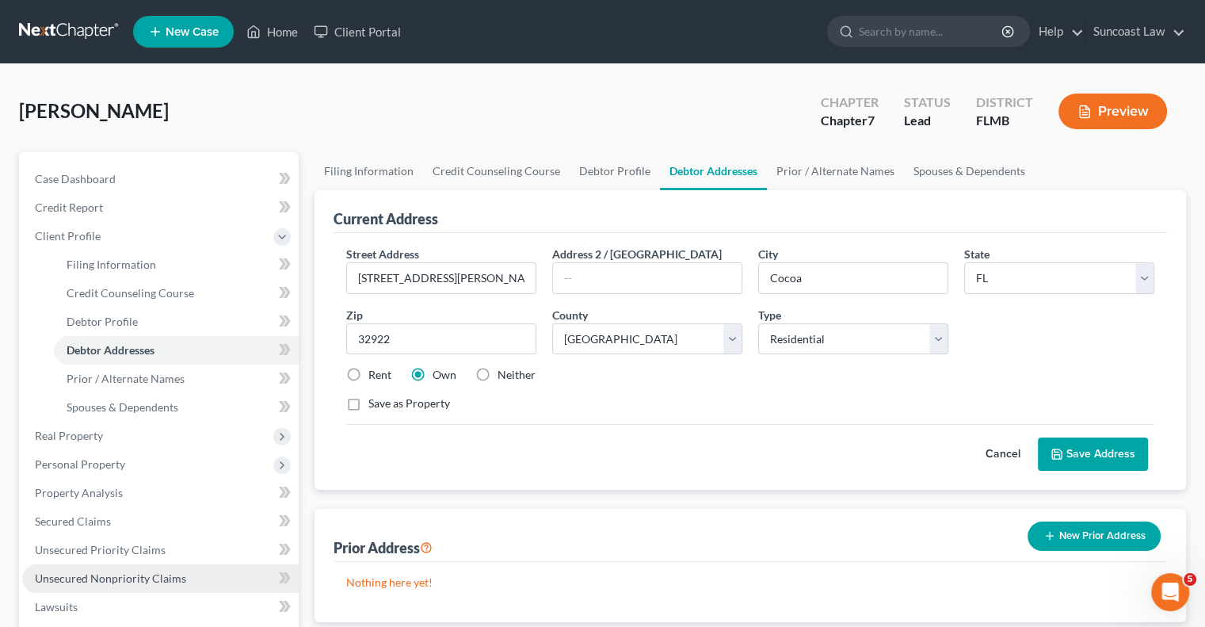
click at [132, 573] on span "Unsecured Nonpriority Claims" at bounding box center [110, 577] width 151 height 13
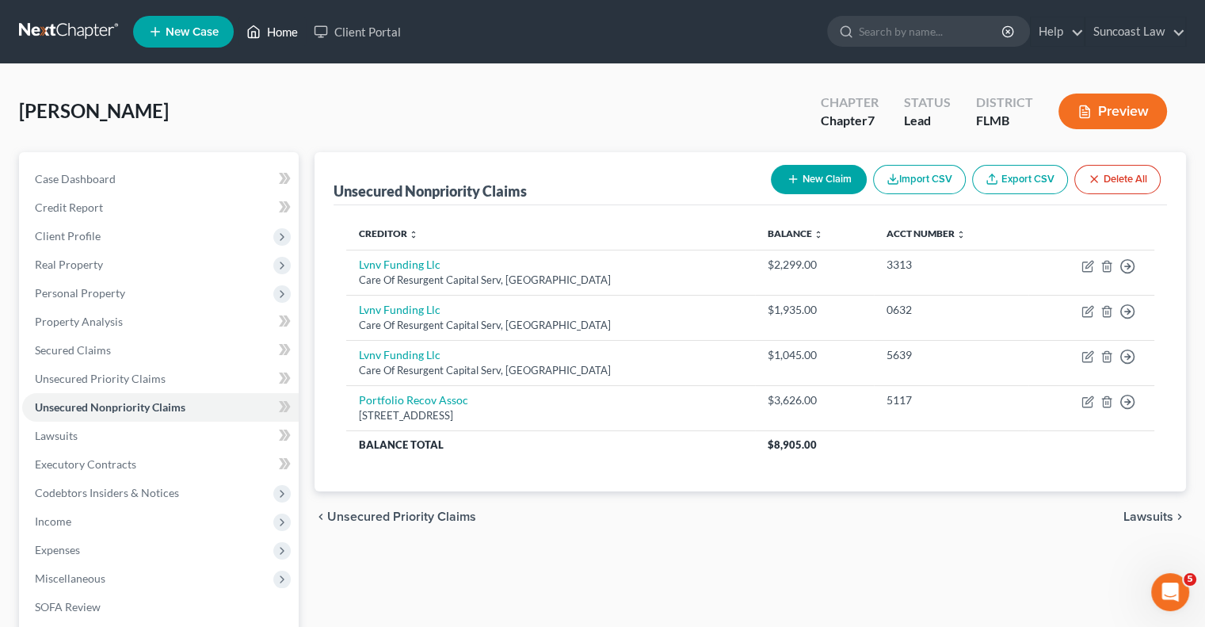
click at [289, 34] on link "Home" at bounding box center [272, 31] width 67 height 29
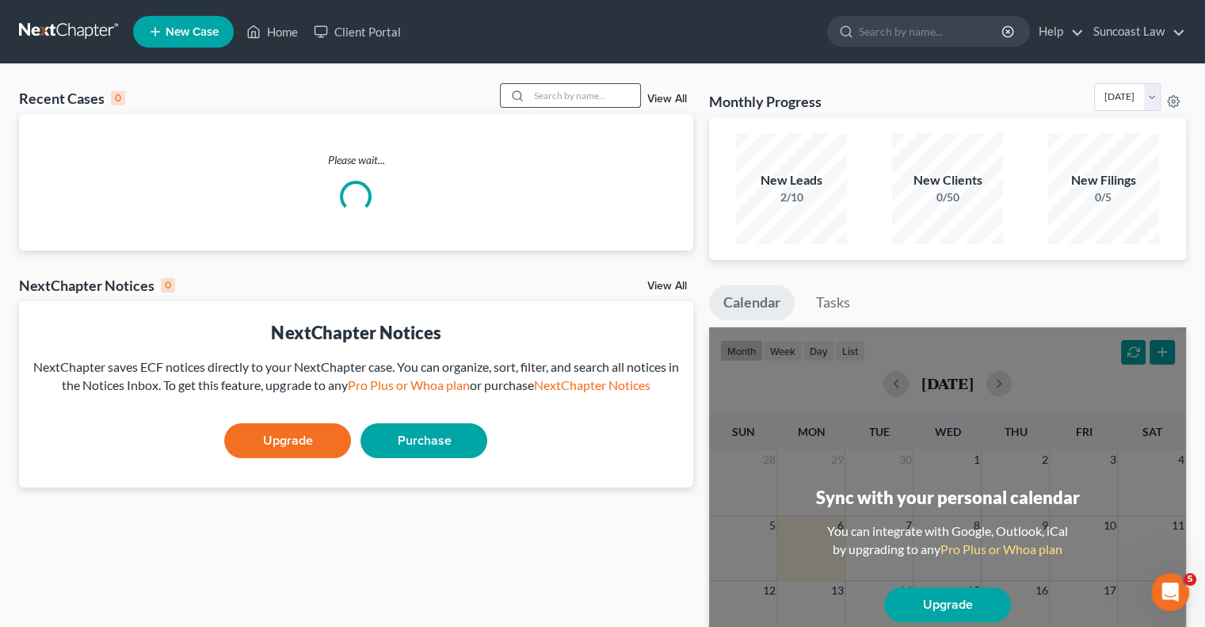
click at [542, 90] on input "search" at bounding box center [584, 95] width 111 height 23
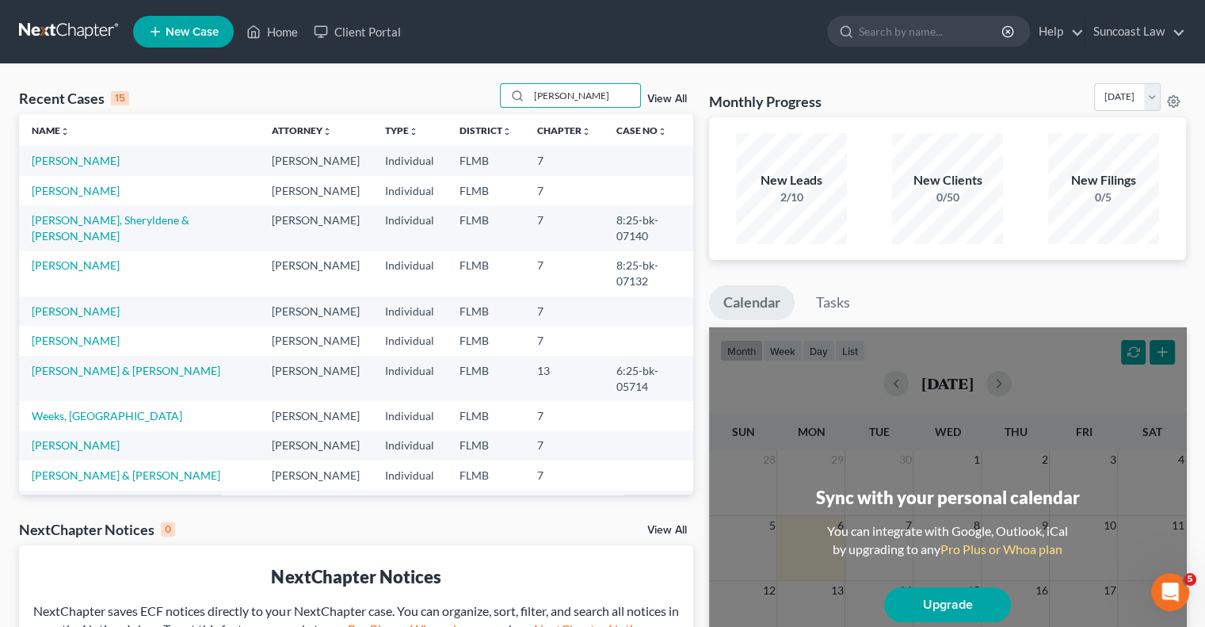
type input "[PERSON_NAME]"
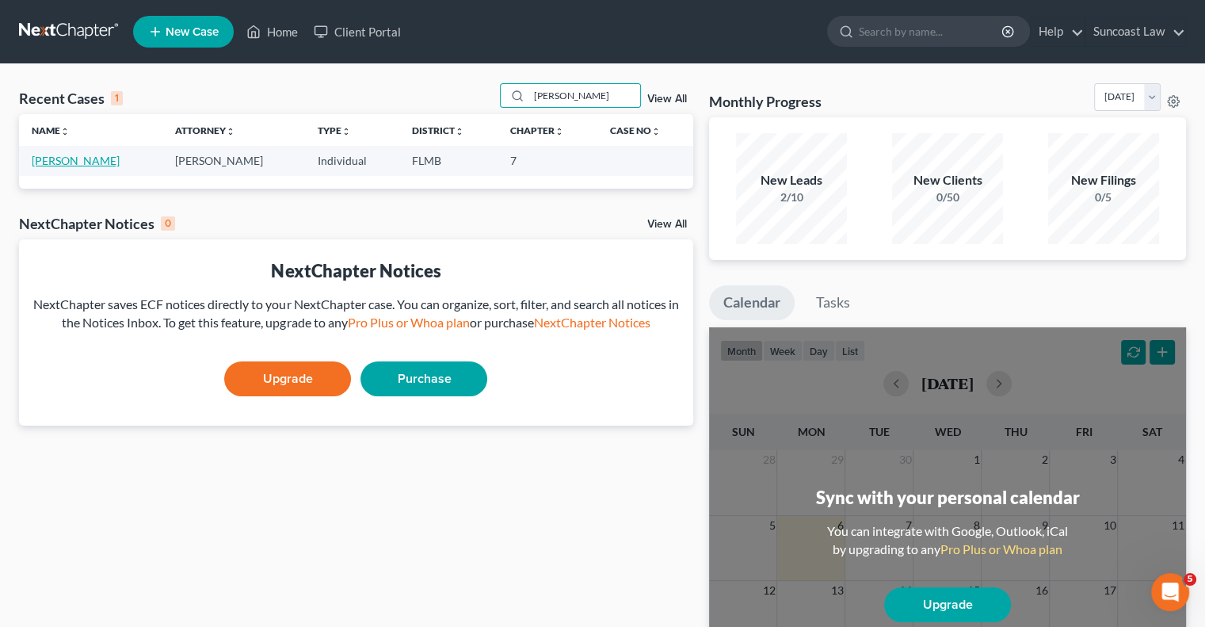
click at [98, 164] on link "[PERSON_NAME]" at bounding box center [76, 160] width 88 height 13
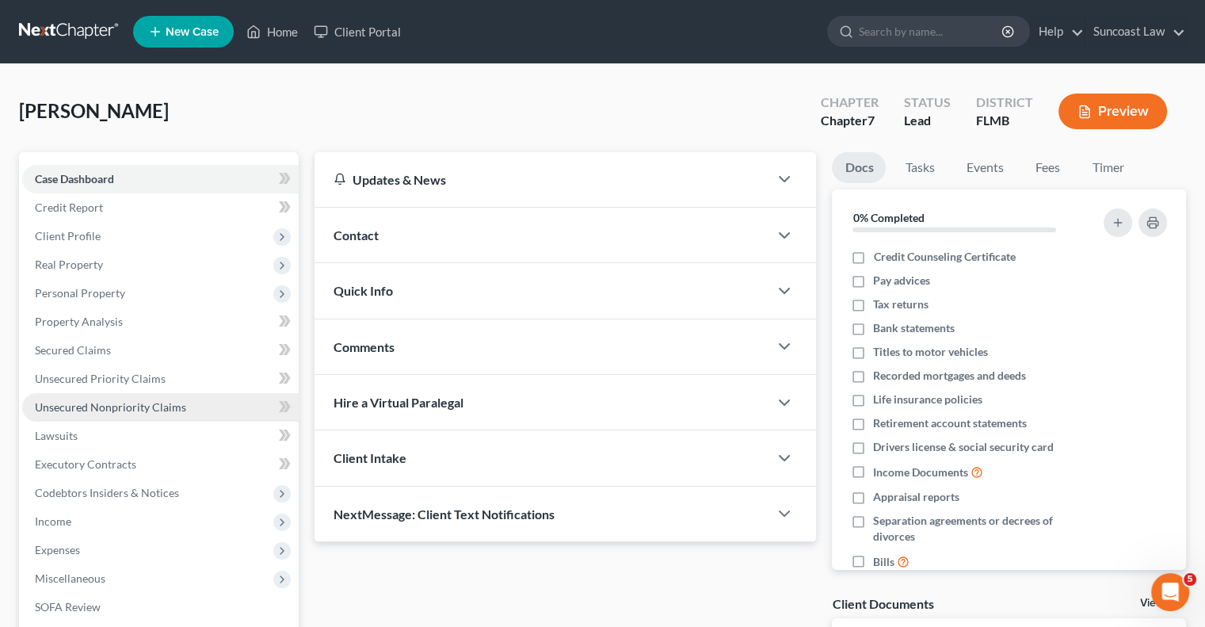
scroll to position [159, 0]
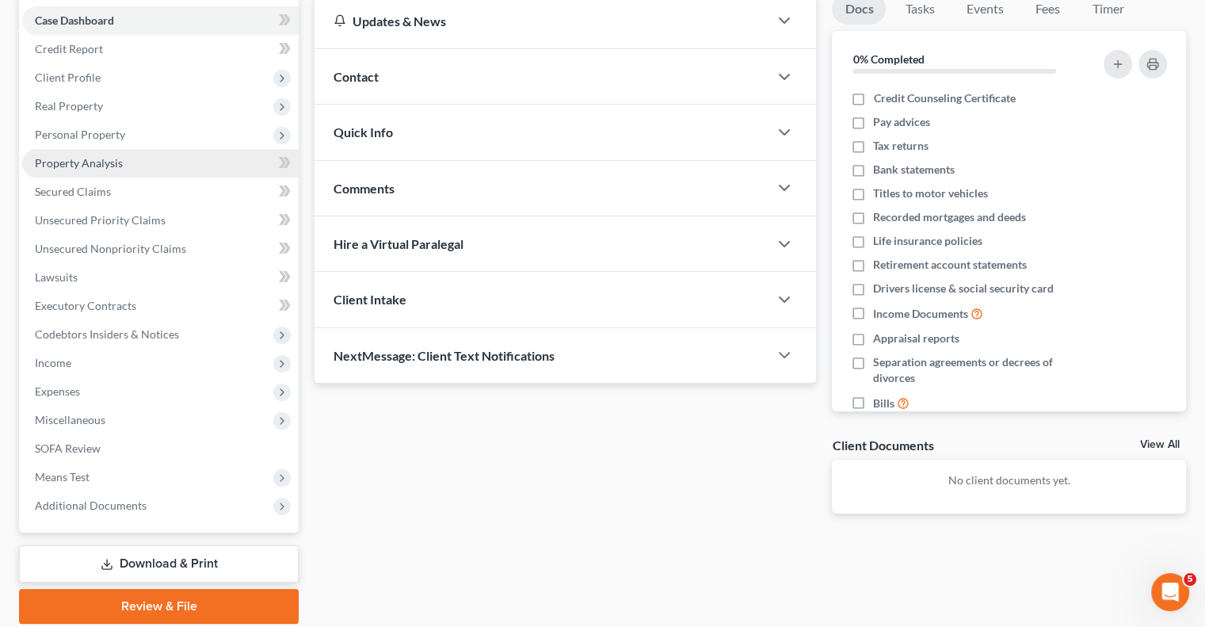
click at [139, 166] on link "Property Analysis" at bounding box center [160, 163] width 277 height 29
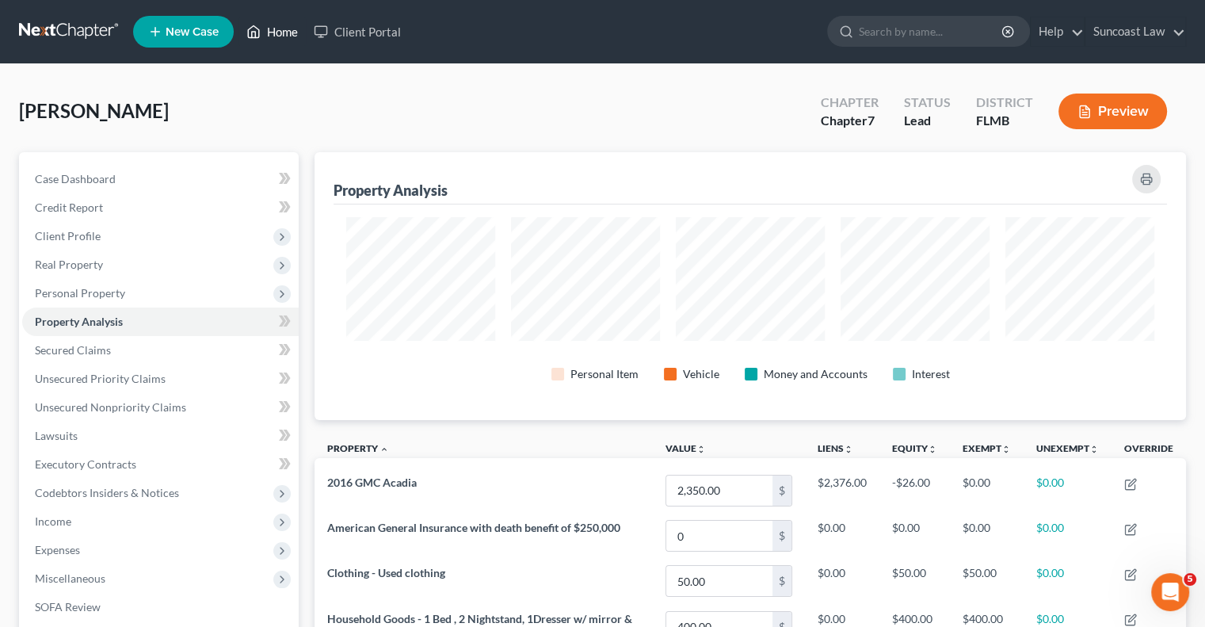
click at [265, 37] on link "Home" at bounding box center [272, 31] width 67 height 29
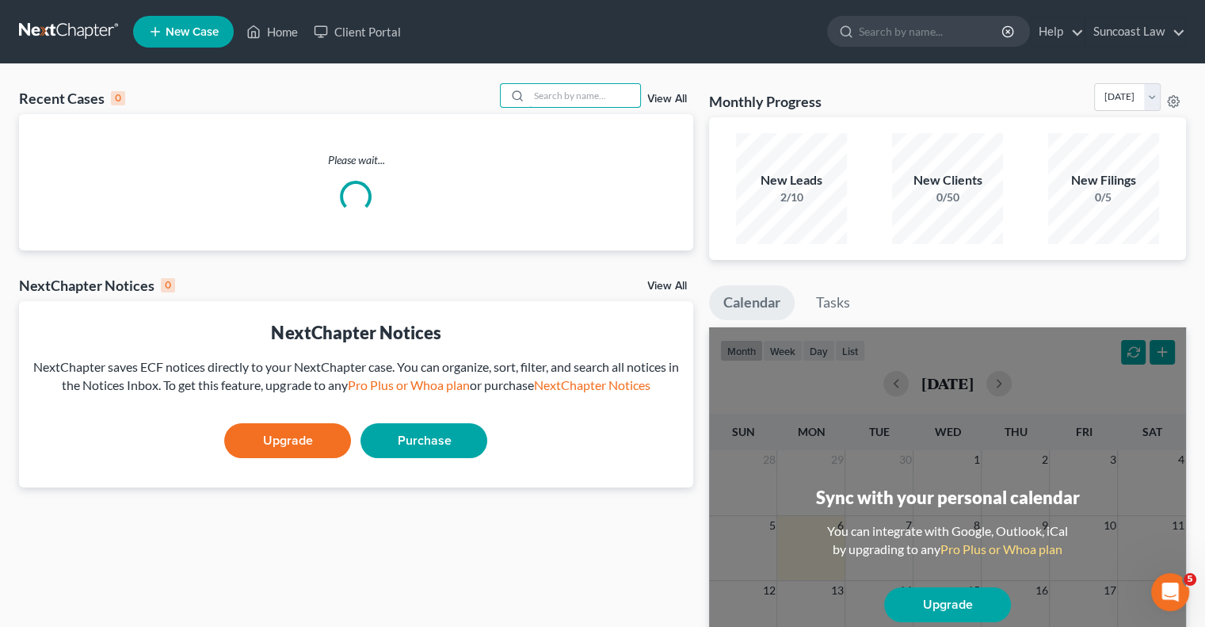
drag, startPoint x: 564, startPoint y: 94, endPoint x: 587, endPoint y: 82, distance: 25.9
click at [564, 93] on input "search" at bounding box center [584, 95] width 111 height 23
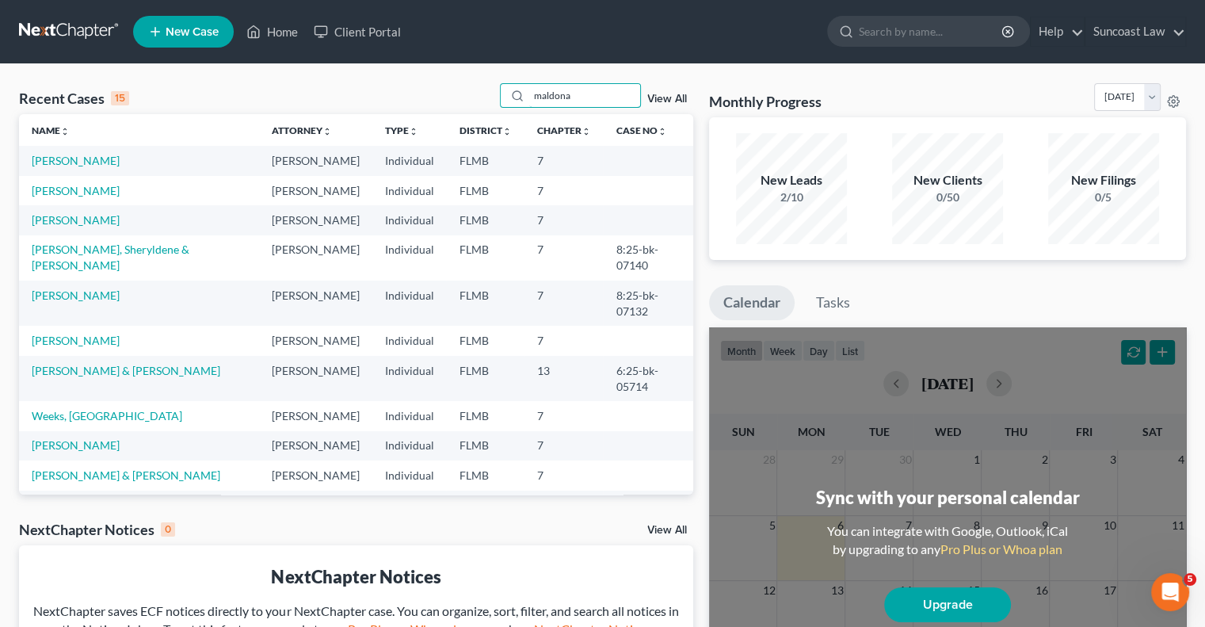
type input "maldona"
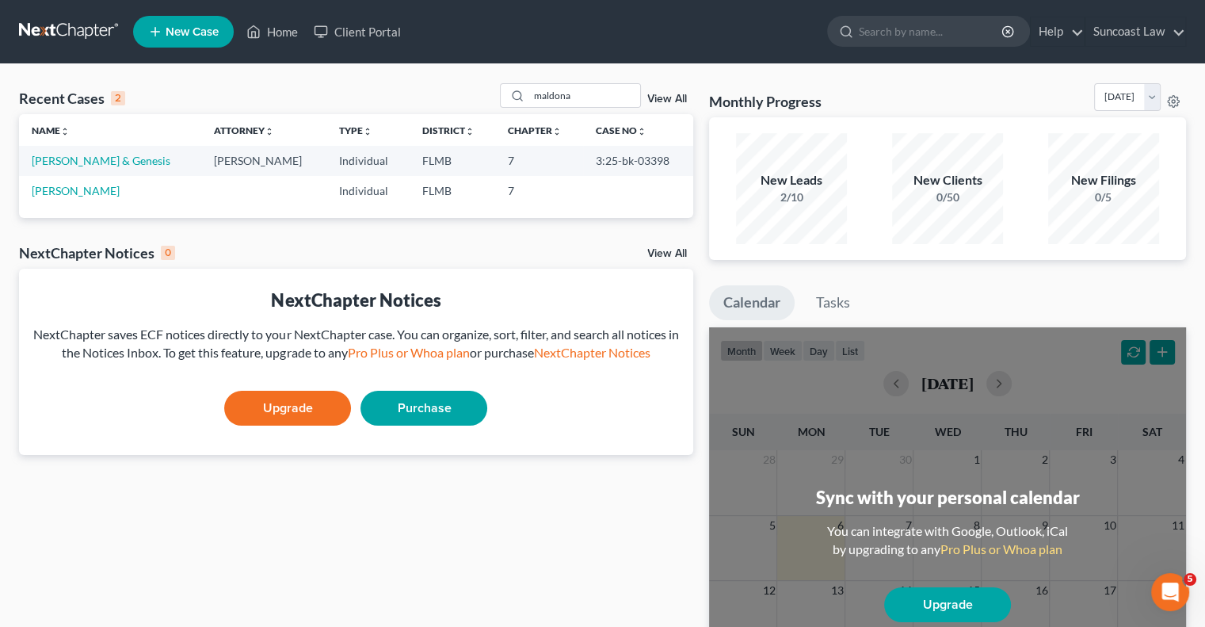
click at [80, 167] on td "[PERSON_NAME] & Genesis" at bounding box center [110, 160] width 182 height 29
click at [77, 161] on link "[PERSON_NAME] & Genesis" at bounding box center [101, 160] width 139 height 13
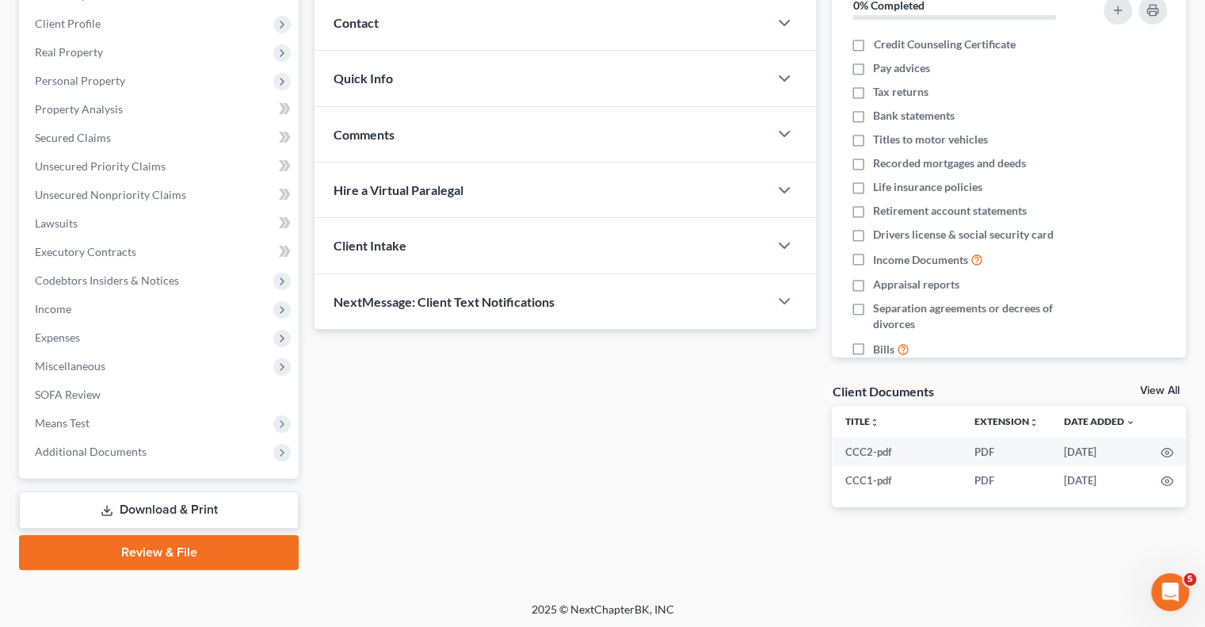
scroll to position [214, 0]
click at [165, 506] on link "Download & Print" at bounding box center [159, 508] width 280 height 37
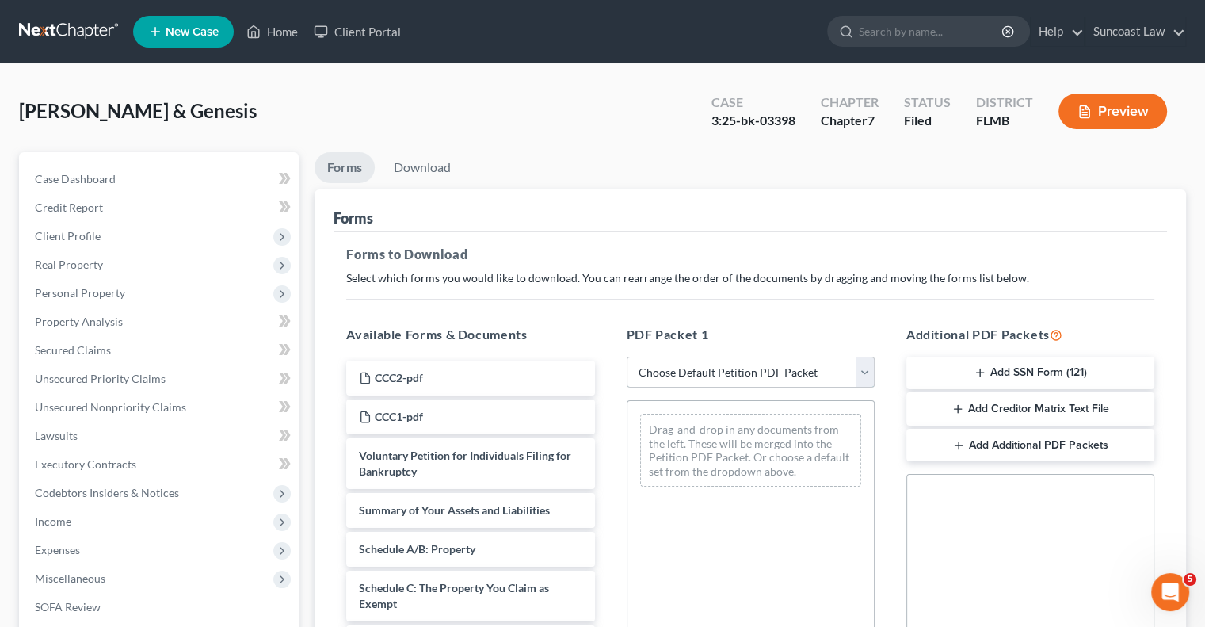
drag, startPoint x: 726, startPoint y: 370, endPoint x: 728, endPoint y: 384, distance: 13.6
click at [726, 370] on select "Choose Default Petition PDF Packet Complete Bankruptcy Petition (all forms and …" at bounding box center [751, 373] width 248 height 32
select select "0"
click at [627, 357] on select "Choose Default Petition PDF Packet Complete Bankruptcy Petition (all forms and …" at bounding box center [751, 373] width 248 height 32
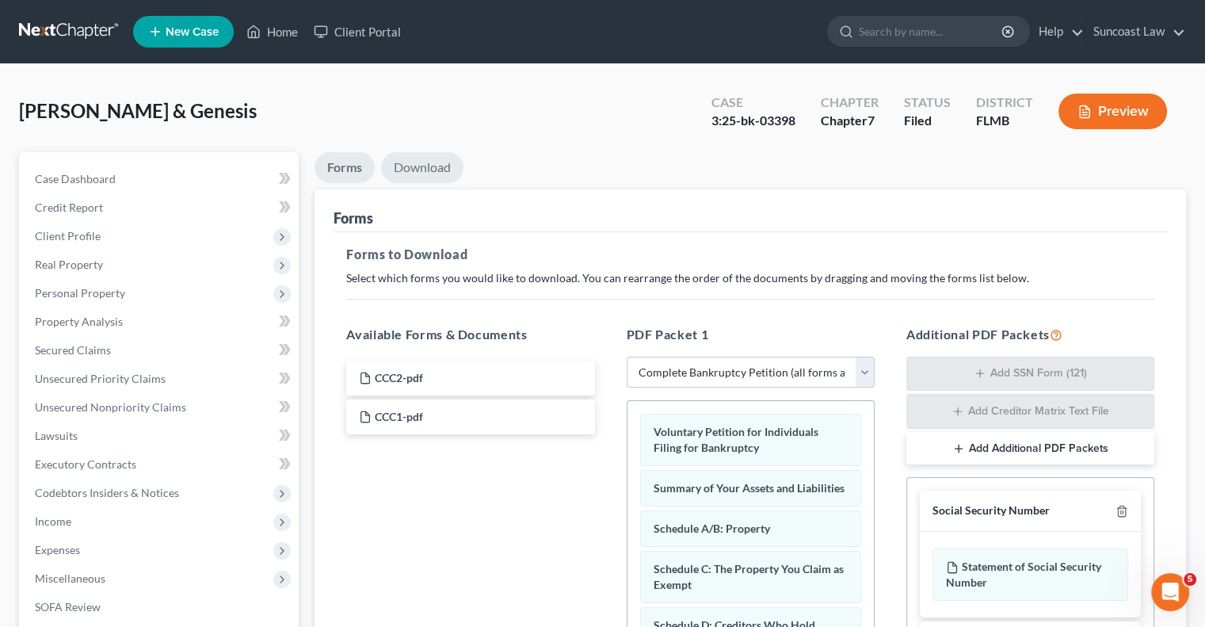
click at [422, 158] on link "Download" at bounding box center [422, 167] width 82 height 31
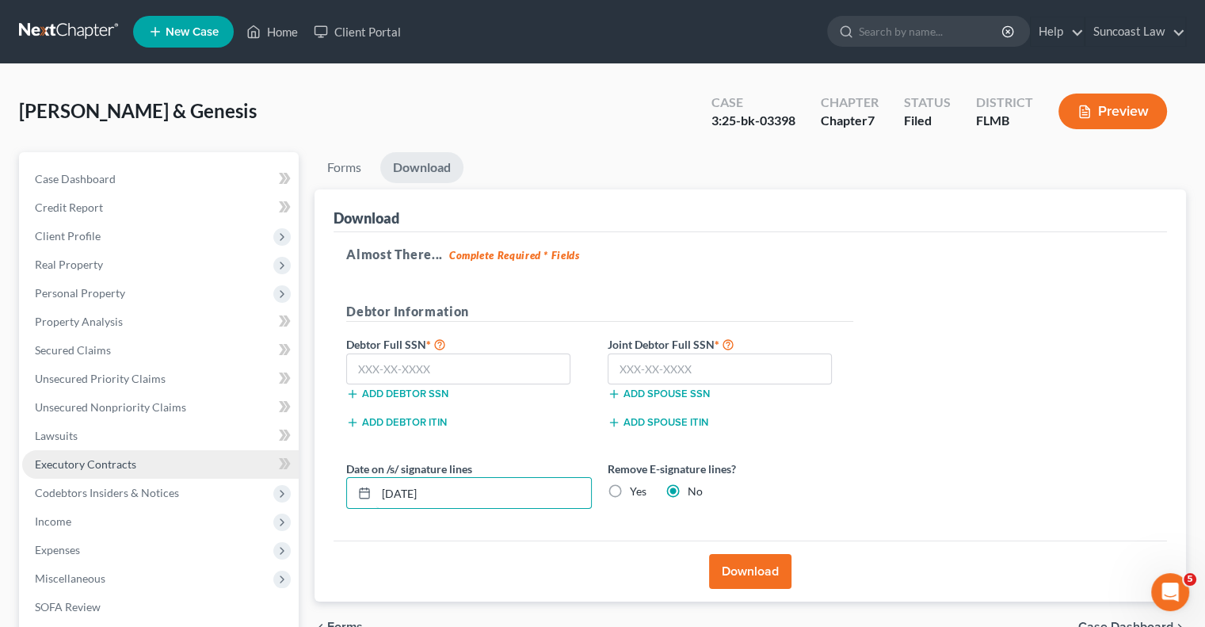
drag, startPoint x: 502, startPoint y: 486, endPoint x: 265, endPoint y: 456, distance: 239.6
click at [265, 456] on div "Petition Navigation Case Dashboard Payments Invoices Payments Payments Credit R…" at bounding box center [602, 467] width 1183 height 630
type input "[DATE]"
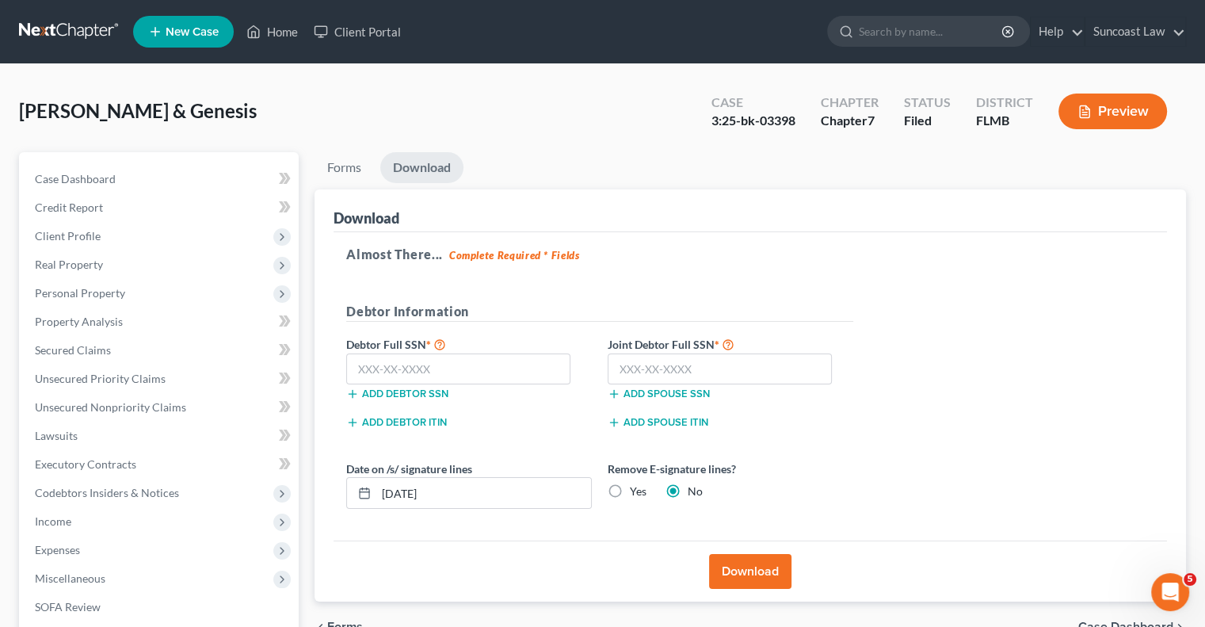
click at [770, 560] on button "Download" at bounding box center [750, 571] width 82 height 35
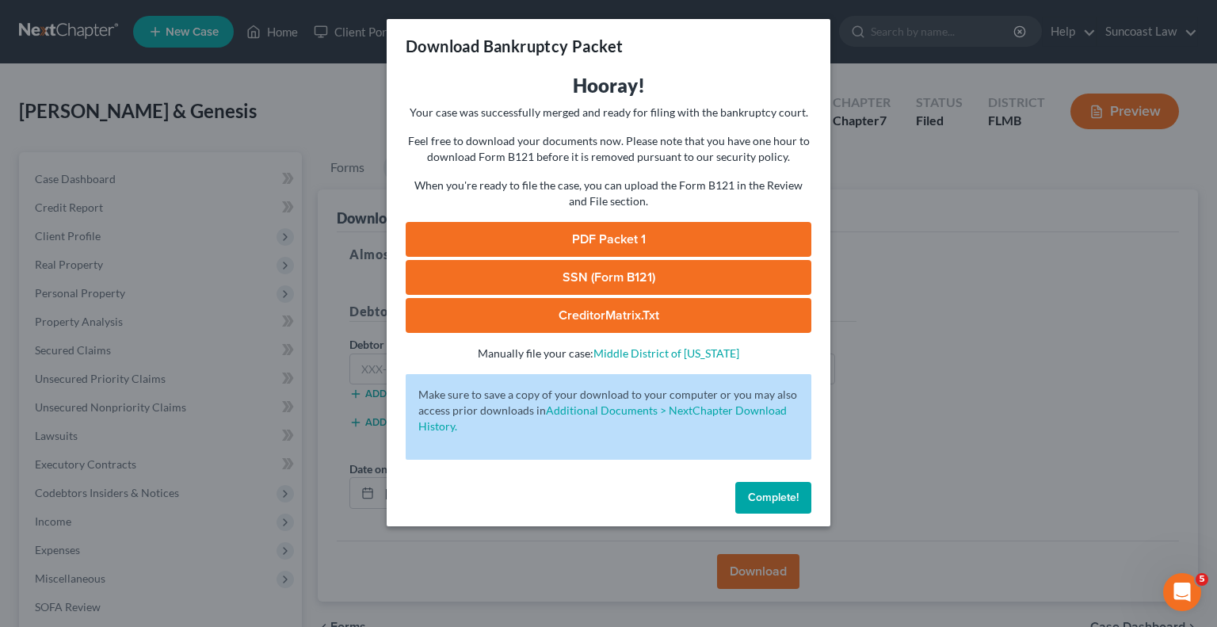
click at [682, 237] on link "PDF Packet 1" at bounding box center [609, 239] width 406 height 35
click at [774, 500] on span "Complete!" at bounding box center [773, 497] width 51 height 13
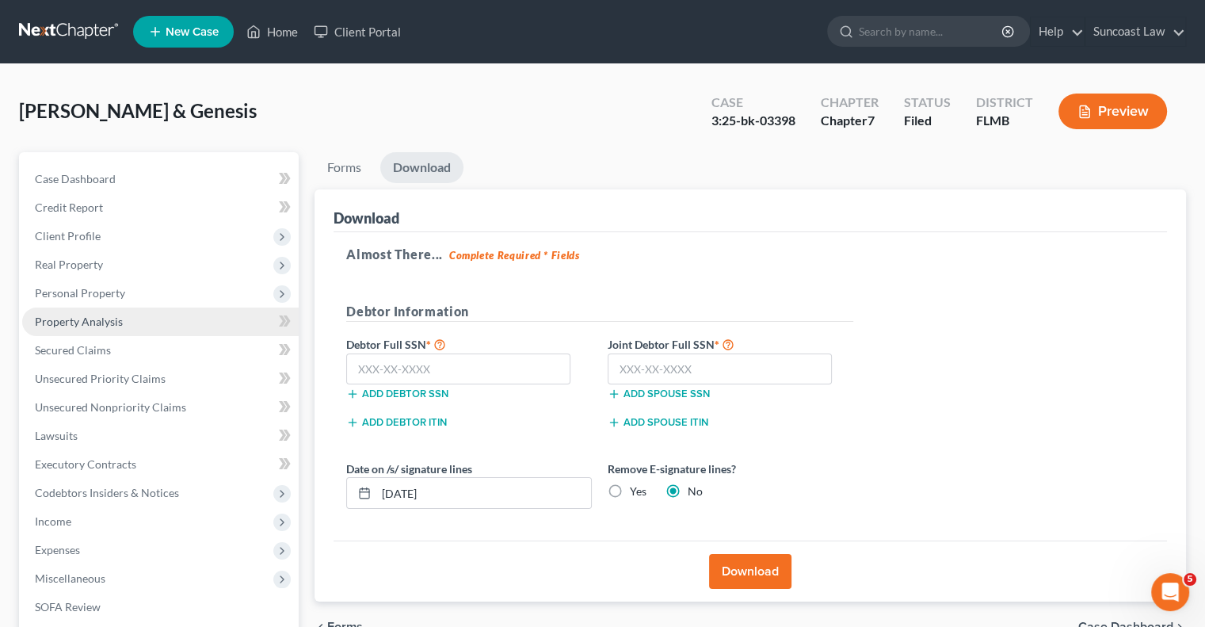
click at [106, 323] on span "Property Analysis" at bounding box center [79, 321] width 88 height 13
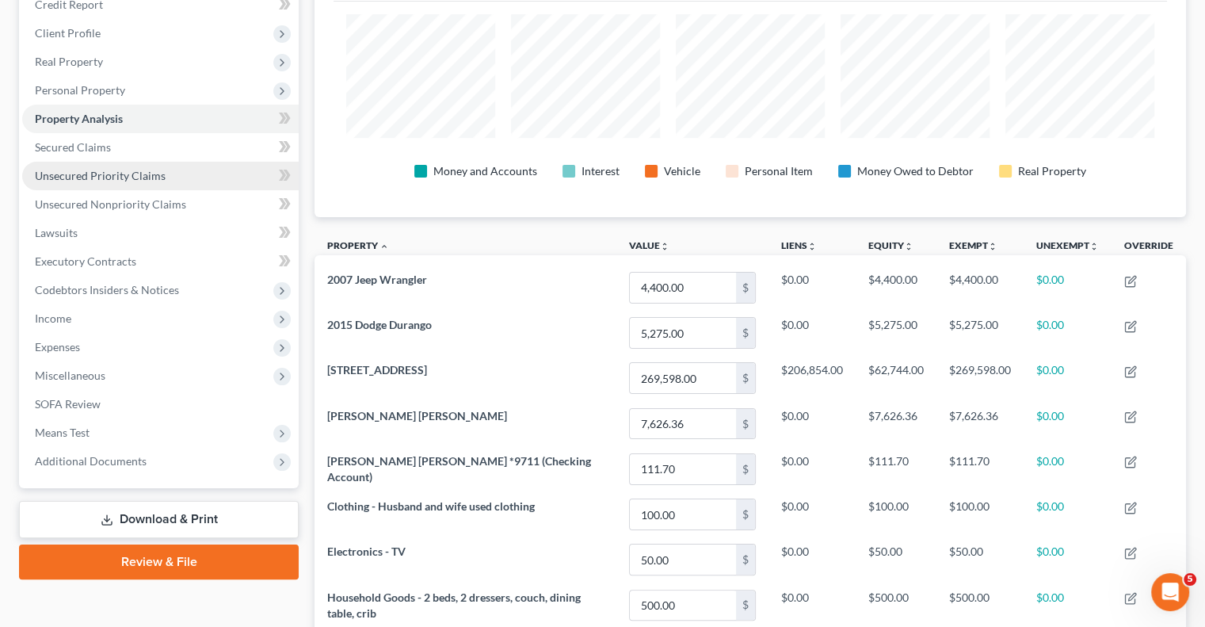
scroll to position [38, 0]
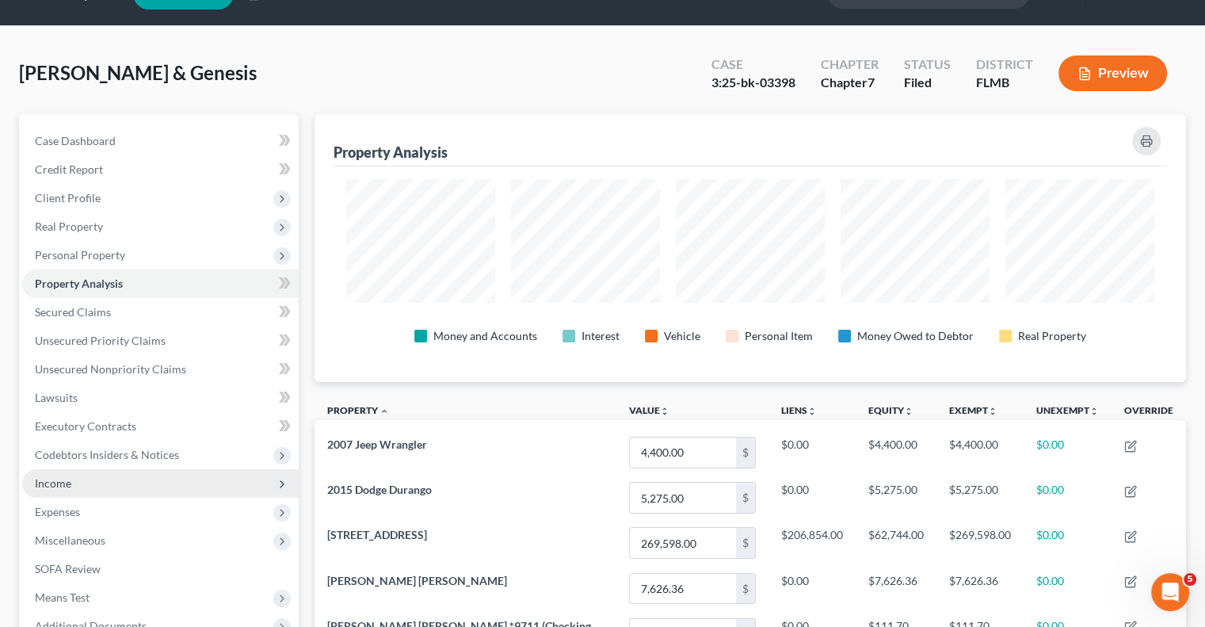
click at [81, 480] on span "Income" at bounding box center [160, 483] width 277 height 29
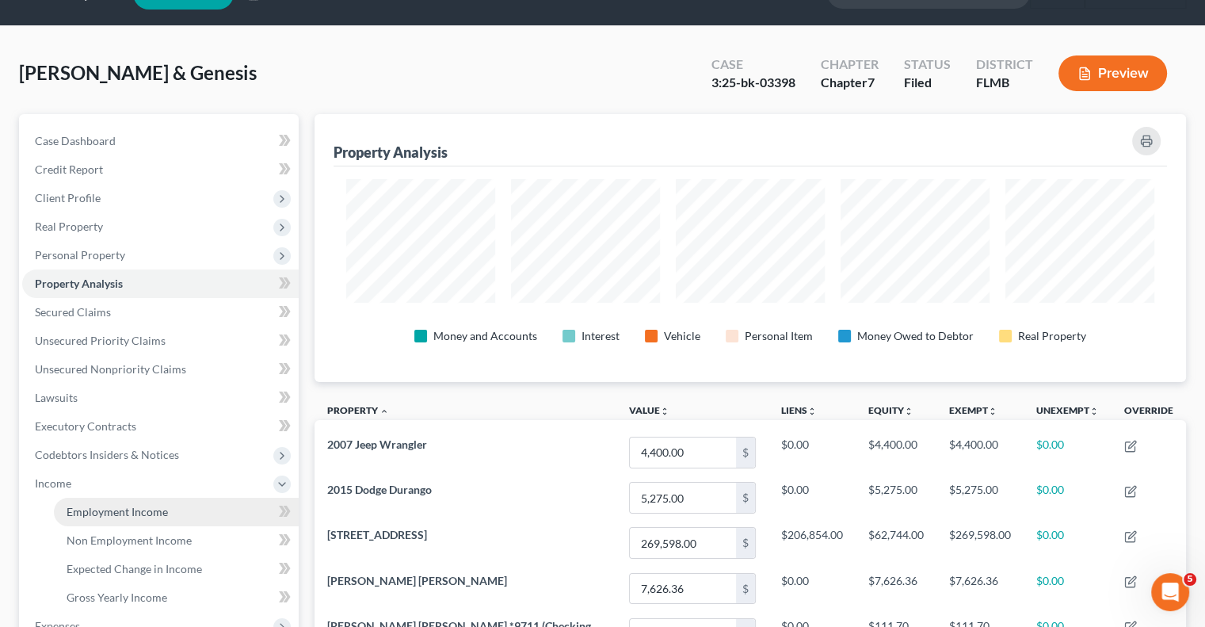
click at [142, 521] on link "Employment Income" at bounding box center [176, 512] width 245 height 29
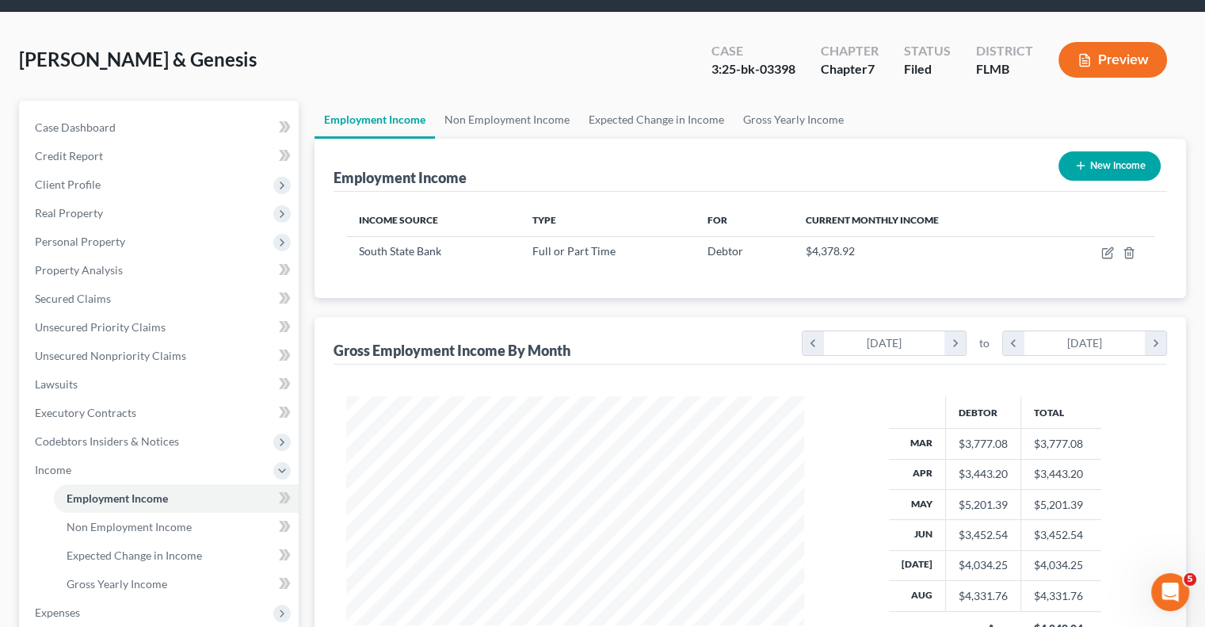
scroll to position [79, 0]
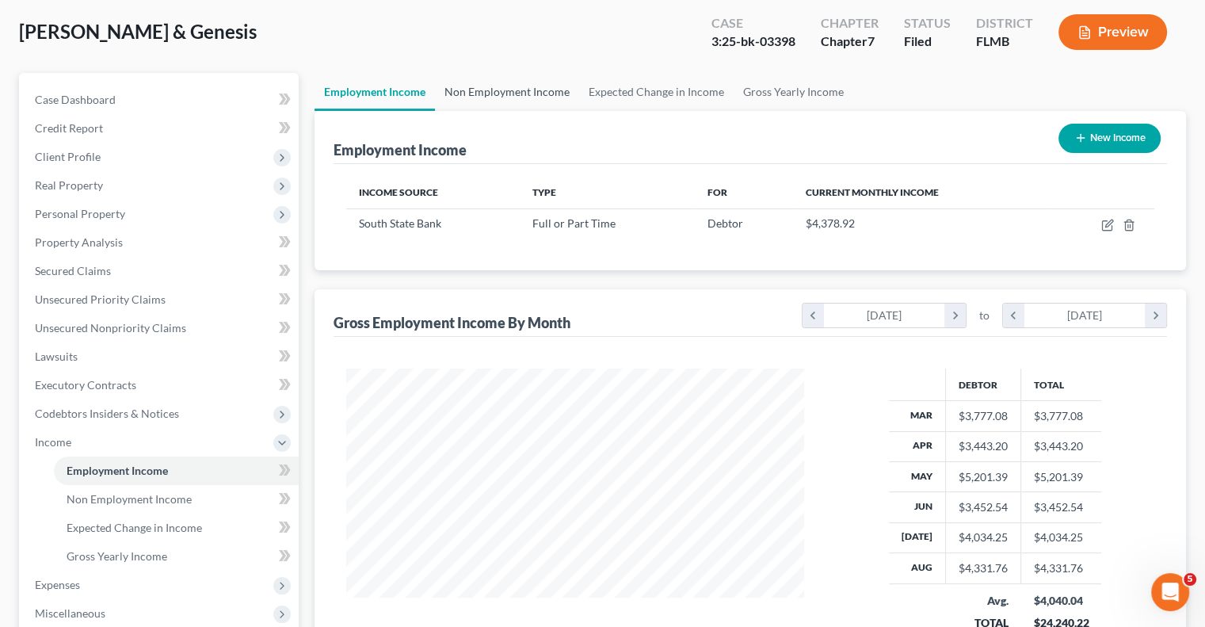
click at [524, 92] on link "Non Employment Income" at bounding box center [507, 92] width 144 height 38
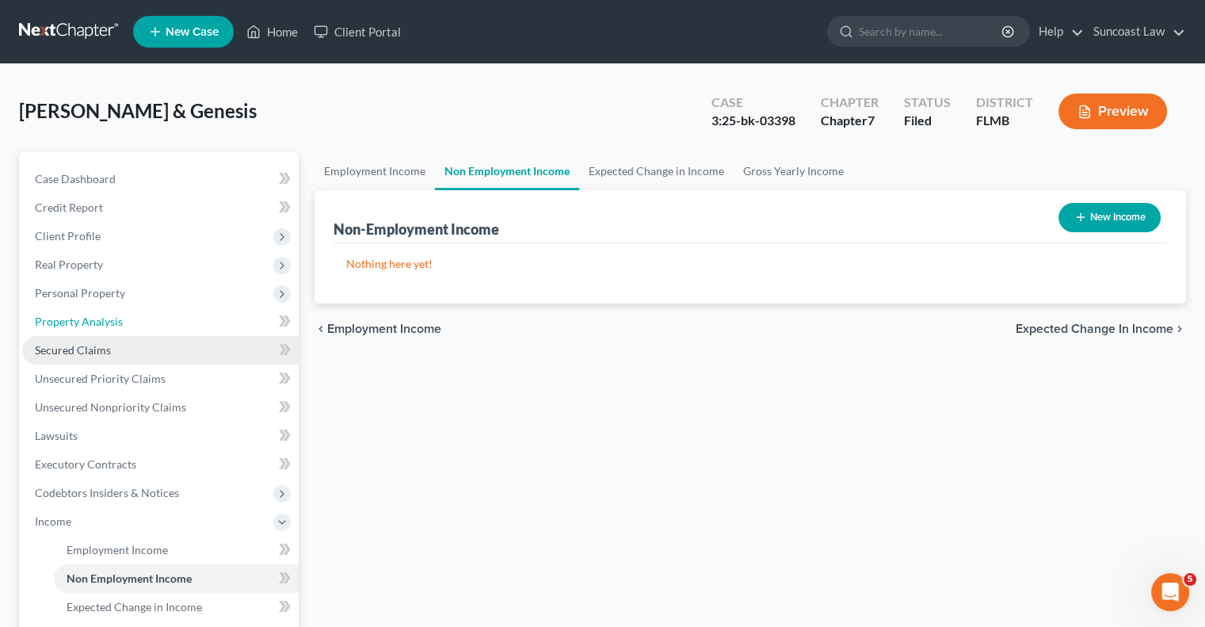
drag, startPoint x: 88, startPoint y: 313, endPoint x: 189, endPoint y: 349, distance: 106.8
click at [88, 313] on link "Property Analysis" at bounding box center [160, 321] width 277 height 29
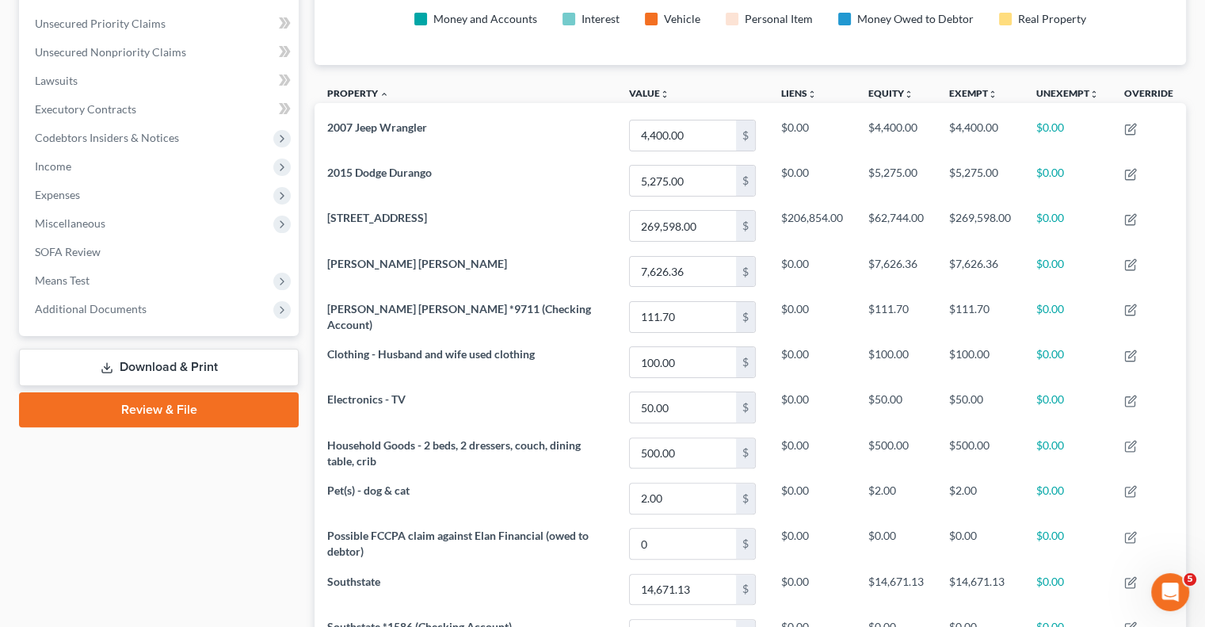
scroll to position [268, 871]
